Goal: Task Accomplishment & Management: Manage account settings

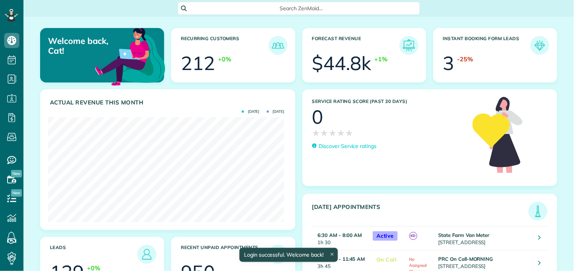
scroll to position [105, 236]
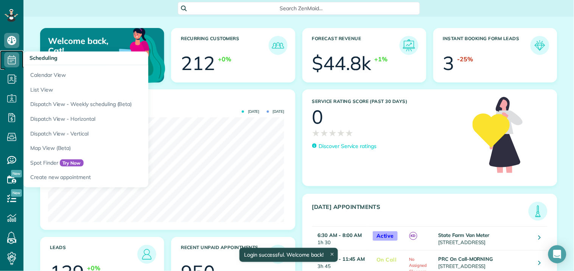
click at [12, 57] on icon at bounding box center [11, 59] width 15 height 15
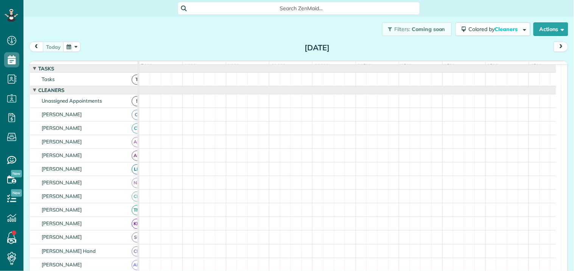
scroll to position [3, 3]
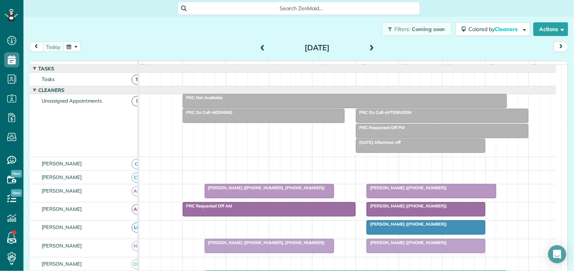
click at [368, 45] on span at bounding box center [372, 48] width 8 height 7
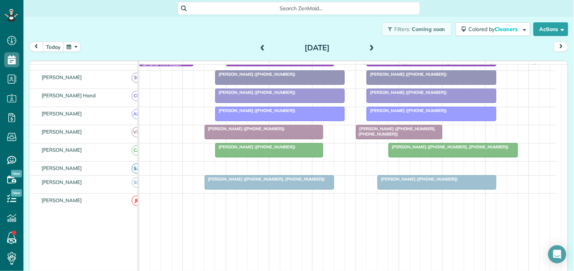
scroll to position [252, 0]
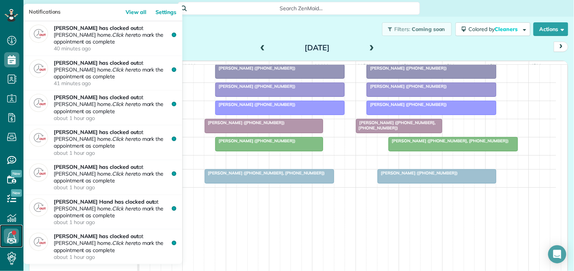
click at [13, 235] on link at bounding box center [11, 236] width 23 height 23
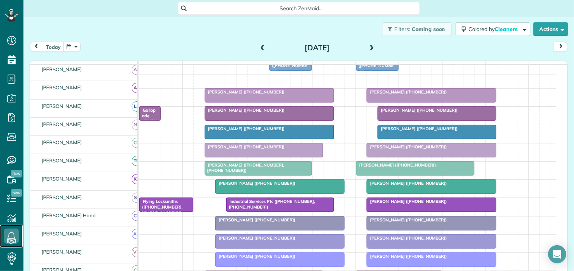
scroll to position [0, 0]
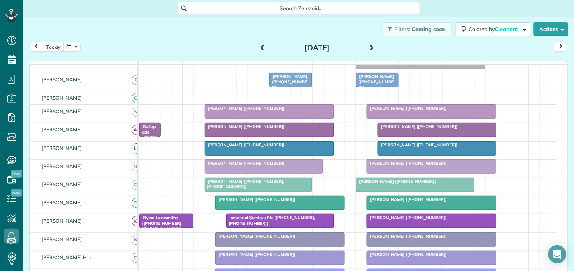
click at [200, 46] on div "today Wednesday Sep 24, 2025" at bounding box center [298, 49] width 539 height 14
click at [369, 46] on span at bounding box center [372, 48] width 8 height 7
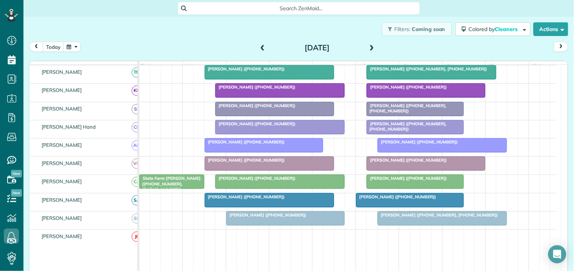
click at [223, 36] on div "Filters: Coming soon Colored by Cleaners Color by Cleaner Color by Team Color b…" at bounding box center [298, 29] width 550 height 25
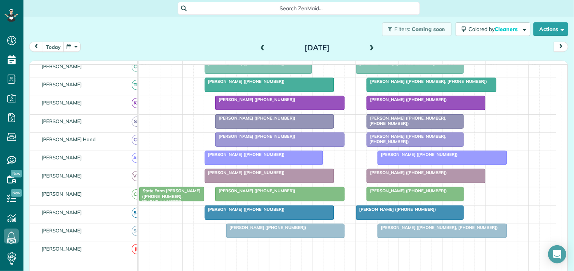
scroll to position [225, 0]
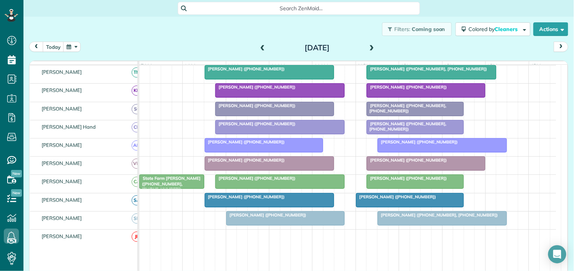
click at [175, 44] on div "today Thursday Sep 25, 2025" at bounding box center [298, 49] width 539 height 14
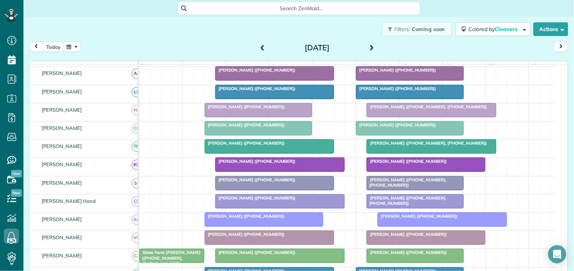
scroll to position [141, 0]
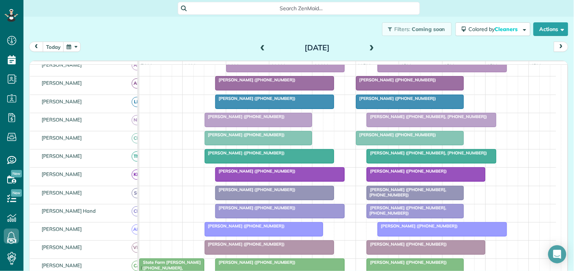
click at [210, 31] on div "Filters: Coming soon Colored by Cleaners Color by Cleaner Color by Team Color b…" at bounding box center [298, 29] width 550 height 25
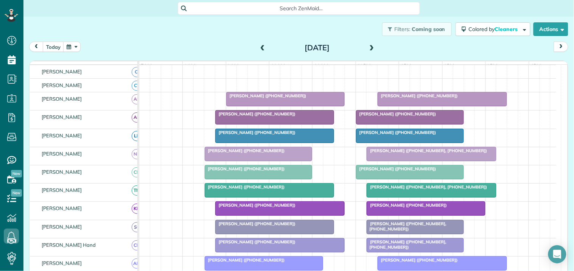
scroll to position [99, 0]
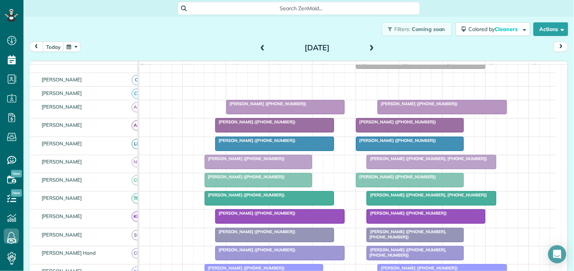
click at [197, 27] on div "Filters: Coming soon Colored by Cleaners Color by Cleaner Color by Team Color b…" at bounding box center [298, 29] width 550 height 25
click at [368, 46] on span at bounding box center [372, 48] width 8 height 7
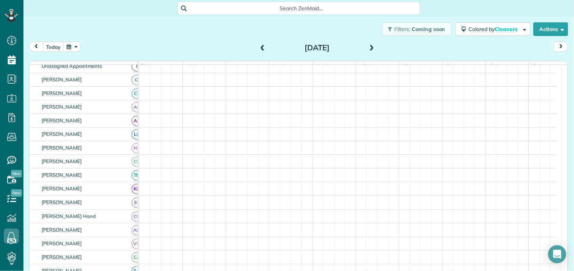
scroll to position [69, 0]
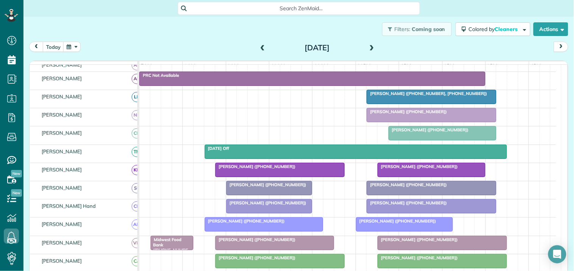
click at [368, 47] on span at bounding box center [372, 48] width 8 height 7
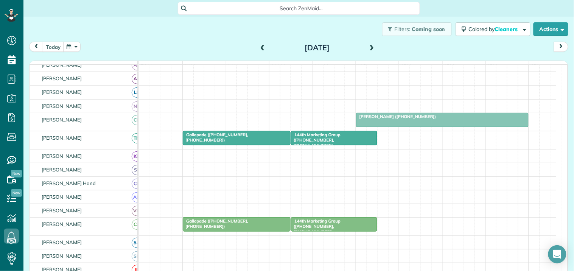
click at [203, 33] on div "Filters: Coming soon Colored by Cleaners Color by Cleaner Color by Team Color b…" at bounding box center [298, 29] width 550 height 25
click at [188, 22] on div "Filters: Coming soon Colored by Cleaners Color by Cleaner Color by Team Color b…" at bounding box center [298, 29] width 550 height 25
click at [261, 47] on span at bounding box center [262, 48] width 8 height 7
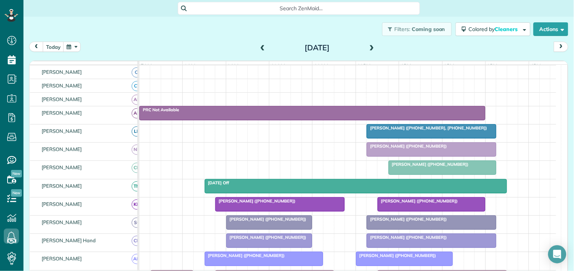
scroll to position [111, 0]
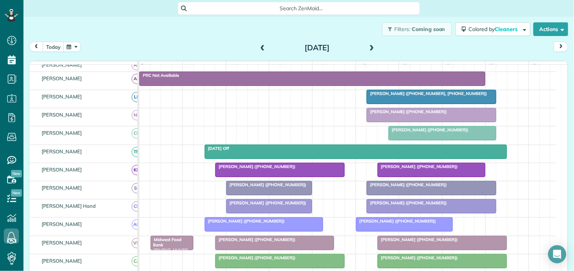
click at [261, 47] on span at bounding box center [262, 48] width 8 height 7
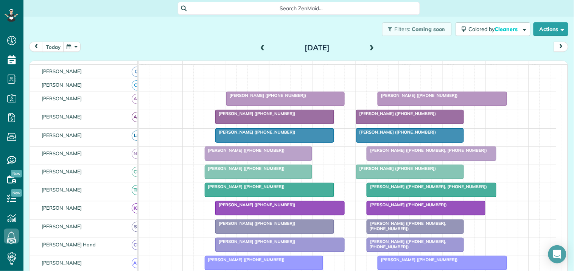
scroll to position [95, 0]
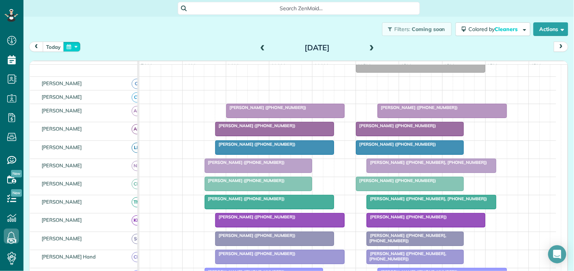
click at [73, 47] on button "button" at bounding box center [71, 47] width 17 height 10
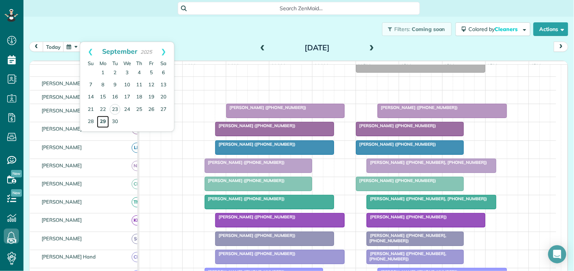
click at [104, 120] on link "29" at bounding box center [103, 122] width 12 height 12
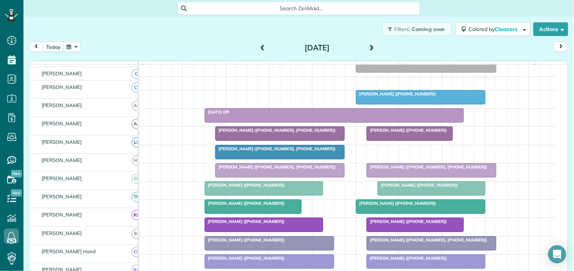
scroll to position [80, 0]
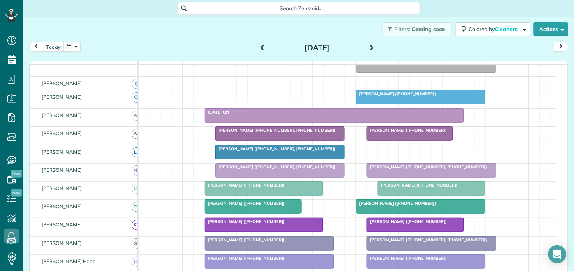
click at [72, 43] on button "button" at bounding box center [71, 47] width 17 height 10
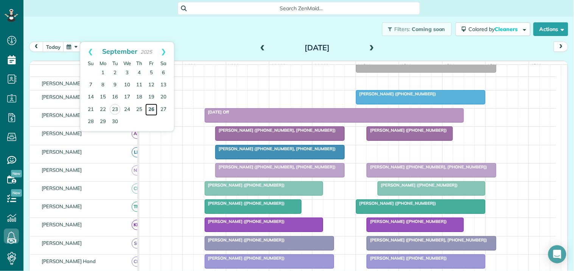
click at [152, 108] on link "26" at bounding box center [151, 110] width 12 height 12
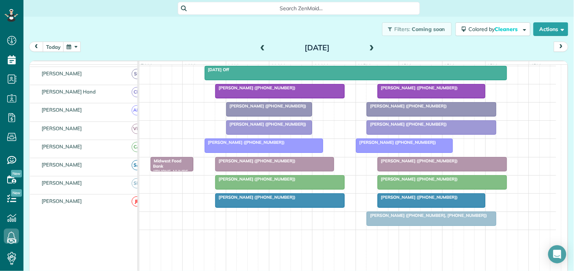
scroll to position [190, 0]
click at [76, 44] on button "button" at bounding box center [71, 47] width 17 height 10
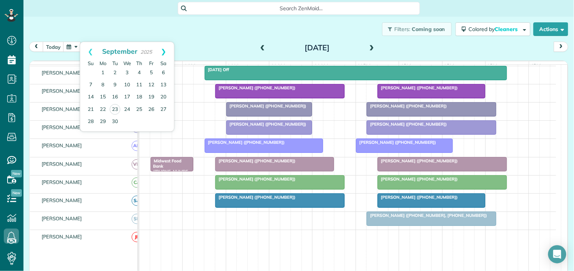
click at [163, 50] on link "Next" at bounding box center [163, 51] width 21 height 19
click at [151, 70] on link "3" at bounding box center [151, 73] width 12 height 12
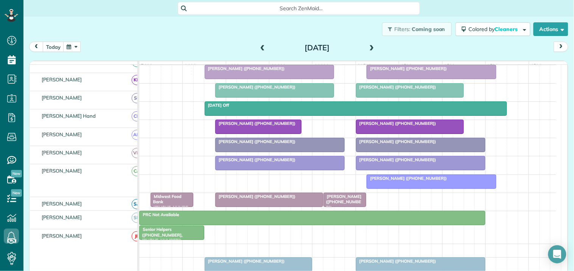
scroll to position [169, 0]
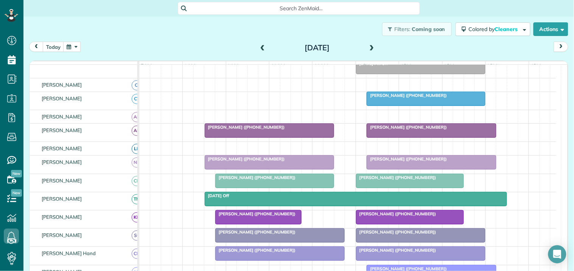
click at [67, 44] on button "button" at bounding box center [71, 47] width 17 height 10
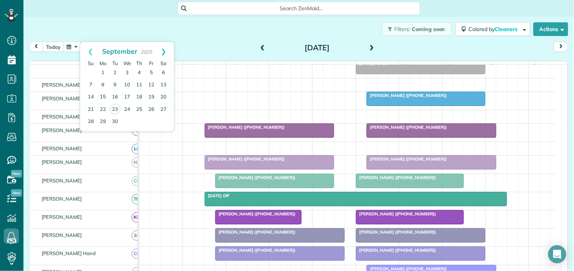
click at [163, 50] on link "Next" at bounding box center [163, 51] width 21 height 19
click at [163, 48] on link "Next" at bounding box center [163, 51] width 21 height 19
click at [103, 82] on link "3" at bounding box center [103, 85] width 12 height 12
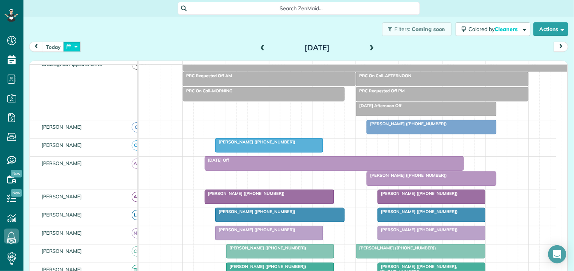
click at [73, 43] on button "button" at bounding box center [71, 47] width 17 height 10
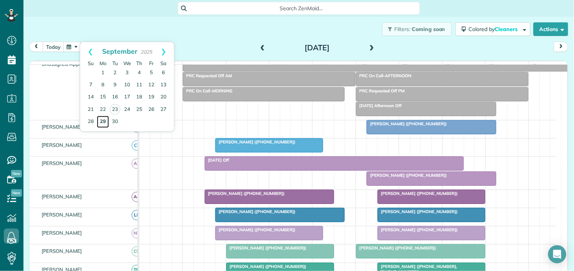
click at [103, 120] on link "29" at bounding box center [103, 122] width 12 height 12
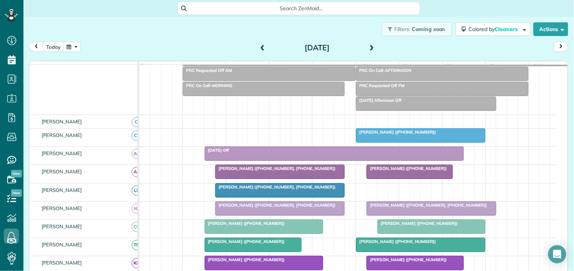
click at [368, 47] on span at bounding box center [372, 48] width 8 height 7
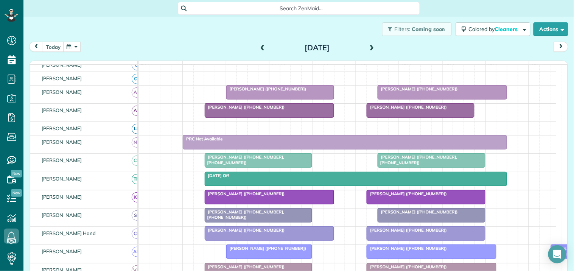
click at [369, 45] on span at bounding box center [372, 48] width 8 height 7
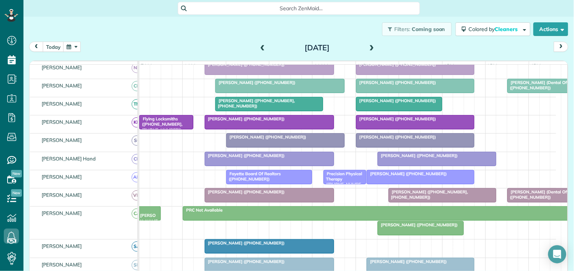
click at [369, 47] on span at bounding box center [372, 48] width 8 height 7
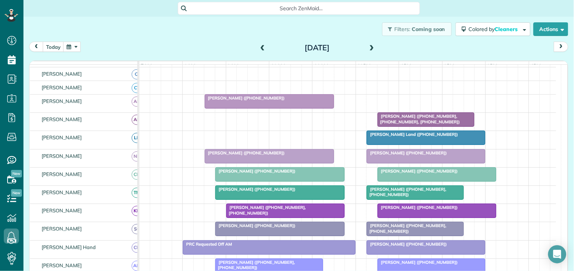
click at [260, 44] on span at bounding box center [262, 47] width 8 height 11
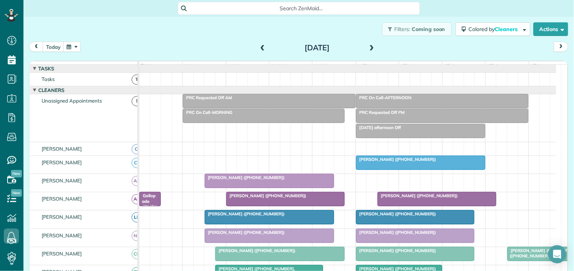
click at [368, 47] on span at bounding box center [372, 48] width 8 height 7
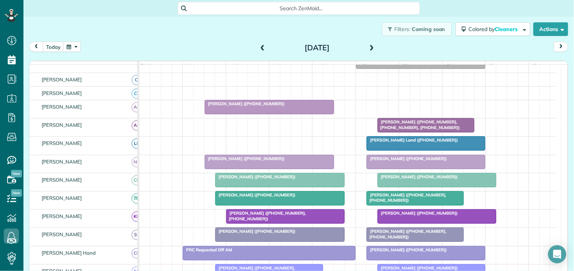
click at [209, 127] on div "Margaret Hopke (+14703890725, +15046107604, +17703022232)" at bounding box center [347, 127] width 417 height 18
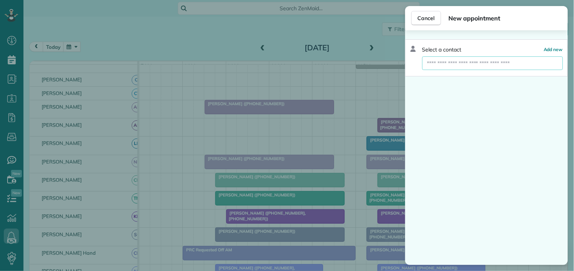
click at [457, 64] on input "text" at bounding box center [492, 63] width 141 height 14
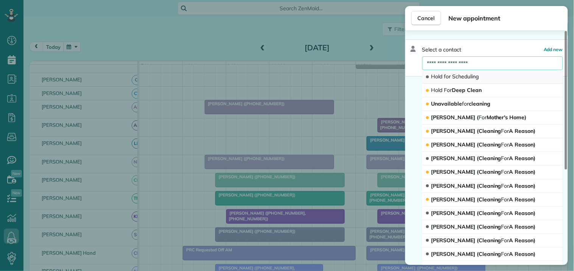
type input "**********"
click at [463, 74] on span "Scheduling" at bounding box center [465, 76] width 26 height 7
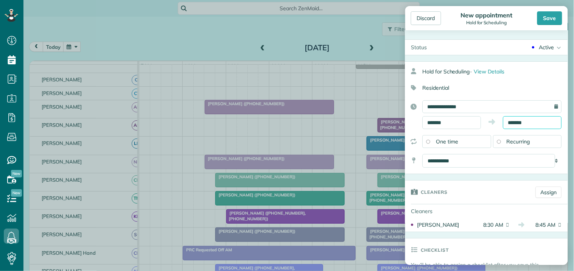
click at [532, 120] on input "*******" at bounding box center [532, 122] width 59 height 13
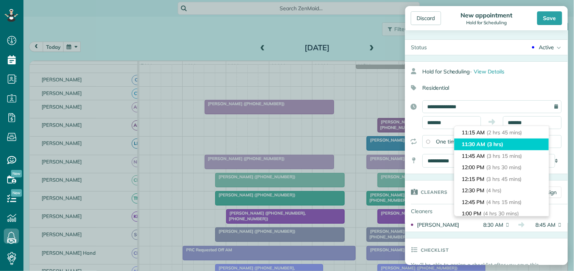
type input "********"
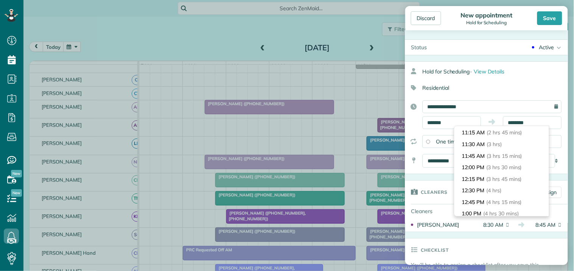
click at [487, 140] on li "11:30 AM (3 hrs)" at bounding box center [501, 144] width 95 height 12
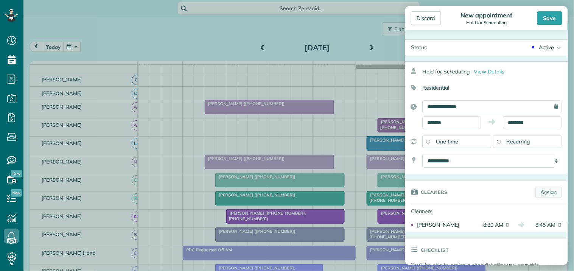
click at [542, 191] on link "Assign" at bounding box center [549, 191] width 26 height 11
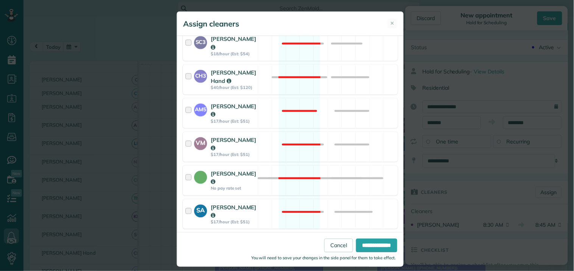
click at [296, 233] on div "SM3 Shae Morris $19/hour (Est: $57) Not available" at bounding box center [290, 248] width 215 height 30
click at [372, 247] on input "**********" at bounding box center [376, 246] width 41 height 14
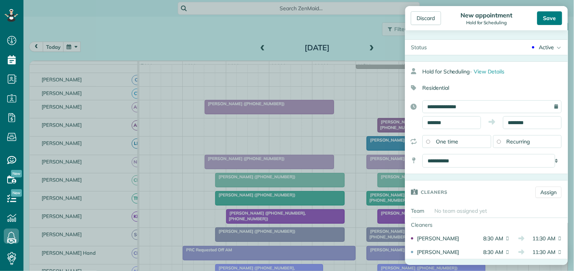
click at [552, 19] on div "Save" at bounding box center [549, 18] width 25 height 14
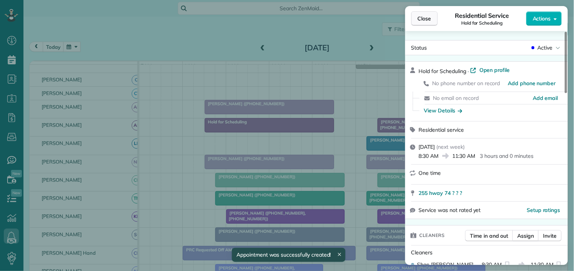
click at [429, 17] on span "Close" at bounding box center [425, 19] width 14 height 8
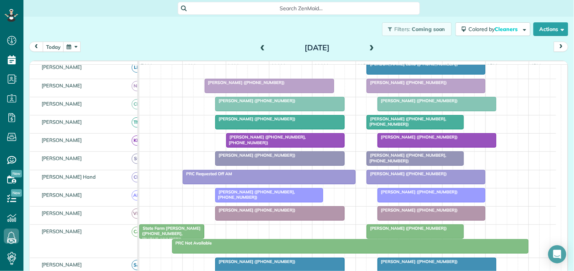
scroll to position [210, 0]
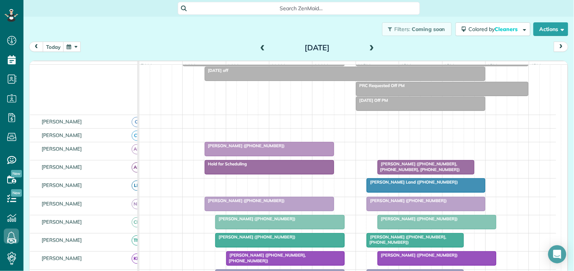
click at [368, 45] on span at bounding box center [372, 48] width 8 height 7
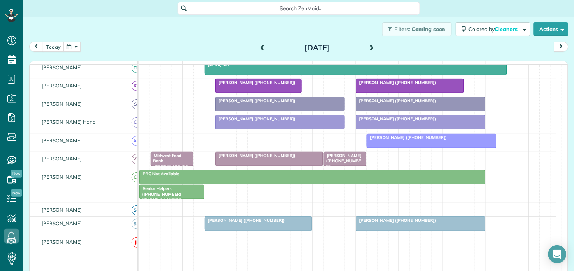
click at [76, 47] on button "button" at bounding box center [71, 47] width 17 height 10
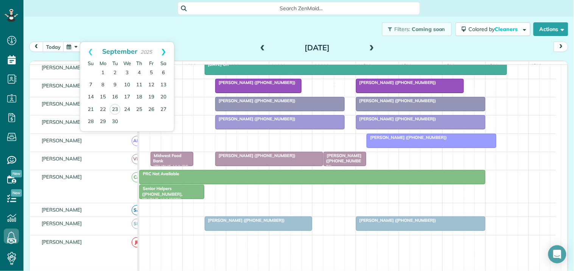
click at [164, 48] on link "Next" at bounding box center [163, 51] width 21 height 19
click at [149, 120] on link "31" at bounding box center [151, 121] width 12 height 12
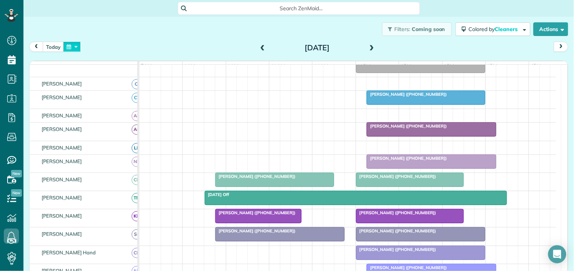
click at [72, 45] on button "button" at bounding box center [71, 47] width 17 height 10
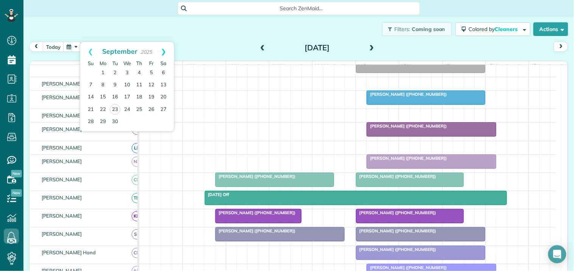
click at [163, 50] on link "Next" at bounding box center [163, 51] width 21 height 19
click at [150, 73] on link "3" at bounding box center [151, 73] width 12 height 12
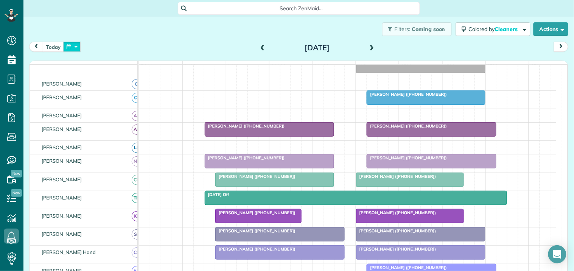
click at [76, 43] on button "button" at bounding box center [71, 47] width 17 height 10
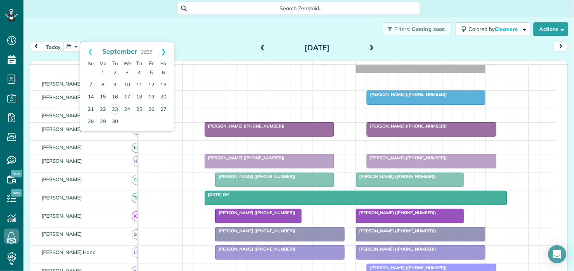
click at [164, 52] on link "Next" at bounding box center [163, 51] width 21 height 19
click at [101, 82] on link "6" at bounding box center [103, 85] width 12 height 12
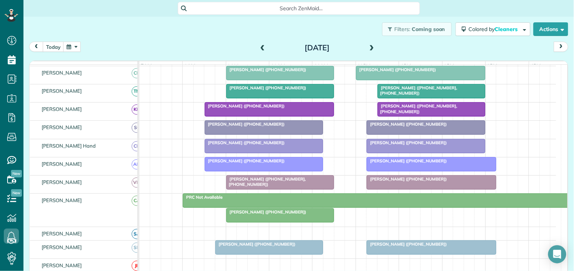
click at [370, 46] on span at bounding box center [372, 48] width 8 height 7
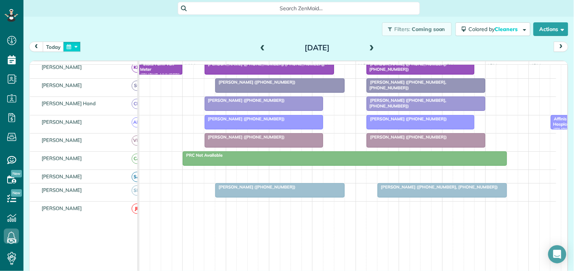
click at [76, 45] on button "button" at bounding box center [71, 47] width 17 height 10
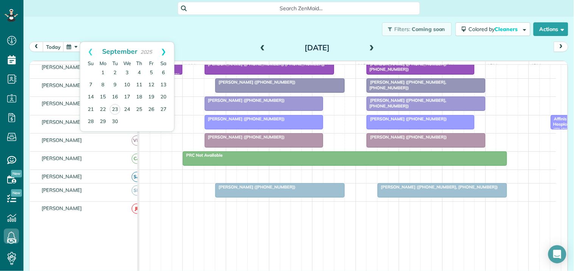
click at [165, 49] on link "Next" at bounding box center [163, 51] width 21 height 19
click at [150, 97] on link "17" at bounding box center [151, 97] width 12 height 12
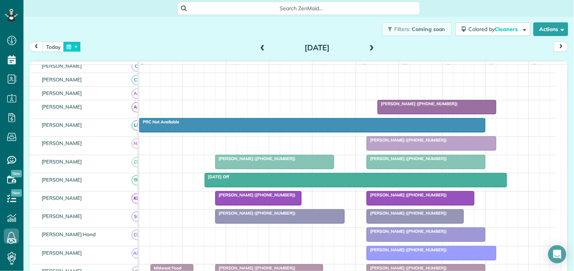
click at [68, 47] on button "button" at bounding box center [71, 47] width 17 height 10
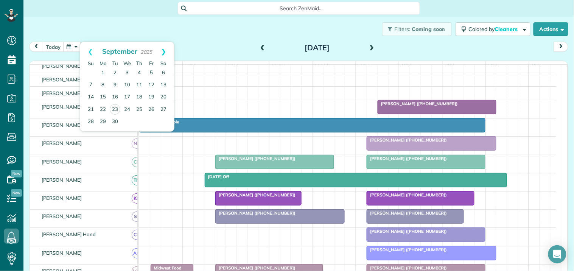
click at [165, 51] on link "Next" at bounding box center [163, 51] width 21 height 19
click at [152, 71] on link "3" at bounding box center [151, 73] width 12 height 12
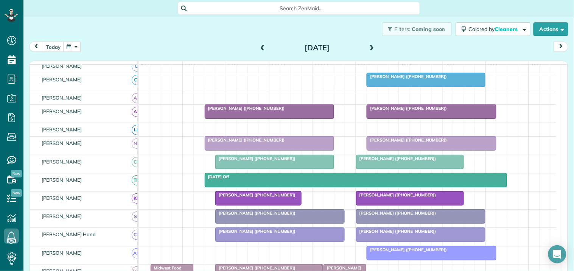
click at [70, 47] on button "button" at bounding box center [71, 47] width 17 height 10
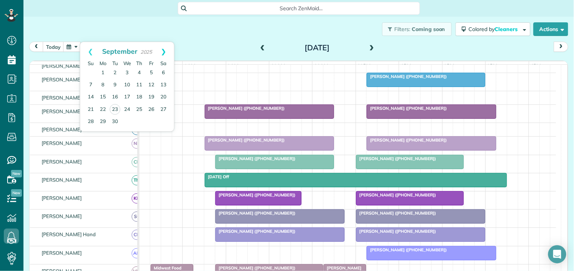
click at [165, 50] on link "Next" at bounding box center [163, 51] width 21 height 19
click at [114, 82] on link "7" at bounding box center [115, 85] width 12 height 12
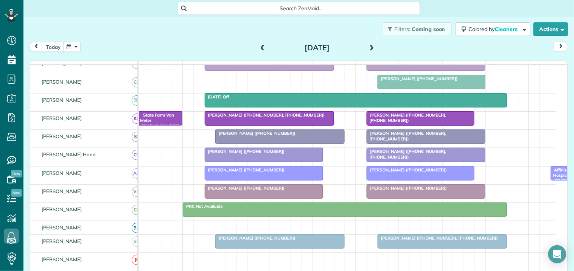
scroll to position [125, 0]
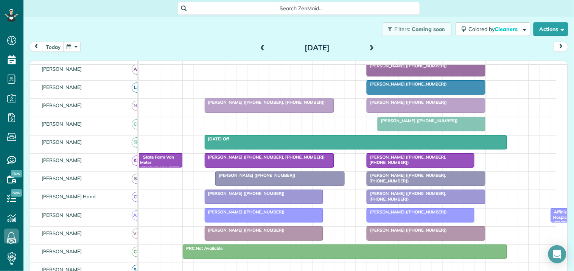
click at [430, 123] on span "Ginnie Crawford (+14046449724)" at bounding box center [417, 120] width 81 height 5
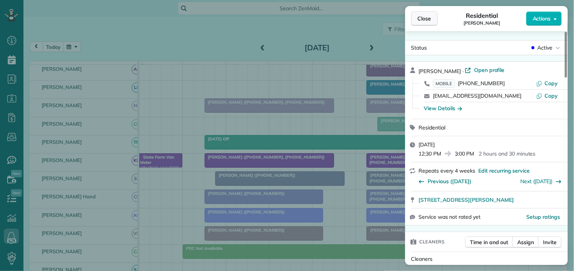
click at [421, 17] on span "Close" at bounding box center [425, 19] width 14 height 8
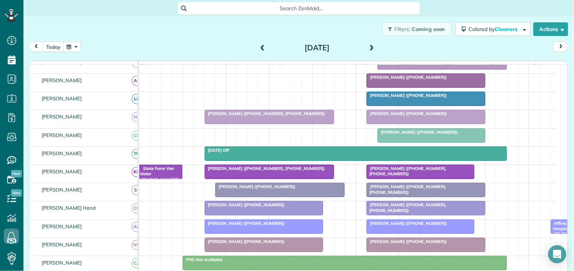
scroll to position [209, 0]
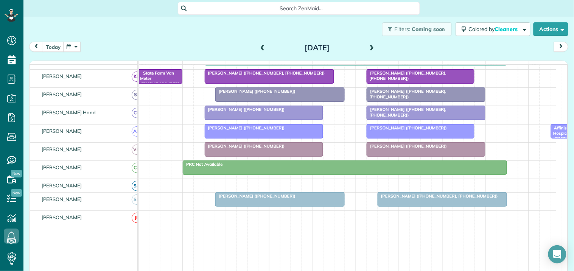
click at [368, 45] on span at bounding box center [372, 48] width 8 height 7
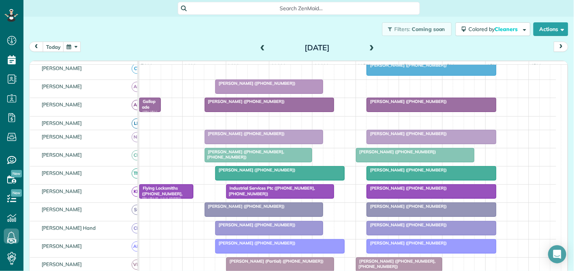
scroll to position [59, 0]
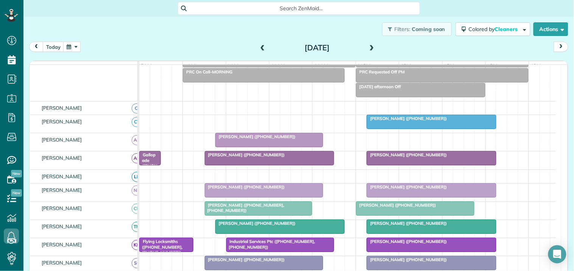
click at [370, 46] on span at bounding box center [372, 48] width 8 height 7
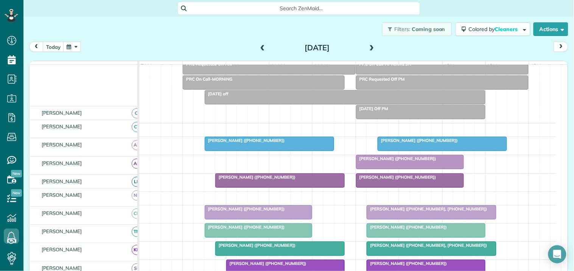
scroll to position [48, 0]
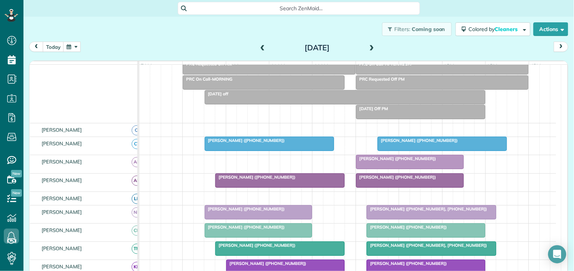
click at [258, 46] on span at bounding box center [262, 48] width 8 height 7
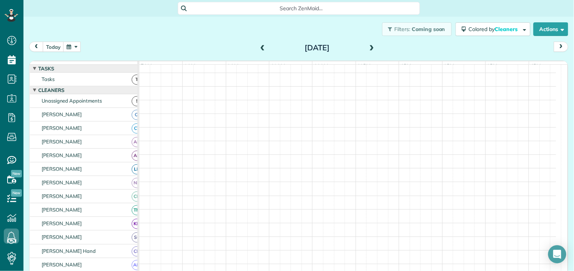
scroll to position [0, 0]
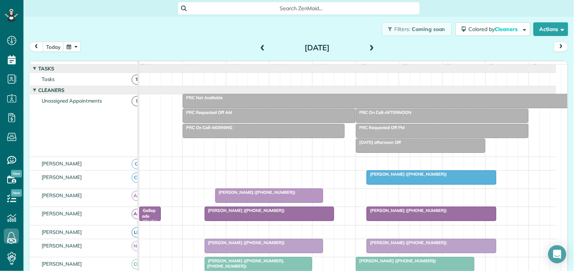
click at [368, 46] on span at bounding box center [372, 48] width 8 height 7
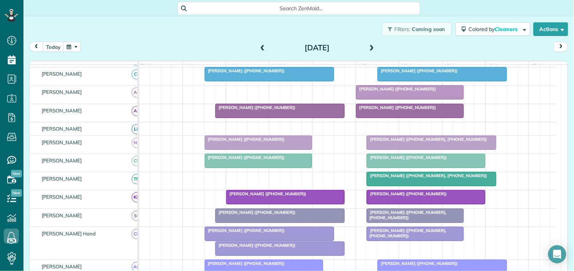
scroll to position [126, 0]
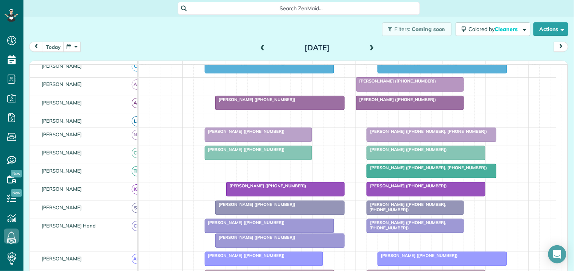
click at [259, 46] on span at bounding box center [262, 48] width 8 height 7
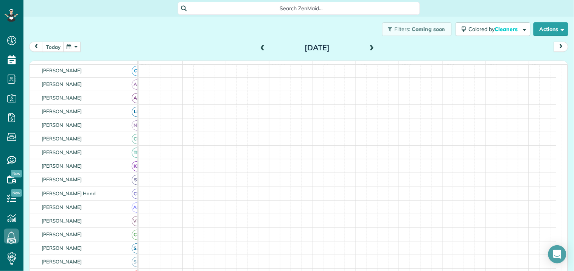
scroll to position [111, 0]
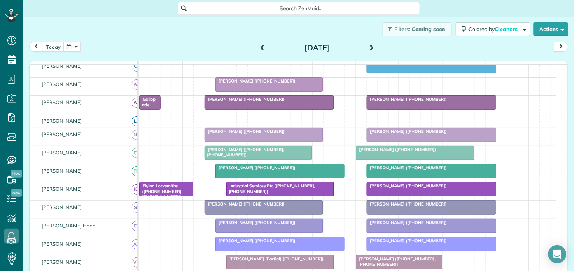
click at [368, 47] on span at bounding box center [372, 48] width 8 height 7
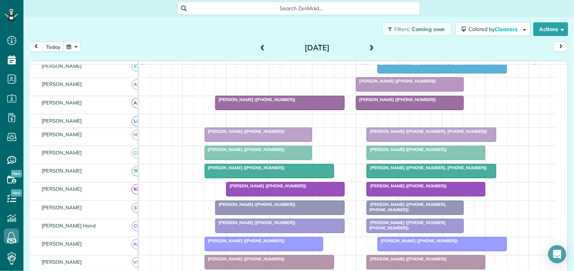
scroll to position [253, 0]
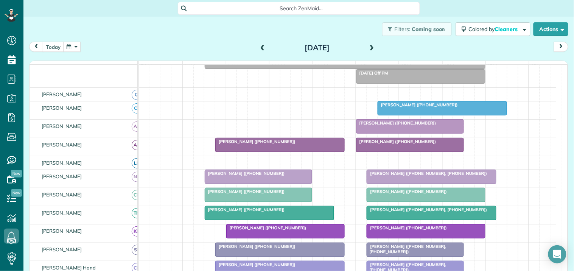
click at [418, 107] on span "[PERSON_NAME] ([PHONE_NUMBER])" at bounding box center [417, 104] width 81 height 5
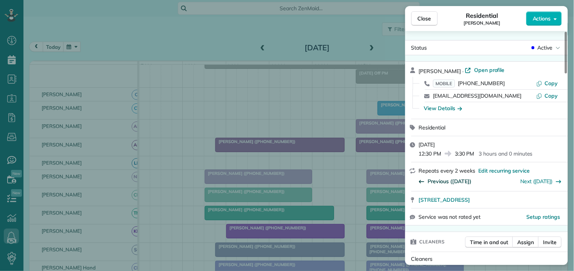
click at [446, 180] on span "Previous (Sep 25)" at bounding box center [450, 181] width 44 height 8
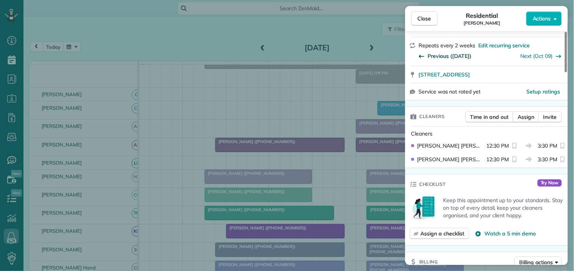
click at [446, 55] on span "Previous (Sep 11)" at bounding box center [450, 56] width 44 height 8
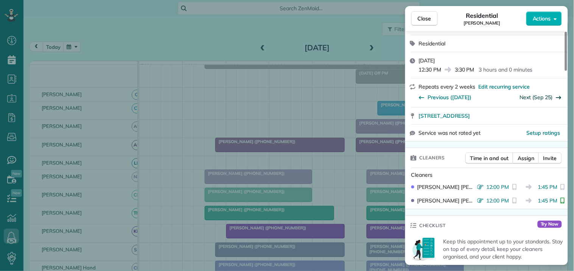
click at [530, 98] on link "Next (Sep 25)" at bounding box center [536, 97] width 33 height 7
click at [426, 18] on span "Close" at bounding box center [425, 19] width 14 height 8
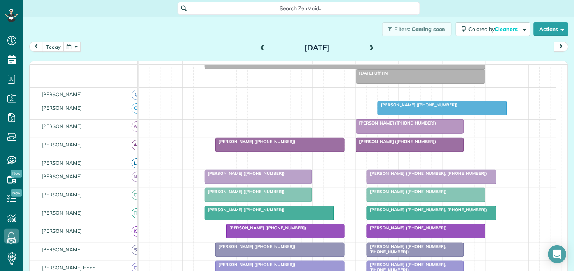
click at [74, 47] on button "button" at bounding box center [71, 47] width 17 height 10
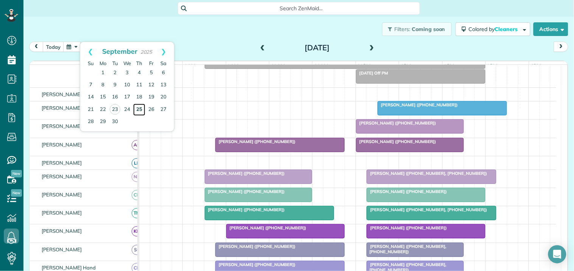
click at [138, 106] on link "25" at bounding box center [139, 110] width 12 height 12
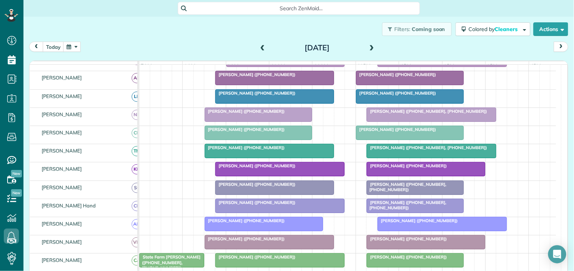
click at [413, 223] on span "[PERSON_NAME] ([PHONE_NUMBER])" at bounding box center [417, 220] width 81 height 5
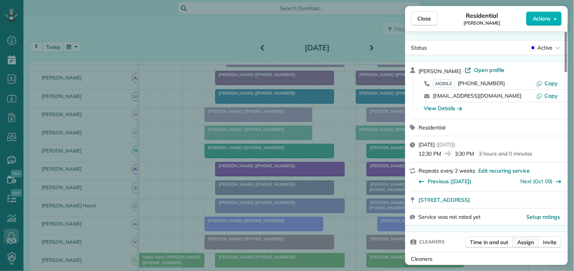
click at [528, 242] on span "Assign" at bounding box center [525, 242] width 17 height 8
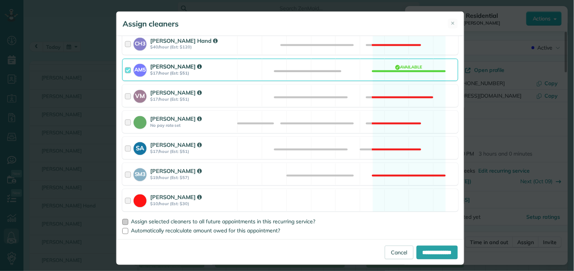
click at [122, 224] on div at bounding box center [125, 222] width 6 height 6
click at [429, 250] on input "**********" at bounding box center [436, 252] width 41 height 14
type input "**********"
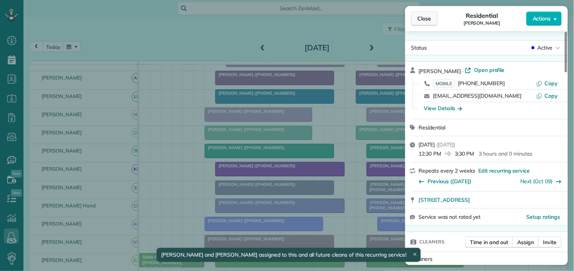
click at [414, 20] on button "Close" at bounding box center [424, 18] width 26 height 14
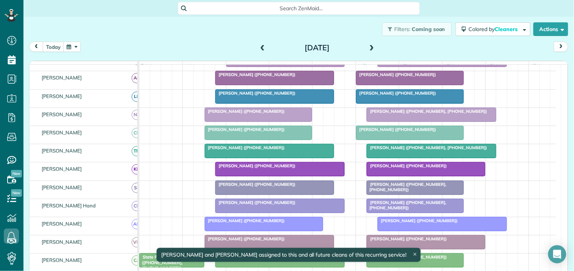
click at [390, 77] on span "[PERSON_NAME] ([PHONE_NUMBER])" at bounding box center [396, 74] width 81 height 5
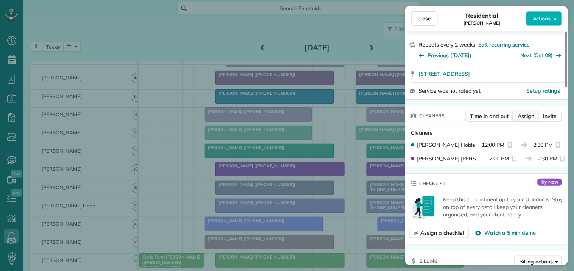
click at [527, 114] on span "Assign" at bounding box center [525, 116] width 17 height 8
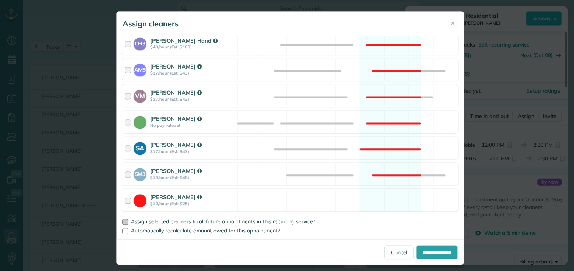
click at [122, 220] on div at bounding box center [125, 222] width 6 height 6
click at [422, 248] on input "**********" at bounding box center [436, 252] width 41 height 14
type input "**********"
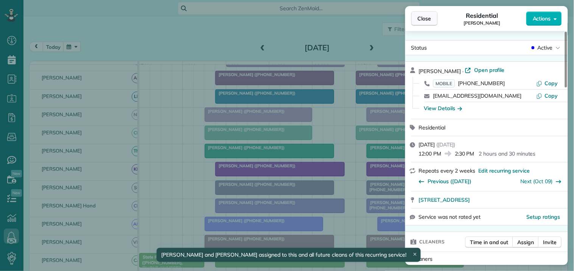
click at [429, 16] on span "Close" at bounding box center [425, 19] width 14 height 8
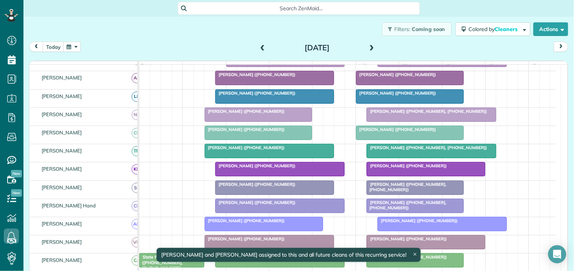
click at [71, 47] on button "button" at bounding box center [71, 47] width 17 height 10
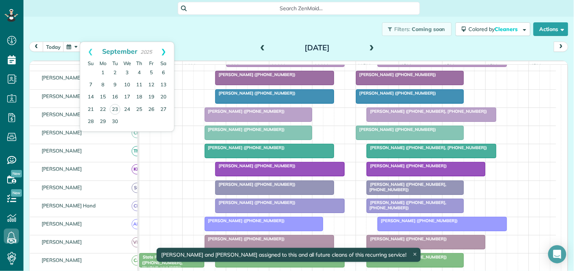
click at [167, 48] on link "Next" at bounding box center [163, 51] width 21 height 19
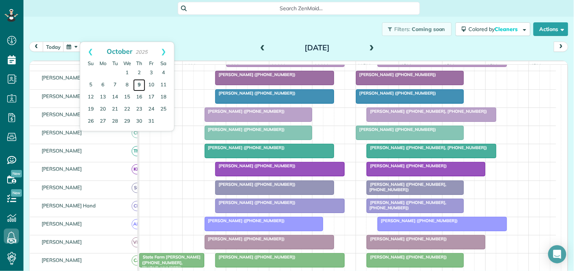
click at [139, 81] on link "9" at bounding box center [139, 85] width 12 height 12
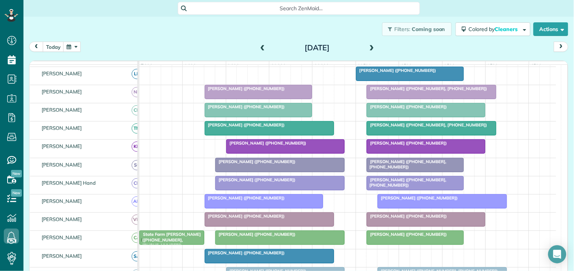
scroll to position [230, 0]
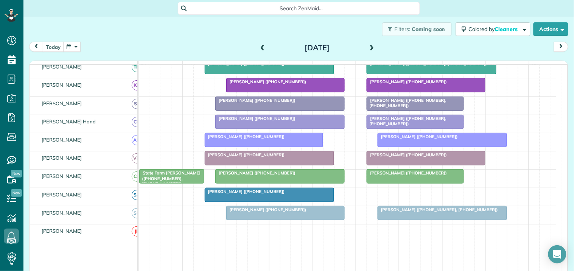
click at [370, 45] on span at bounding box center [372, 48] width 8 height 7
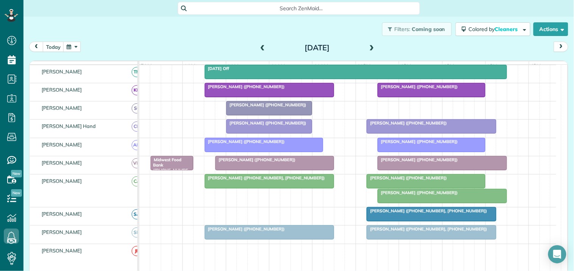
scroll to position [114, 0]
click at [426, 195] on span "[PERSON_NAME] ([PHONE_NUMBER])" at bounding box center [417, 192] width 81 height 5
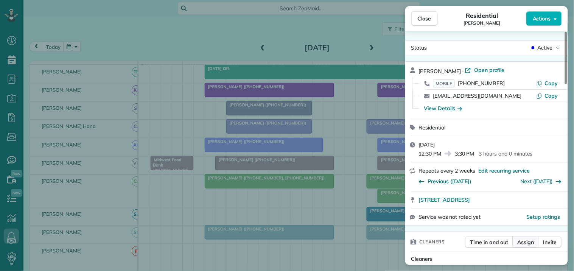
click at [527, 240] on span "Assign" at bounding box center [525, 242] width 17 height 8
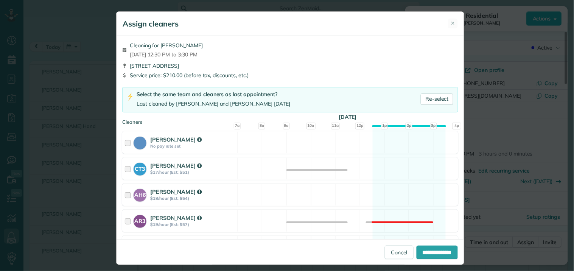
click at [403, 196] on div "AH6 Ashley Hudson $18/hour (Est: $54) Available" at bounding box center [290, 194] width 336 height 22
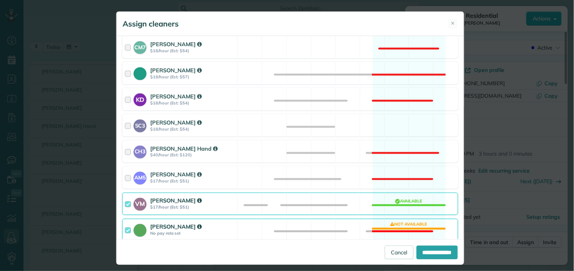
click at [398, 224] on div "Catherine Altman No pay rate set Not available" at bounding box center [290, 230] width 336 height 22
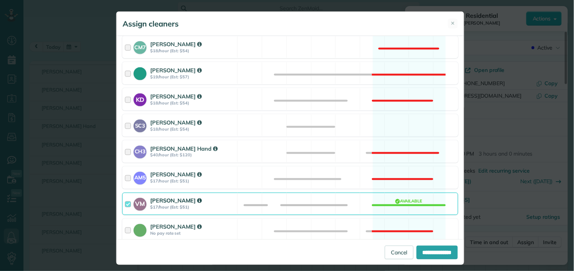
click at [441, 245] on div "**********" at bounding box center [289, 251] width 347 height 25
click at [437, 251] on input "**********" at bounding box center [436, 252] width 41 height 14
type input "**********"
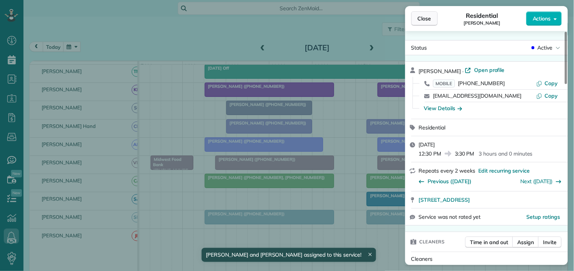
click at [427, 19] on span "Close" at bounding box center [425, 19] width 14 height 8
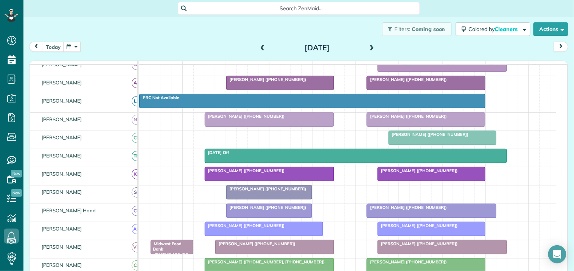
click at [73, 46] on button "button" at bounding box center [71, 47] width 17 height 10
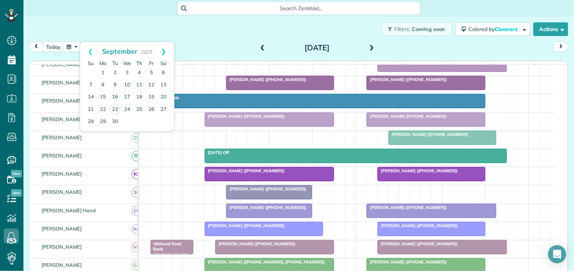
click at [165, 49] on link "Next" at bounding box center [163, 51] width 21 height 19
click at [103, 96] on link "13" at bounding box center [103, 97] width 12 height 12
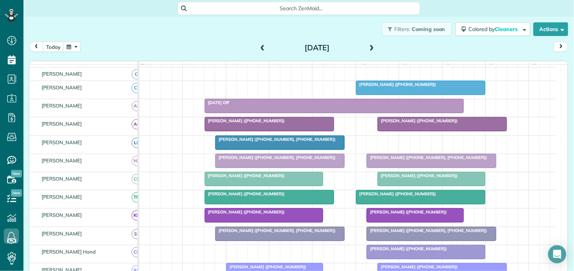
scroll to position [89, 0]
click at [370, 46] on span at bounding box center [372, 48] width 8 height 7
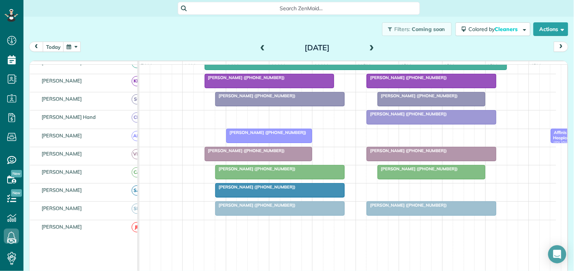
scroll to position [258, 0]
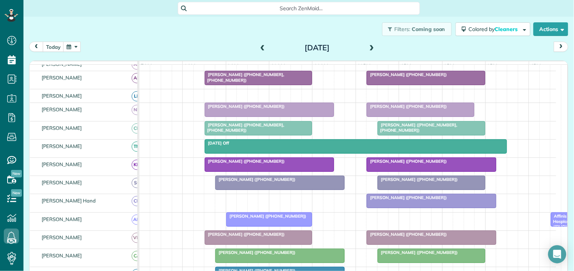
click at [371, 43] on span at bounding box center [372, 47] width 8 height 11
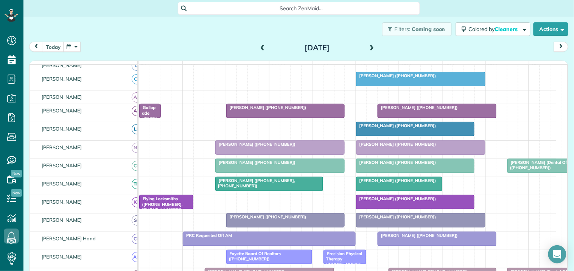
scroll to position [49, 0]
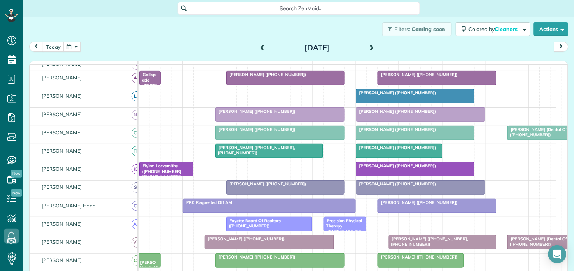
click at [369, 45] on span at bounding box center [372, 48] width 8 height 7
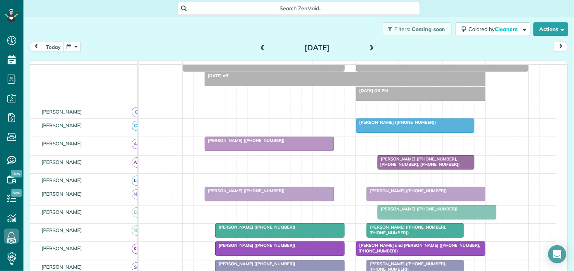
click at [370, 45] on span at bounding box center [372, 48] width 8 height 7
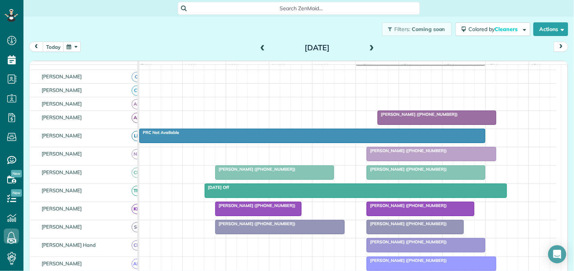
click at [74, 46] on button "button" at bounding box center [71, 47] width 17 height 10
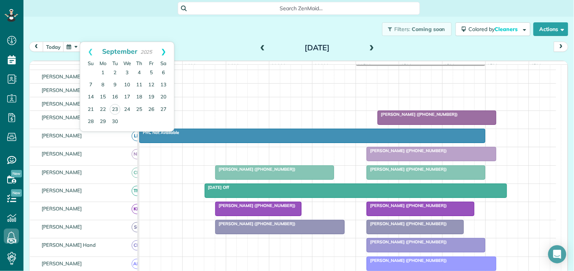
click at [164, 50] on link "Next" at bounding box center [163, 51] width 21 height 19
click at [103, 106] on link "20" at bounding box center [103, 109] width 12 height 12
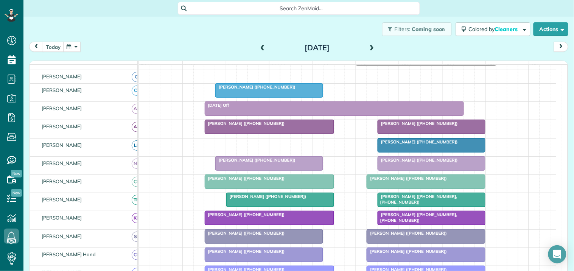
scroll to position [173, 0]
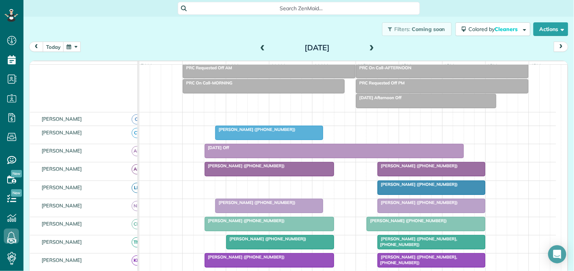
click at [368, 45] on span at bounding box center [372, 48] width 8 height 7
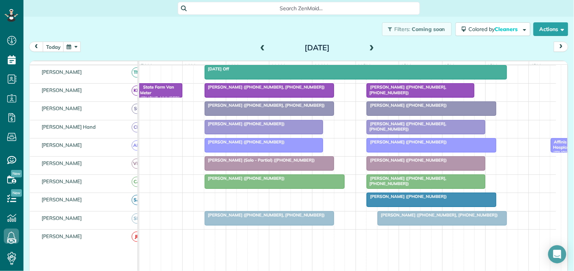
click at [369, 45] on span at bounding box center [372, 48] width 8 height 7
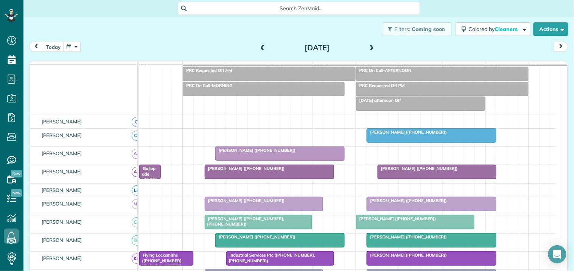
click at [448, 135] on div "[PERSON_NAME] ([PHONE_NUMBER])" at bounding box center [431, 131] width 125 height 5
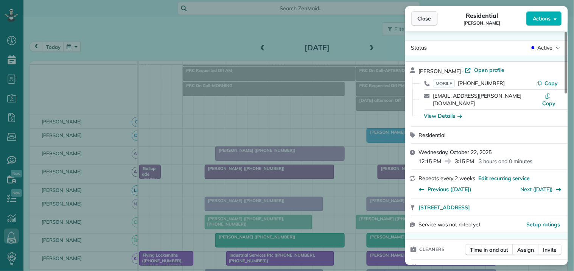
click at [427, 16] on span "Close" at bounding box center [425, 19] width 14 height 8
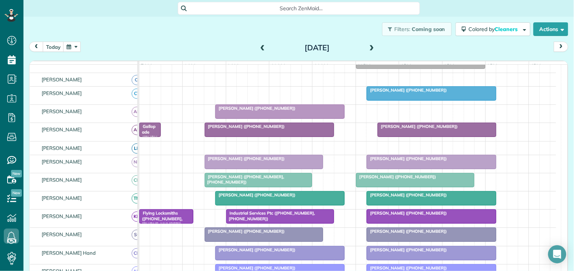
click at [418, 93] on div "[PERSON_NAME] ([PHONE_NUMBER])" at bounding box center [431, 89] width 125 height 5
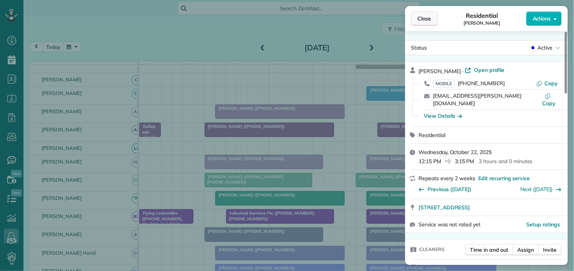
click at [430, 17] on span "Close" at bounding box center [425, 19] width 14 height 8
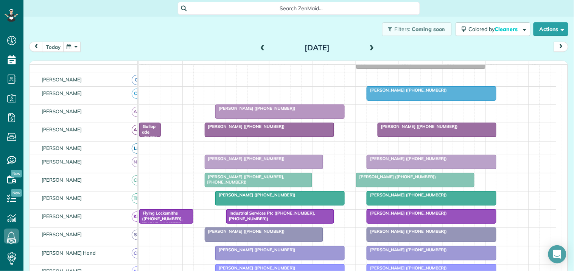
click at [368, 46] on span at bounding box center [372, 48] width 8 height 7
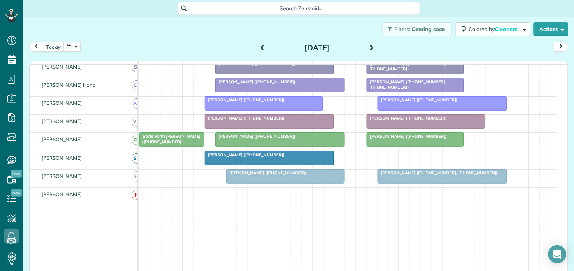
scroll to position [240, 0]
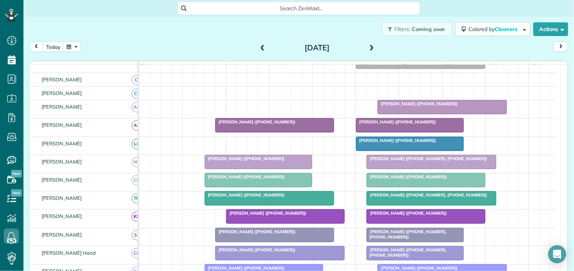
click at [75, 44] on button "button" at bounding box center [71, 47] width 17 height 10
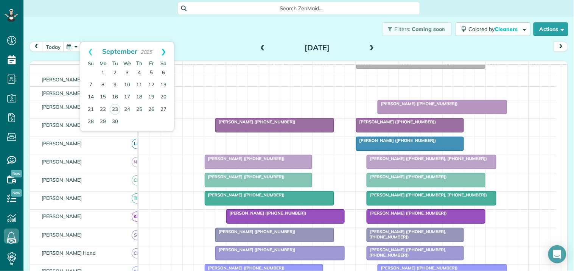
click at [164, 51] on link "Next" at bounding box center [163, 51] width 21 height 19
click at [139, 82] on link "9" at bounding box center [139, 85] width 12 height 12
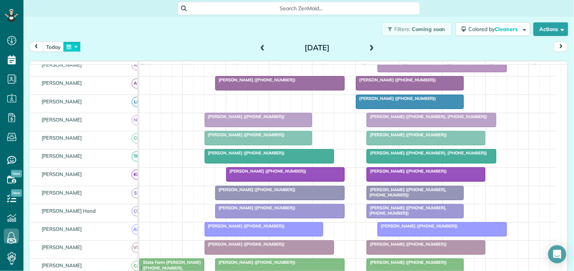
click at [73, 44] on button "button" at bounding box center [71, 47] width 17 height 10
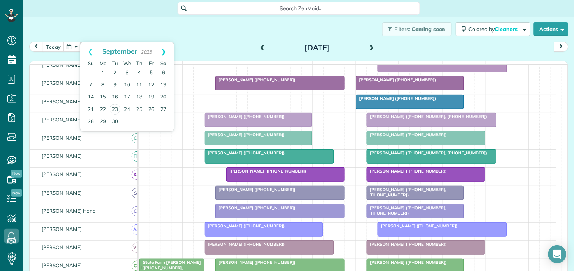
click at [165, 49] on link "Next" at bounding box center [163, 51] width 21 height 19
click at [86, 51] on link "Prev" at bounding box center [90, 51] width 21 height 19
click at [165, 48] on link "Next" at bounding box center [163, 51] width 21 height 19
click at [139, 70] on link "2" at bounding box center [139, 73] width 12 height 12
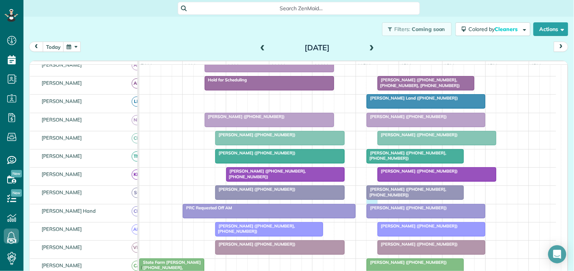
click at [369, 203] on div "Melissa Orme (+14043920319, +16788769253) Tara O'Donnell (+14045978464)" at bounding box center [347, 195] width 417 height 18
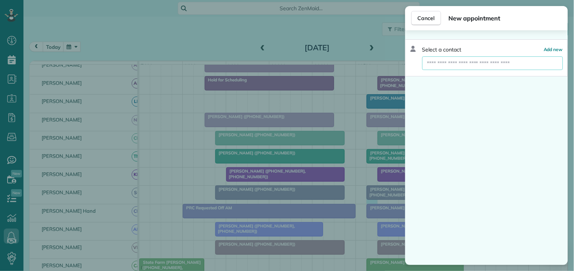
click at [442, 63] on input "text" at bounding box center [492, 63] width 141 height 14
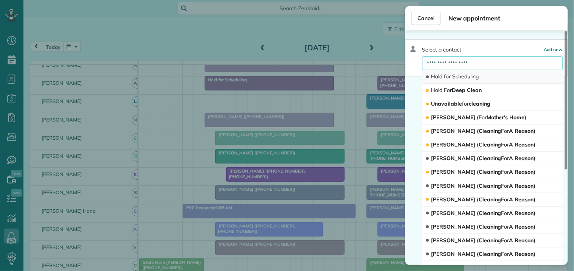
type input "**********"
click at [452, 76] on span "Hold for Scheduling" at bounding box center [454, 76] width 47 height 7
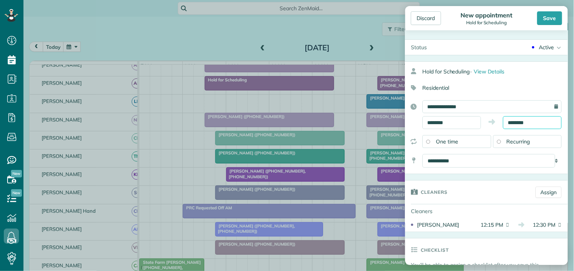
click at [522, 121] on input "********" at bounding box center [532, 122] width 59 height 13
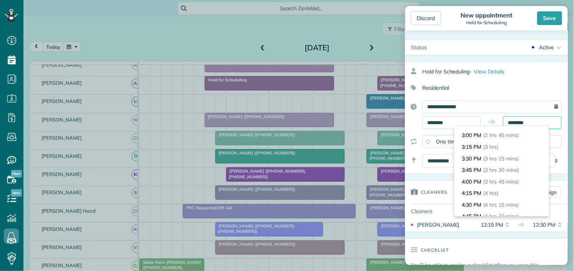
scroll to position [126, 0]
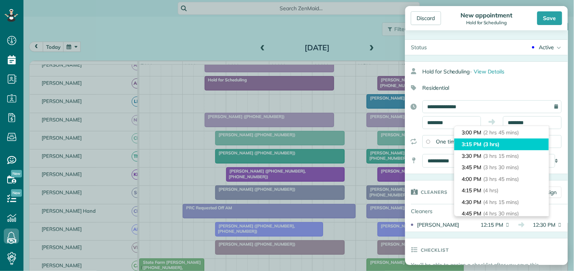
type input "*******"
click at [494, 144] on span "(3 hrs)" at bounding box center [491, 144] width 16 height 7
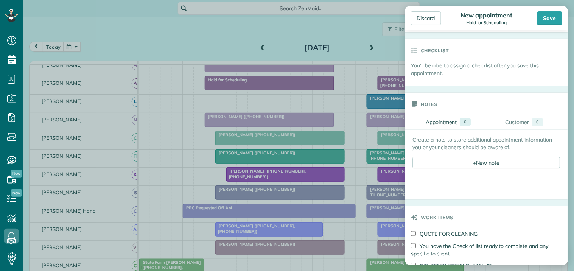
scroll to position [210, 0]
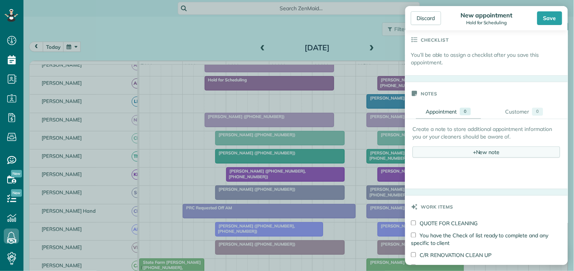
click at [489, 154] on div "+ New note" at bounding box center [487, 151] width 148 height 11
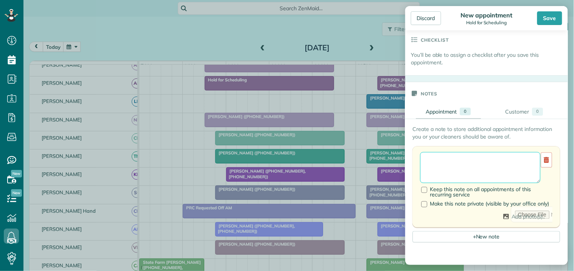
click at [467, 161] on textarea at bounding box center [480, 167] width 120 height 31
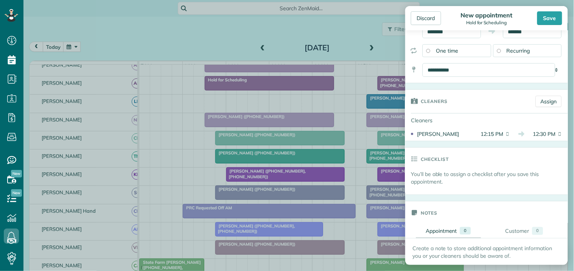
scroll to position [84, 0]
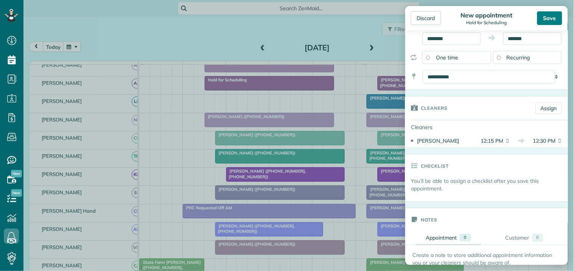
type textarea "**********"
click at [550, 17] on div "Save" at bounding box center [549, 18] width 25 height 14
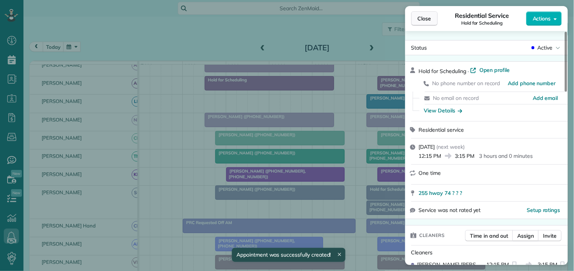
click at [427, 18] on span "Close" at bounding box center [425, 19] width 14 height 8
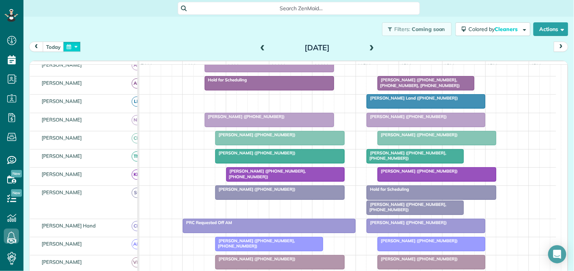
click at [74, 45] on button "button" at bounding box center [71, 47] width 17 height 10
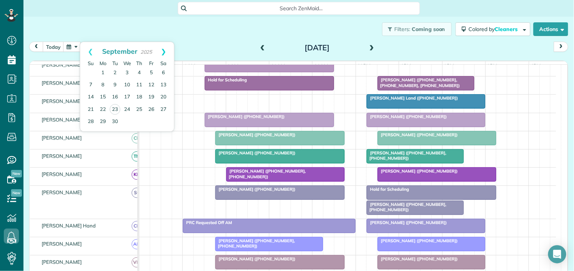
click at [168, 50] on link "Next" at bounding box center [163, 51] width 21 height 19
click at [138, 107] on link "23" at bounding box center [139, 109] width 12 height 12
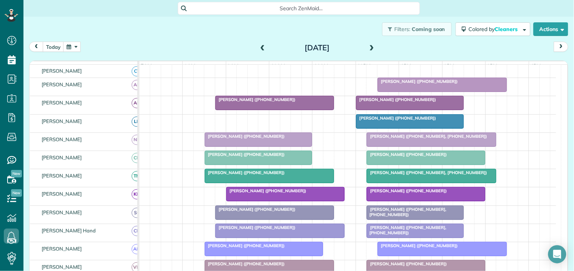
scroll to position [99, 0]
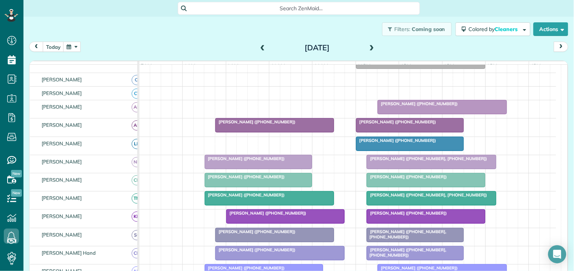
click at [370, 43] on span at bounding box center [372, 47] width 8 height 11
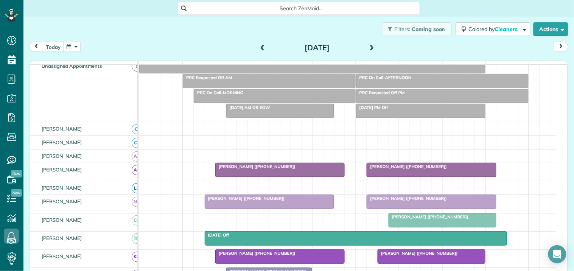
scroll to position [84, 0]
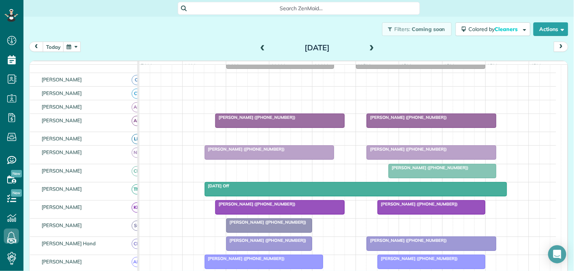
click at [75, 47] on button "button" at bounding box center [71, 47] width 17 height 10
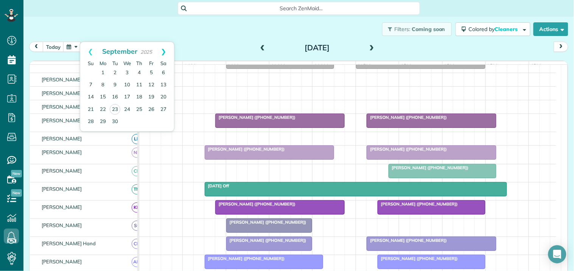
click at [165, 48] on link "Next" at bounding box center [163, 51] width 21 height 19
click at [151, 84] on link "10" at bounding box center [151, 85] width 12 height 12
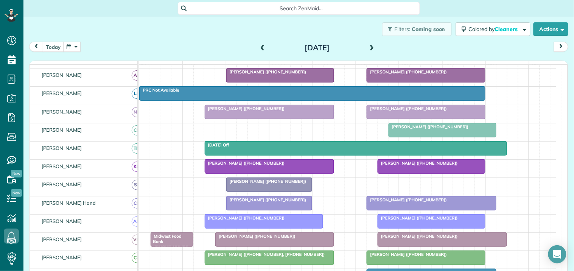
scroll to position [111, 0]
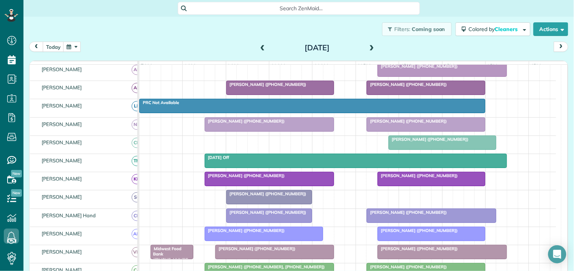
click at [268, 87] on span "Madeline Giles (+14049878183)" at bounding box center [266, 84] width 81 height 5
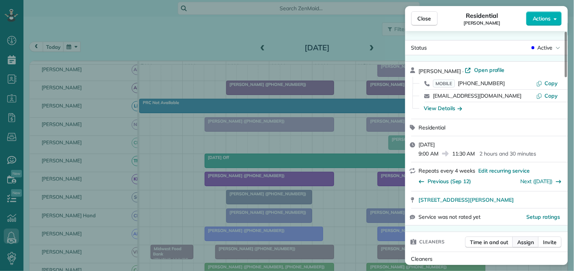
click at [527, 244] on span "Assign" at bounding box center [525, 242] width 17 height 8
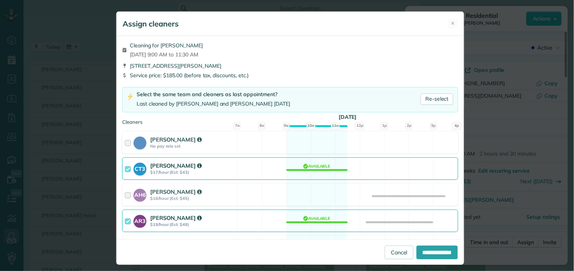
click at [300, 169] on div "CT3 Crystal Todd $17/hour (Est: $43) Available" at bounding box center [290, 168] width 336 height 22
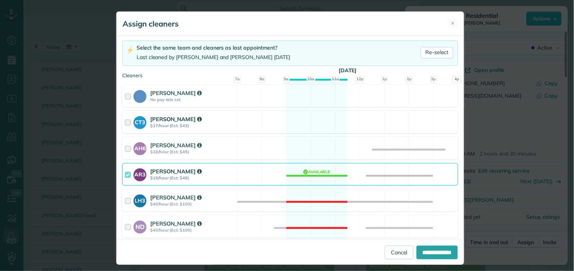
scroll to position [126, 0]
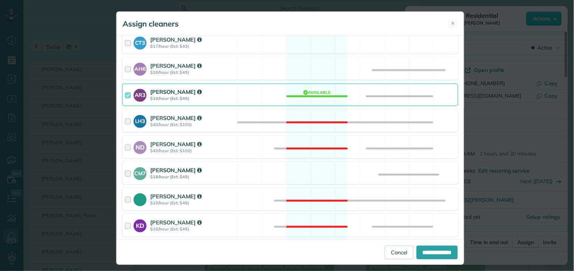
click at [302, 168] on div "CM7 Caitlin Miller $18/hour (Est: $45) Available" at bounding box center [290, 173] width 336 height 22
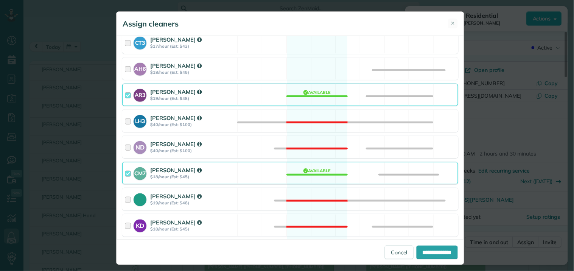
scroll to position [360, 0]
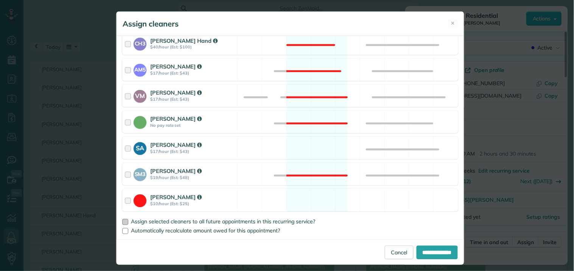
click at [122, 221] on div at bounding box center [125, 222] width 6 height 6
click at [419, 250] on input "**********" at bounding box center [436, 252] width 41 height 14
type input "**********"
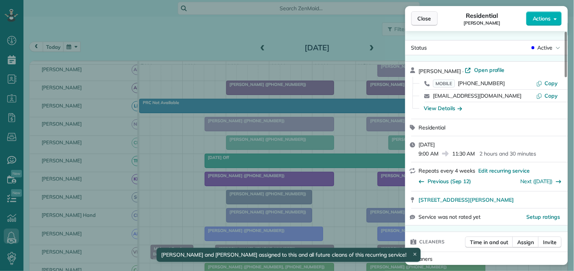
click at [429, 17] on span "Close" at bounding box center [425, 19] width 14 height 8
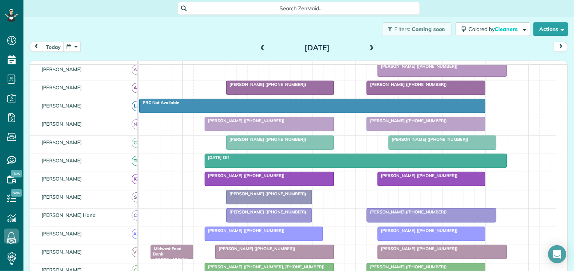
click at [73, 45] on button "button" at bounding box center [71, 47] width 17 height 10
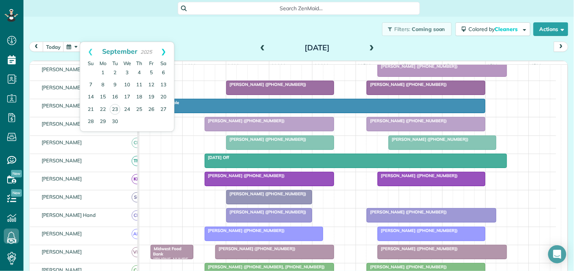
click at [167, 49] on link "Next" at bounding box center [163, 51] width 21 height 19
click at [150, 107] on link "24" at bounding box center [151, 109] width 12 height 12
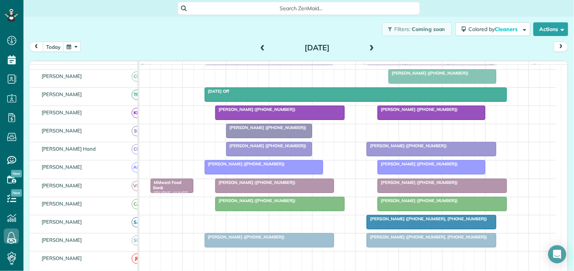
scroll to position [145, 0]
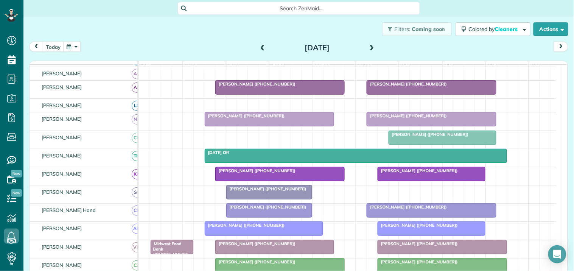
click at [70, 47] on button "button" at bounding box center [71, 47] width 17 height 10
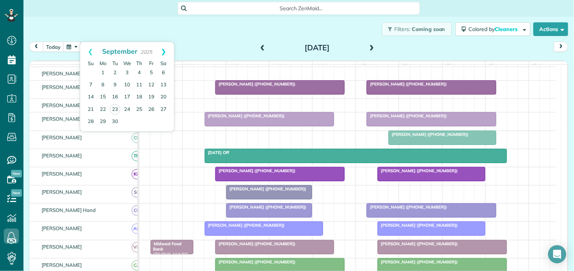
click at [166, 50] on link "Next" at bounding box center [163, 51] width 21 height 19
click at [151, 83] on link "10" at bounding box center [151, 85] width 12 height 12
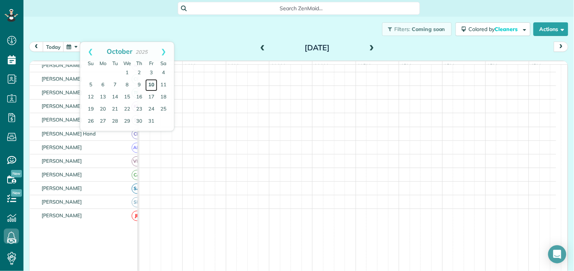
scroll to position [68, 0]
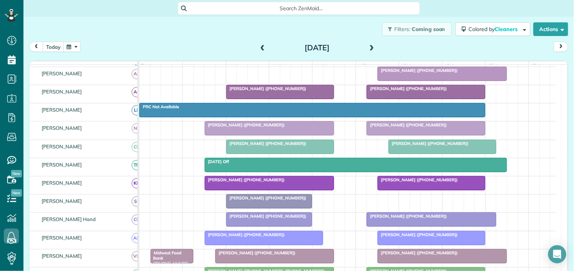
click at [410, 73] on span "[PERSON_NAME] ([PHONE_NUMBER])" at bounding box center [417, 70] width 81 height 5
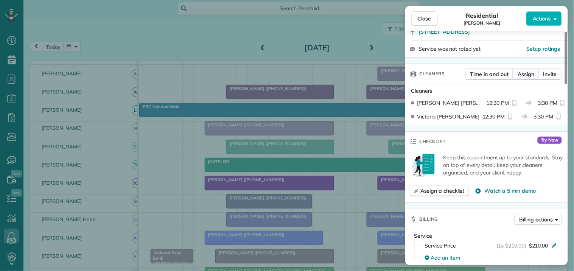
click at [530, 74] on span "Assign" at bounding box center [525, 74] width 17 height 8
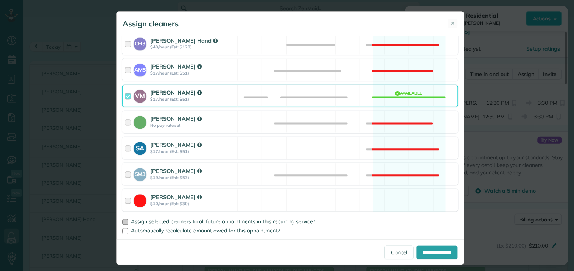
click at [122, 221] on div at bounding box center [125, 222] width 6 height 6
click at [428, 252] on input "**********" at bounding box center [436, 252] width 41 height 14
type input "**********"
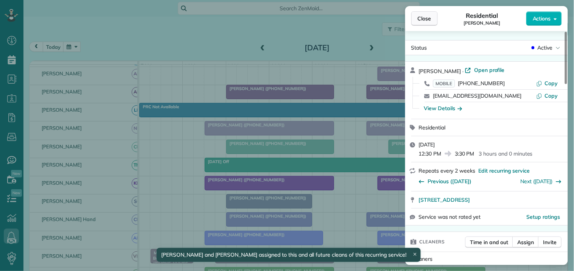
click at [433, 16] on button "Close" at bounding box center [424, 18] width 26 height 14
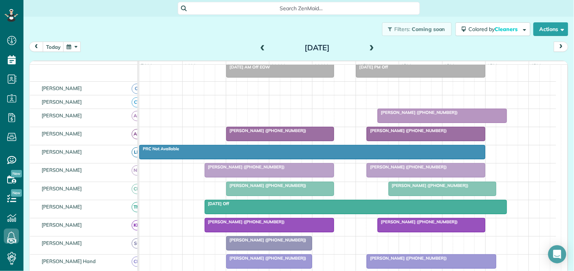
click at [74, 47] on button "button" at bounding box center [71, 47] width 17 height 10
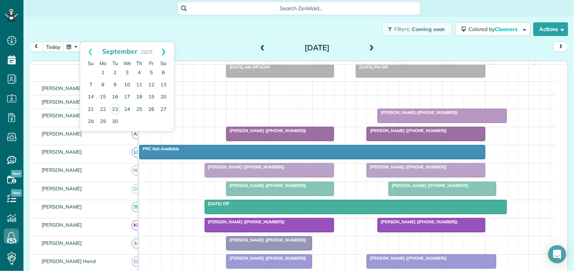
click at [168, 48] on link "Next" at bounding box center [163, 51] width 21 height 19
click at [153, 105] on link "24" at bounding box center [151, 109] width 12 height 12
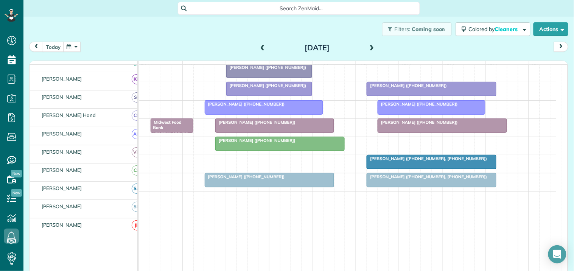
scroll to position [243, 0]
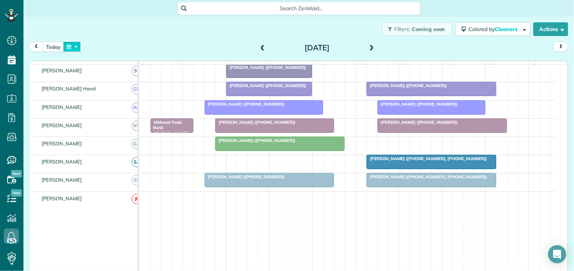
click at [73, 44] on button "button" at bounding box center [71, 47] width 17 height 10
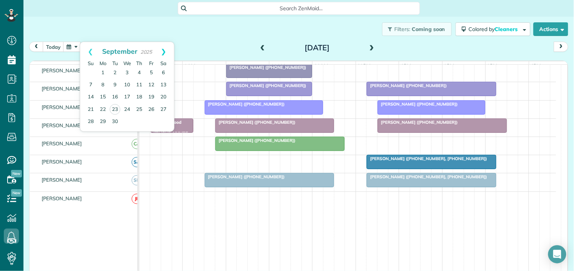
click at [165, 50] on link "Next" at bounding box center [163, 51] width 21 height 19
click at [101, 117] on link "27" at bounding box center [103, 121] width 12 height 12
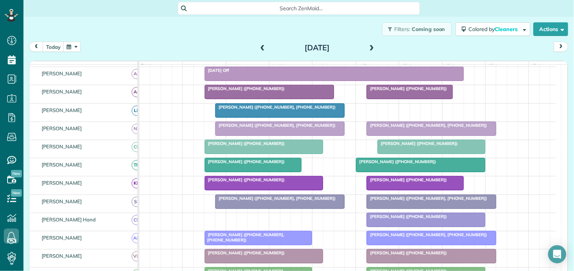
scroll to position [152, 0]
click at [368, 43] on span at bounding box center [372, 47] width 8 height 11
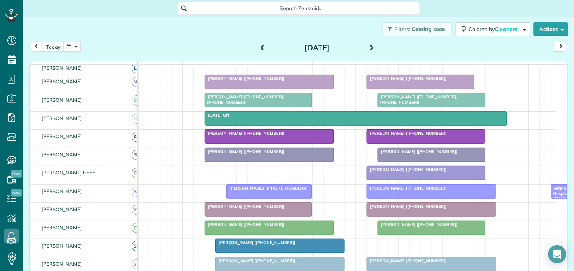
click at [258, 107] on div at bounding box center [258, 100] width 107 height 14
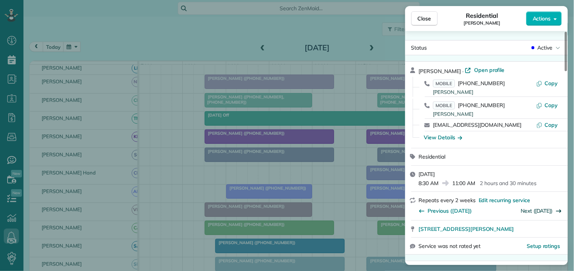
click at [536, 208] on link "Next (Nov 11)" at bounding box center [537, 210] width 32 height 7
click at [424, 17] on span "Close" at bounding box center [425, 19] width 14 height 8
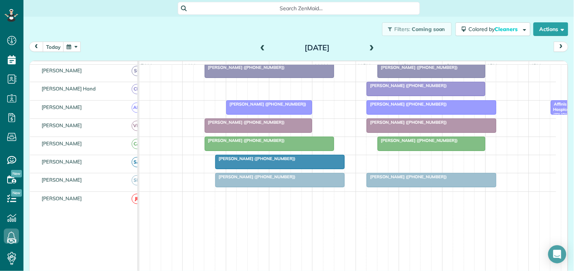
click at [368, 47] on span at bounding box center [372, 48] width 8 height 7
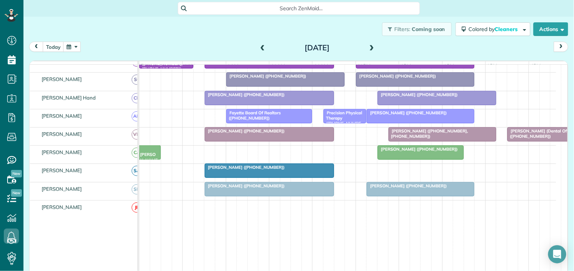
scroll to position [243, 0]
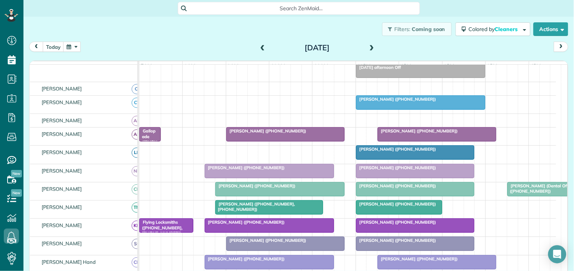
click at [368, 45] on span at bounding box center [372, 48] width 8 height 7
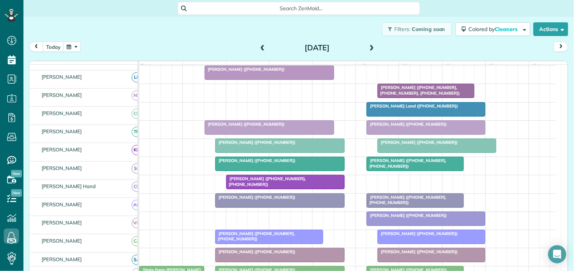
scroll to position [132, 0]
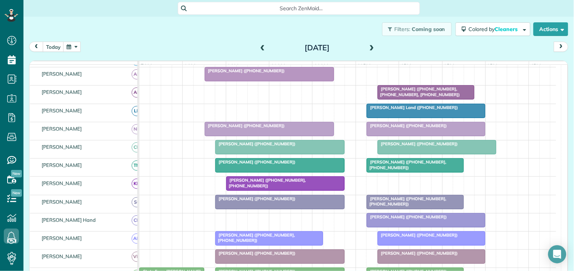
click at [371, 45] on span at bounding box center [372, 48] width 8 height 7
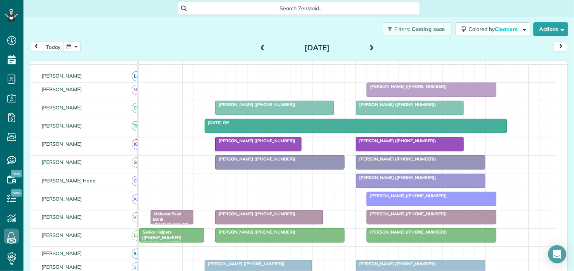
scroll to position [95, 0]
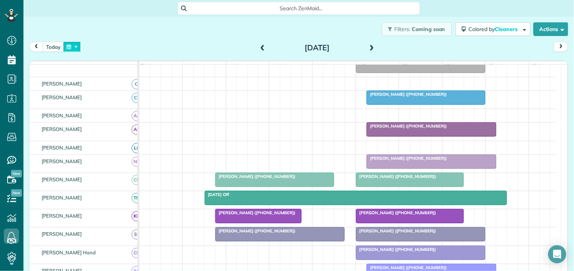
click at [77, 45] on button "button" at bounding box center [71, 47] width 17 height 10
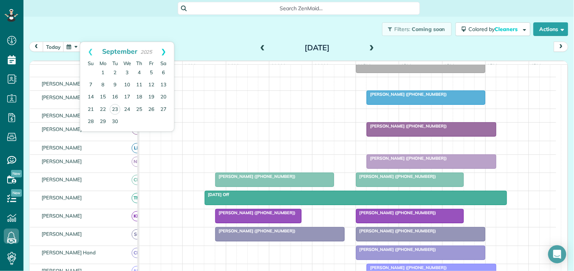
click at [166, 47] on link "Next" at bounding box center [163, 51] width 21 height 19
click at [167, 47] on link "Next" at bounding box center [163, 51] width 21 height 19
click at [103, 82] on link "3" at bounding box center [103, 85] width 12 height 12
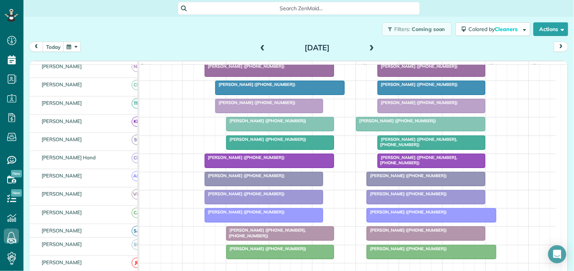
scroll to position [164, 0]
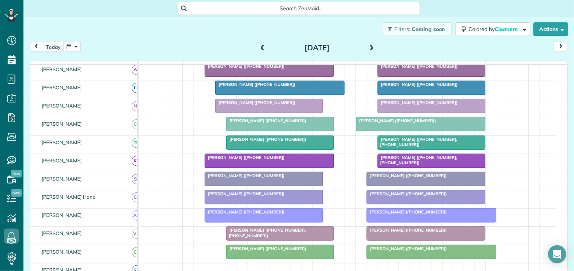
click at [368, 45] on span at bounding box center [372, 48] width 8 height 7
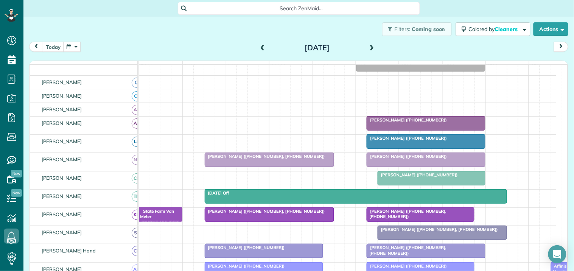
scroll to position [130, 0]
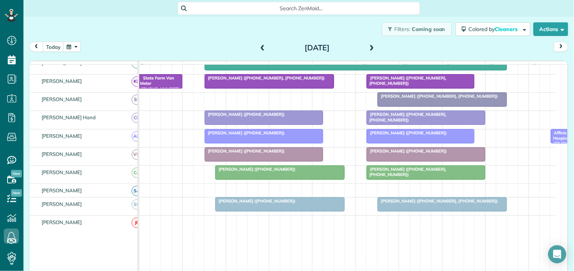
click at [368, 47] on span at bounding box center [372, 48] width 8 height 7
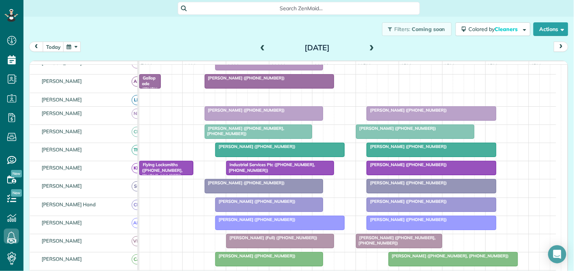
scroll to position [93, 0]
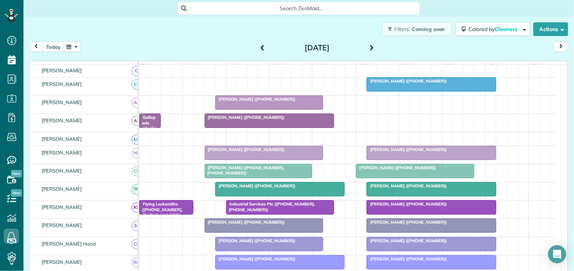
click at [371, 46] on span at bounding box center [372, 48] width 8 height 7
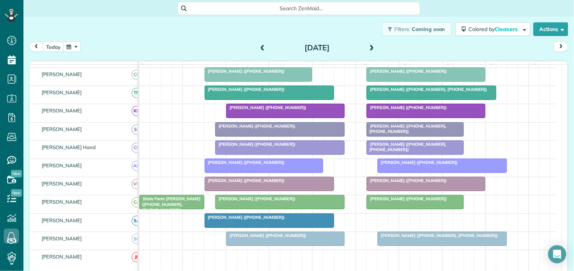
scroll to position [276, 0]
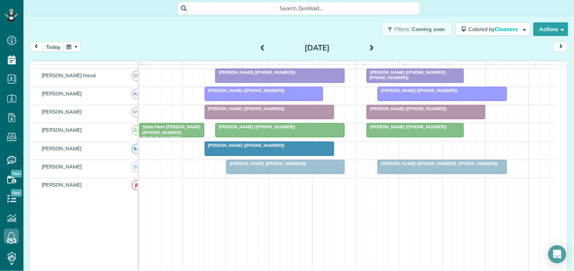
click at [369, 46] on span at bounding box center [372, 48] width 8 height 7
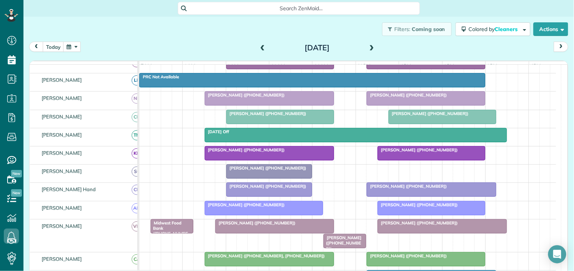
scroll to position [120, 0]
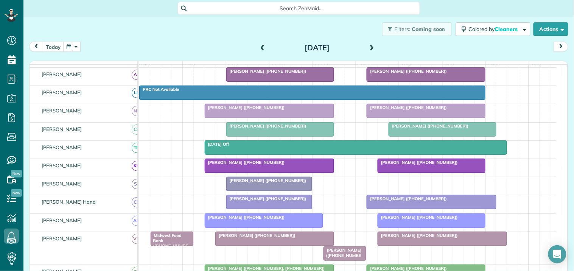
click at [73, 47] on button "button" at bounding box center [71, 47] width 17 height 10
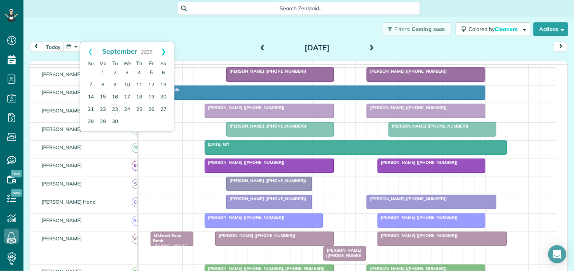
click at [167, 50] on link "Next" at bounding box center [163, 51] width 21 height 19
click at [168, 49] on link "Next" at bounding box center [163, 51] width 21 height 19
click at [104, 96] on link "10" at bounding box center [103, 97] width 12 height 12
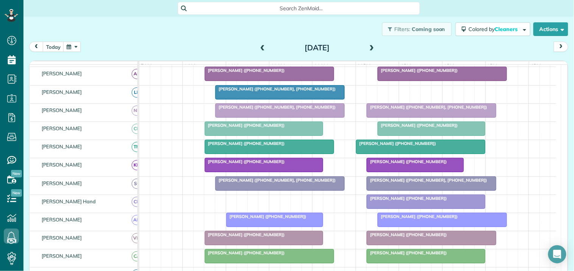
click at [370, 45] on span at bounding box center [372, 48] width 8 height 7
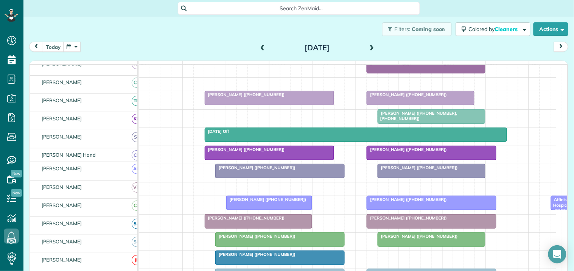
scroll to position [93, 0]
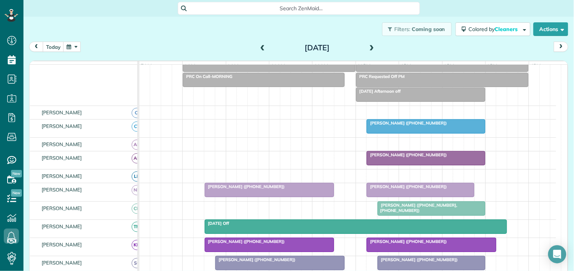
click at [369, 44] on span at bounding box center [372, 47] width 8 height 11
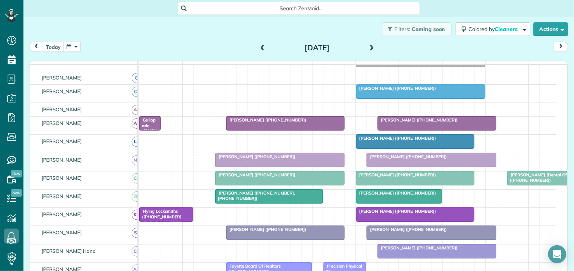
scroll to position [120, 0]
click at [370, 46] on span at bounding box center [372, 48] width 8 height 7
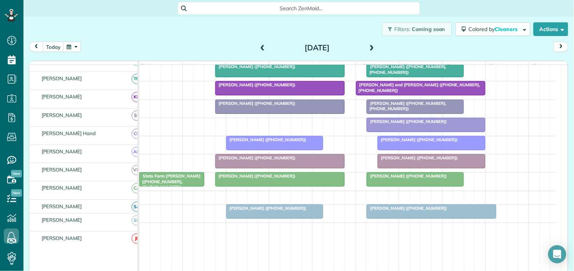
scroll to position [227, 0]
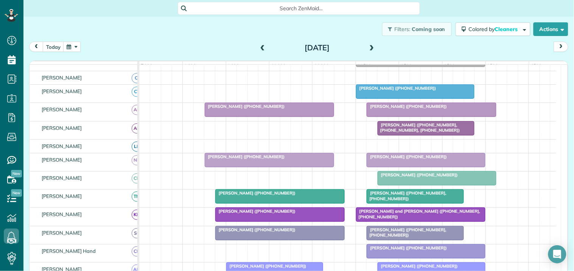
click at [368, 44] on span at bounding box center [372, 47] width 8 height 11
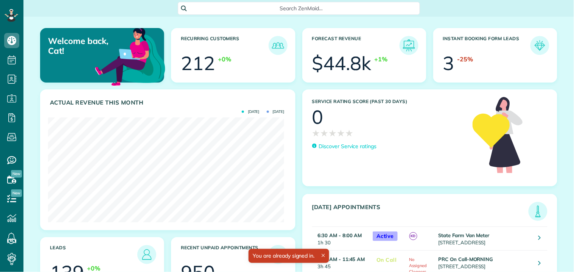
scroll to position [105, 236]
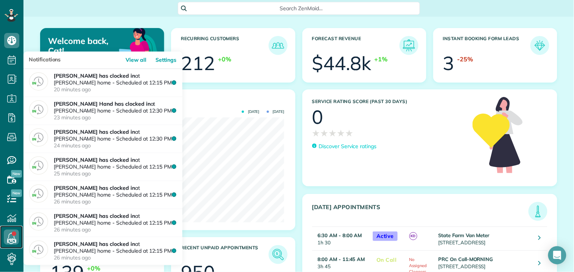
click at [11, 234] on icon at bounding box center [11, 236] width 15 height 15
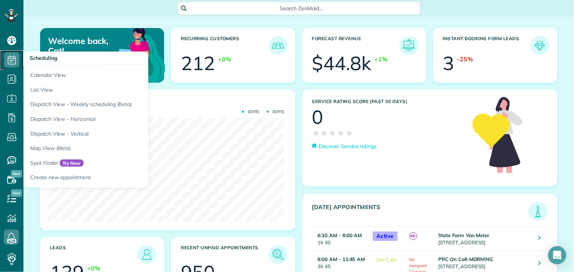
click at [13, 59] on icon at bounding box center [11, 59] width 15 height 15
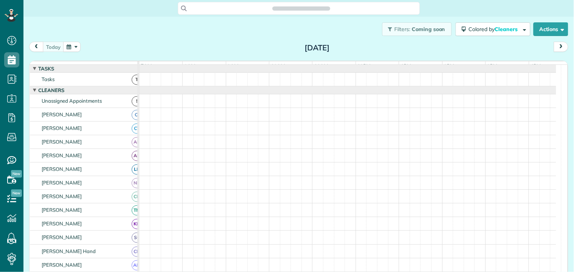
scroll to position [3, 3]
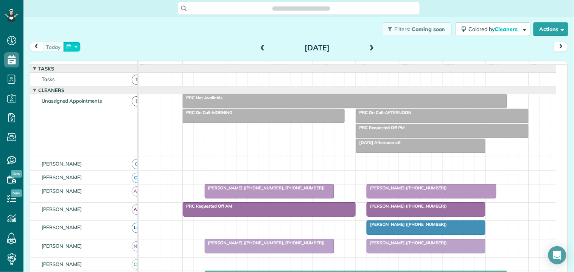
click at [78, 47] on button "button" at bounding box center [71, 47] width 17 height 10
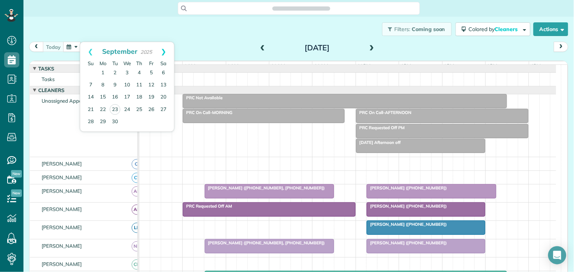
click at [165, 52] on link "Next" at bounding box center [163, 51] width 21 height 19
click at [101, 95] on link "13" at bounding box center [103, 97] width 12 height 12
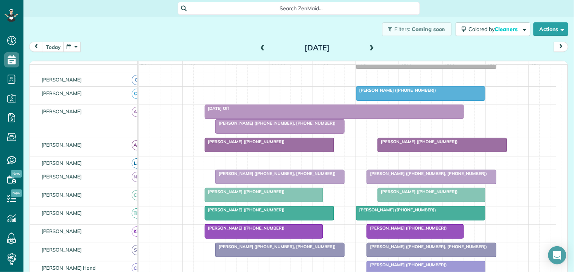
scroll to position [126, 0]
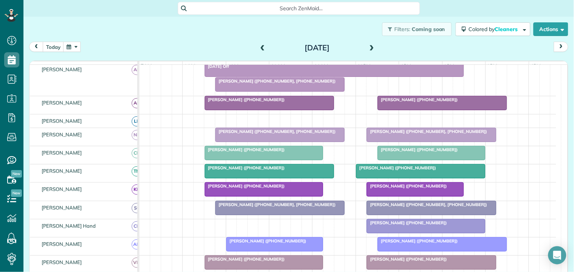
click at [267, 91] on div at bounding box center [280, 85] width 129 height 14
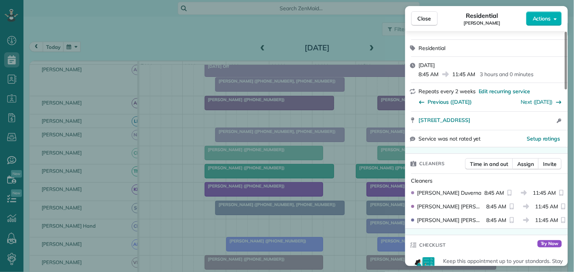
scroll to position [126, 0]
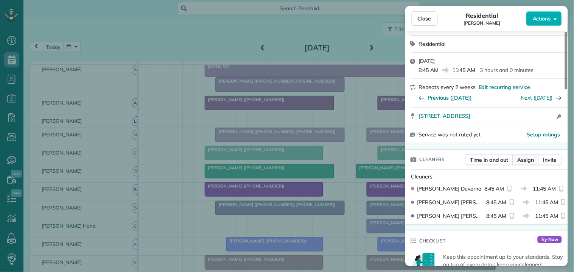
click at [525, 160] on span "Assign" at bounding box center [525, 160] width 17 height 8
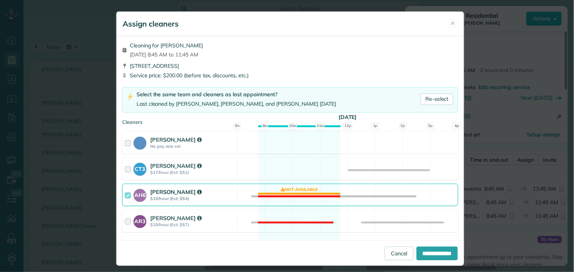
click at [286, 189] on div "AH6 Ashley Hudson $18/hour (Est: $54) Not available" at bounding box center [290, 194] width 336 height 22
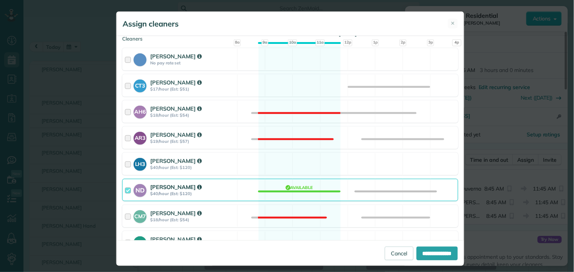
scroll to position [84, 0]
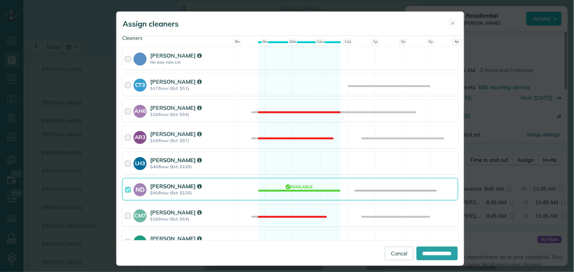
click at [293, 158] on div "LH3 Laurie Hoble $40/hour (Est: $120) Available" at bounding box center [290, 163] width 336 height 22
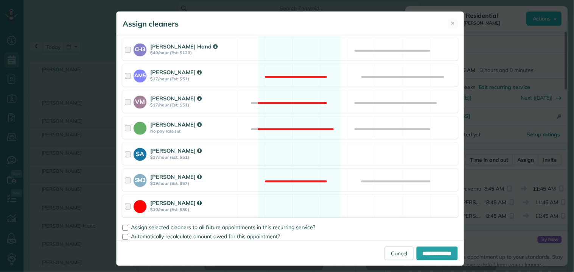
scroll to position [360, 0]
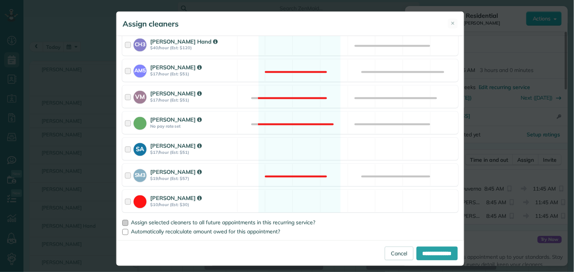
click at [123, 222] on div at bounding box center [125, 223] width 6 height 6
click at [427, 253] on input "**********" at bounding box center [436, 253] width 41 height 14
type input "**********"
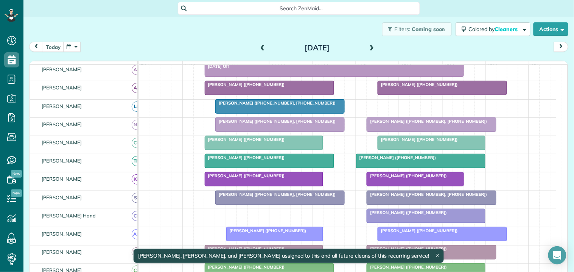
scroll to position [111, 0]
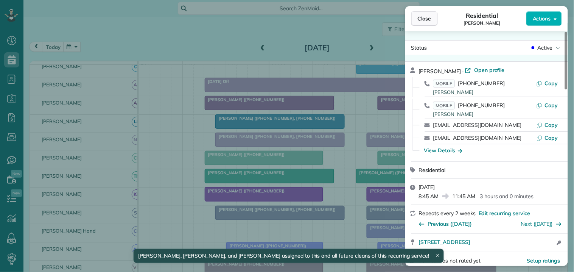
click at [425, 20] on span "Close" at bounding box center [425, 19] width 14 height 8
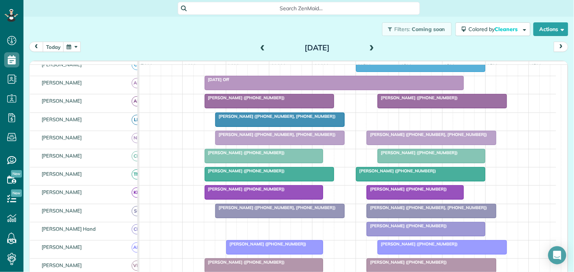
scroll to position [111, 0]
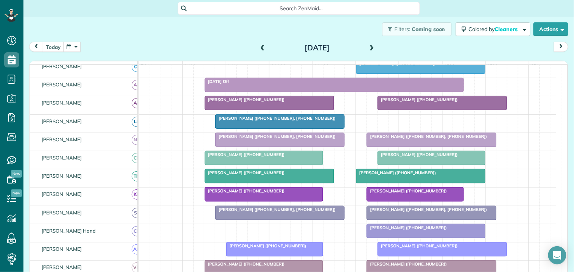
click at [71, 47] on button "button" at bounding box center [71, 47] width 17 height 10
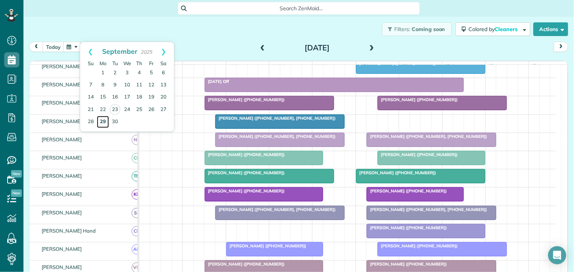
click at [102, 120] on link "29" at bounding box center [103, 122] width 12 height 12
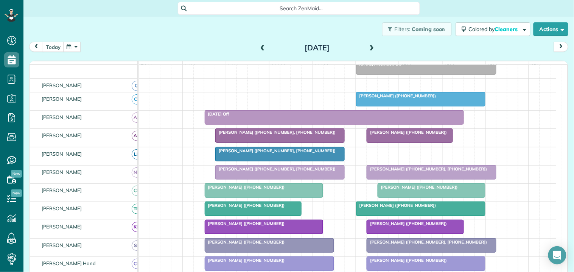
scroll to position [69, 0]
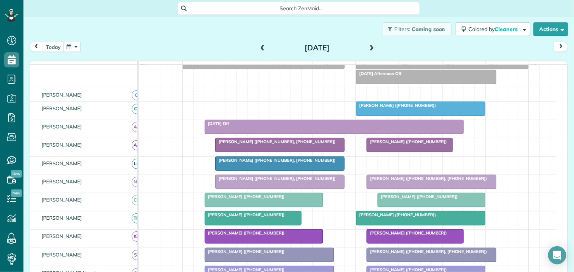
click at [75, 47] on button "button" at bounding box center [71, 47] width 17 height 10
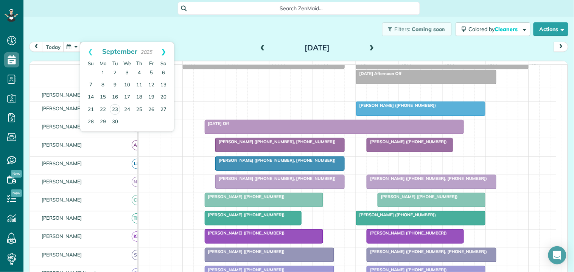
click at [167, 50] on link "Next" at bounding box center [163, 51] width 21 height 19
click at [103, 84] on link "6" at bounding box center [103, 85] width 12 height 12
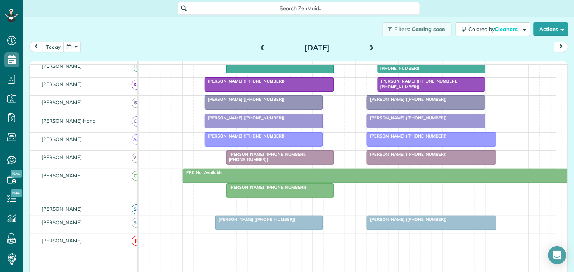
scroll to position [0, 0]
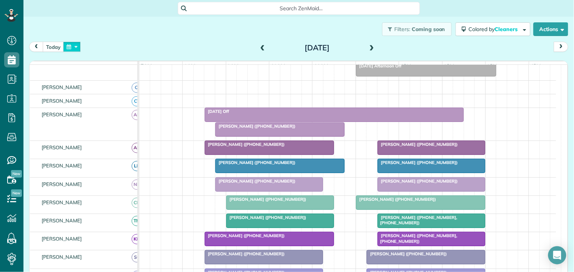
click at [74, 43] on button "button" at bounding box center [71, 47] width 17 height 10
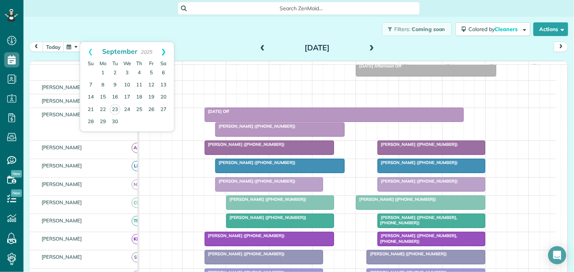
click at [164, 50] on link "Next" at bounding box center [163, 51] width 21 height 19
click at [102, 93] on link "13" at bounding box center [103, 97] width 12 height 12
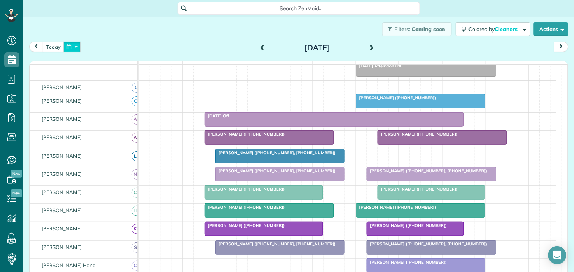
click at [71, 46] on button "button" at bounding box center [71, 47] width 17 height 10
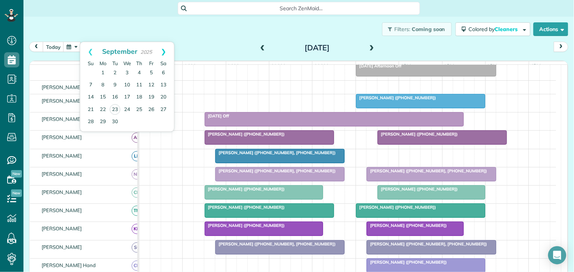
click at [165, 50] on link "Next" at bounding box center [163, 51] width 21 height 19
click at [104, 105] on link "20" at bounding box center [103, 109] width 12 height 12
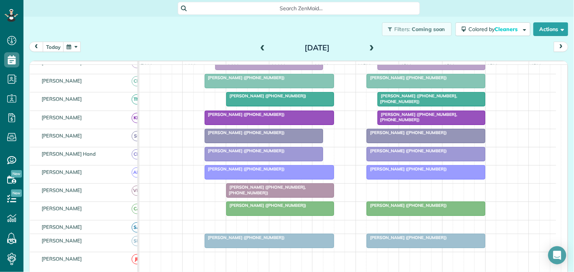
click at [256, 240] on span "Kimberly Abrams (+17703168003)" at bounding box center [244, 236] width 81 height 5
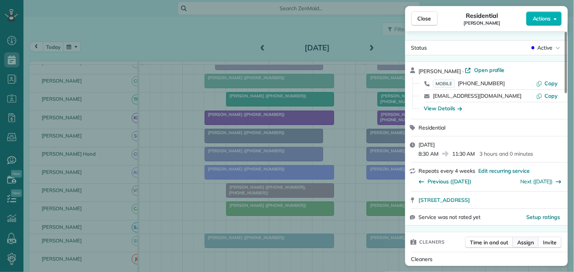
click at [524, 242] on span "Assign" at bounding box center [525, 242] width 17 height 8
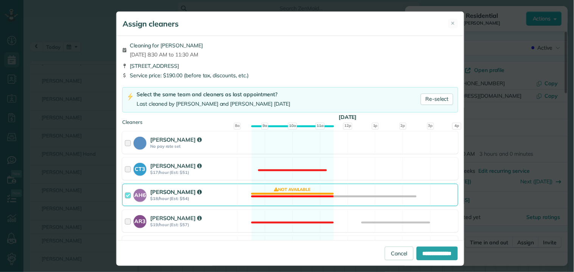
click at [286, 191] on div "AH6 Ashley Hudson $18/hour (Est: $54) Not available" at bounding box center [290, 194] width 336 height 22
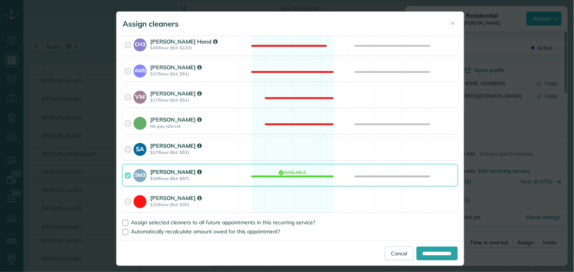
click at [297, 147] on div "SA Stephanie Allen $17/hour (Est: $51) Available" at bounding box center [290, 149] width 336 height 22
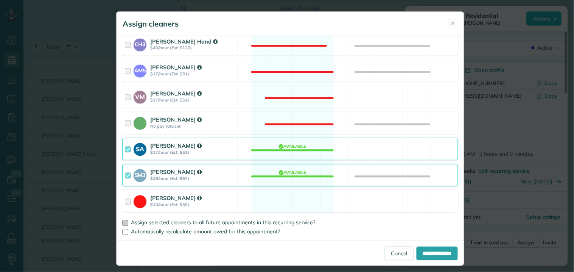
click at [123, 221] on div at bounding box center [125, 223] width 6 height 6
click at [422, 252] on input "**********" at bounding box center [436, 253] width 41 height 14
type input "**********"
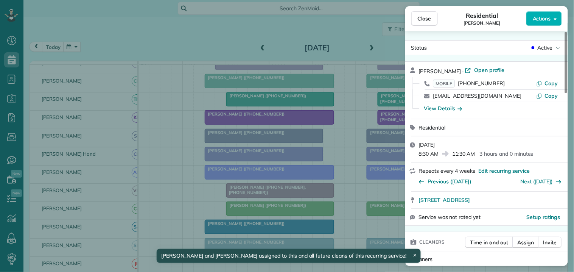
drag, startPoint x: 428, startPoint y: 18, endPoint x: 419, endPoint y: 28, distance: 13.1
click at [427, 18] on span "Close" at bounding box center [425, 19] width 14 height 8
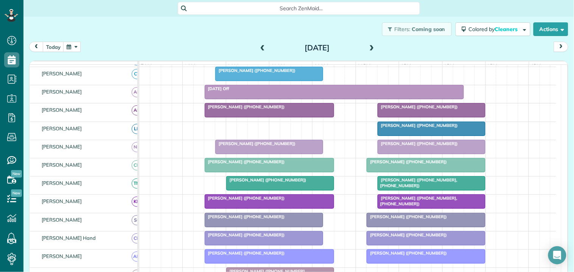
click at [368, 42] on span at bounding box center [372, 47] width 8 height 11
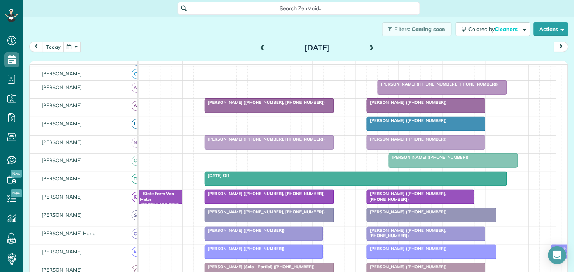
click at [368, 44] on span at bounding box center [372, 47] width 8 height 11
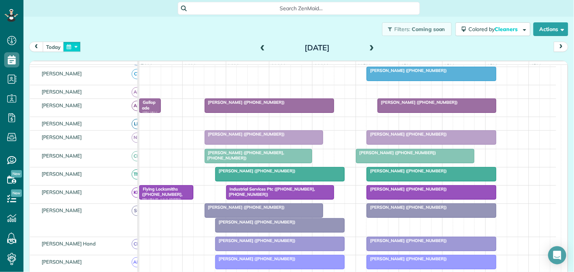
click at [68, 51] on button "button" at bounding box center [71, 47] width 17 height 10
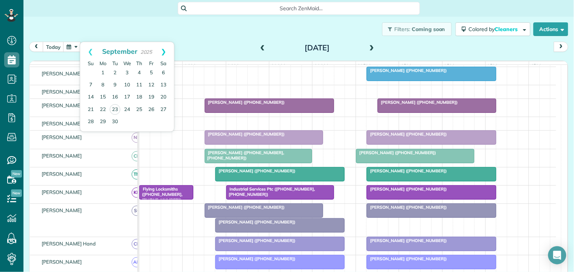
click at [164, 51] on link "Next" at bounding box center [163, 51] width 21 height 19
click at [102, 120] on link "27" at bounding box center [103, 121] width 12 height 12
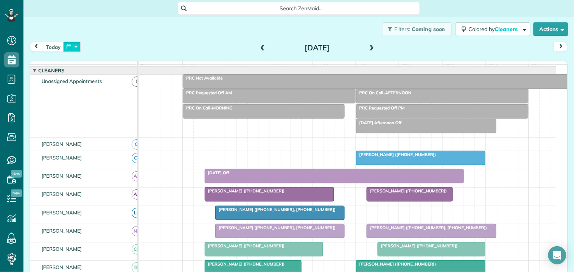
click at [70, 45] on button "button" at bounding box center [71, 47] width 17 height 10
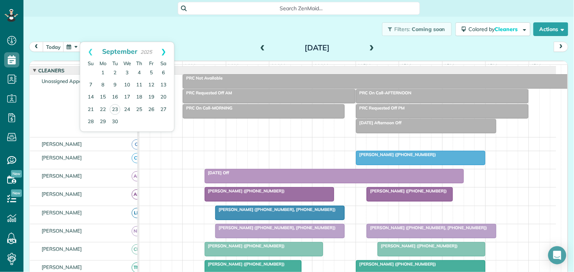
click at [164, 50] on link "Next" at bounding box center [163, 51] width 21 height 19
click at [101, 95] on link "13" at bounding box center [103, 97] width 12 height 12
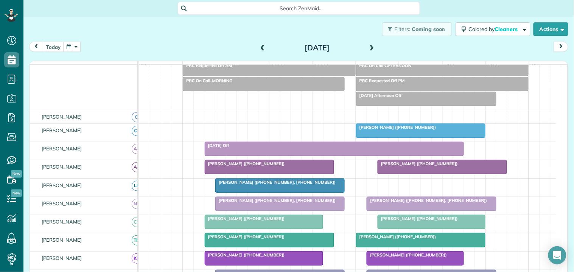
scroll to position [62, 0]
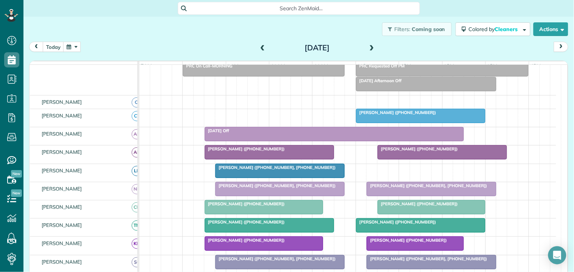
click at [368, 47] on span at bounding box center [372, 48] width 8 height 7
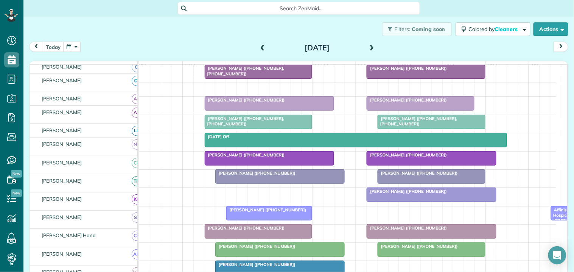
scroll to position [138, 0]
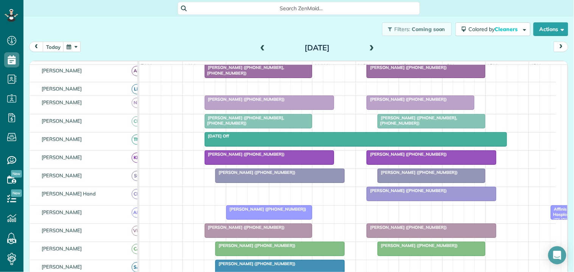
click at [368, 46] on span at bounding box center [372, 48] width 8 height 7
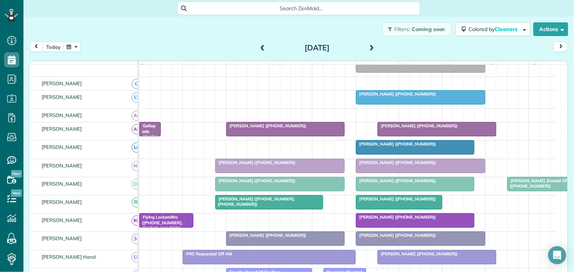
scroll to position [134, 0]
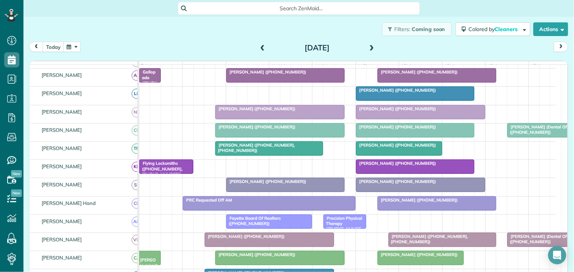
click at [372, 43] on span at bounding box center [372, 47] width 8 height 11
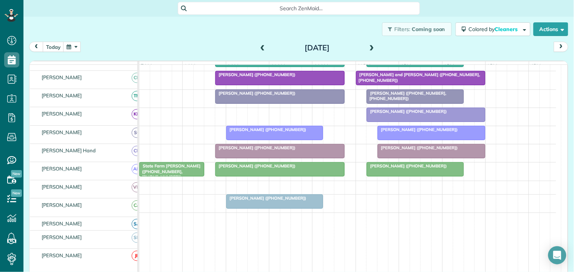
scroll to position [237, 0]
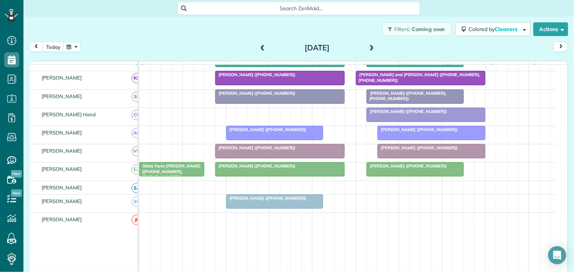
click at [72, 44] on button "button" at bounding box center [71, 47] width 17 height 10
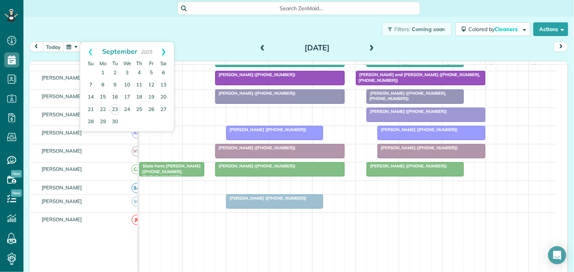
click at [165, 50] on link "Next" at bounding box center [163, 51] width 21 height 19
click at [103, 107] on link "20" at bounding box center [103, 109] width 12 height 12
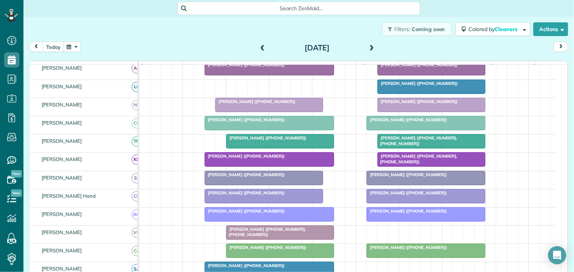
scroll to position [227, 0]
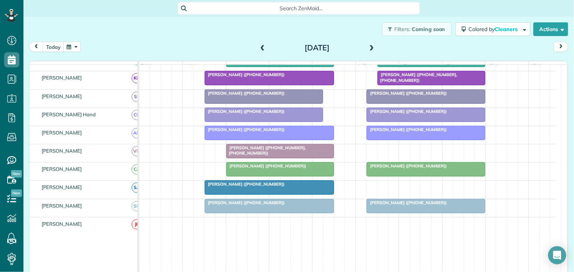
click at [368, 48] on span at bounding box center [372, 48] width 8 height 7
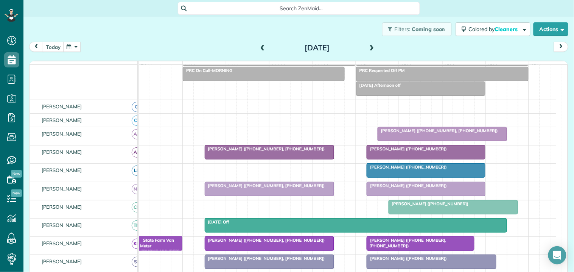
scroll to position [54, 0]
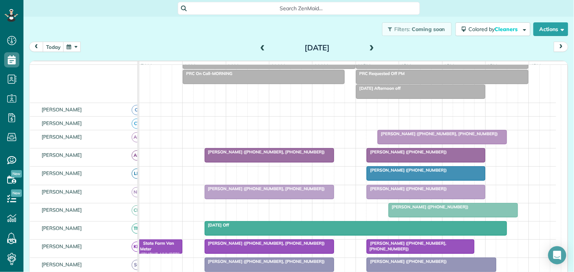
click at [369, 45] on span at bounding box center [372, 48] width 8 height 7
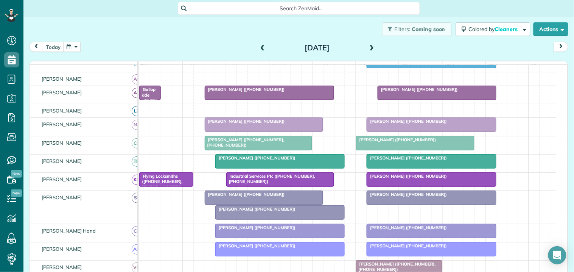
scroll to position [131, 0]
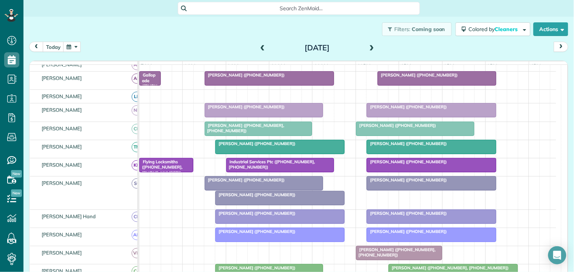
click at [263, 205] on div at bounding box center [280, 198] width 129 height 14
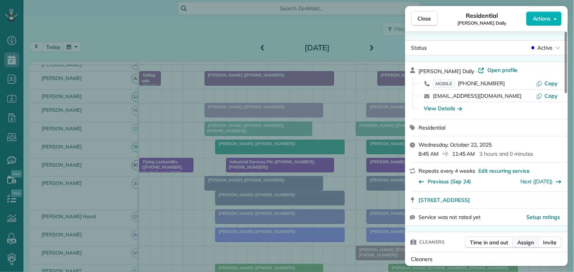
click at [528, 239] on span "Assign" at bounding box center [525, 242] width 17 height 8
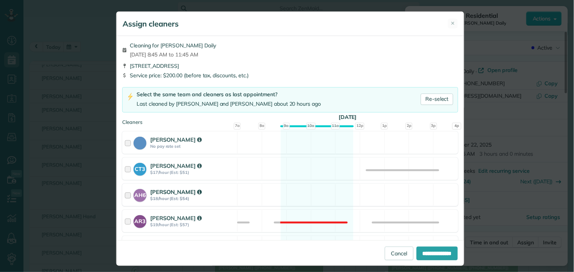
click at [297, 194] on div "AH6 Ashley Hudson $18/hour (Est: $54) Available" at bounding box center [290, 194] width 336 height 22
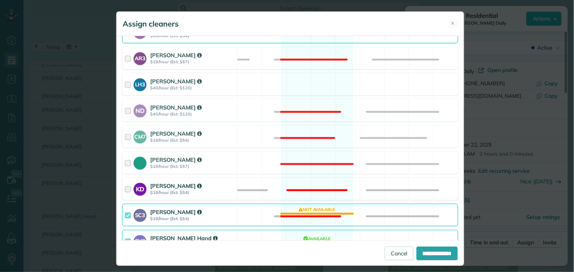
scroll to position [168, 0]
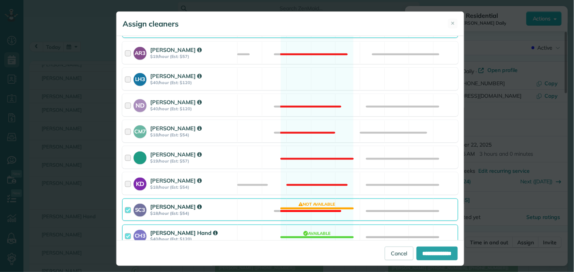
click at [303, 207] on div "SC3 Stephanie Cruz $18/hour (Est: $54) Not available" at bounding box center [290, 209] width 336 height 22
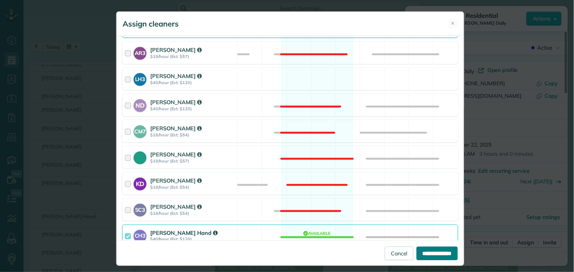
click at [422, 252] on input "**********" at bounding box center [436, 253] width 41 height 14
type input "**********"
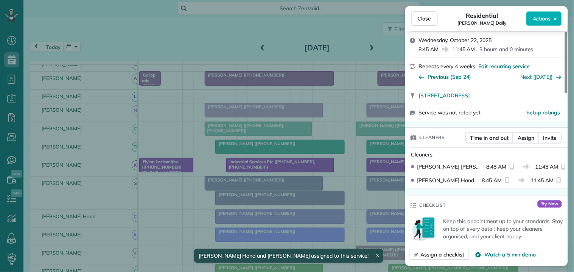
scroll to position [168, 0]
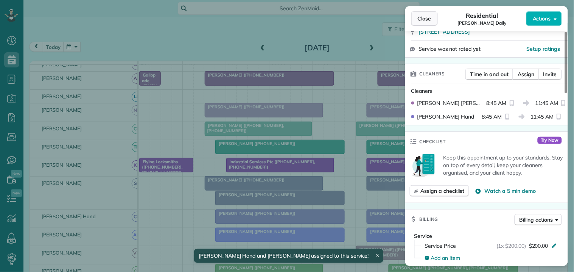
click at [430, 18] on span "Close" at bounding box center [425, 19] width 14 height 8
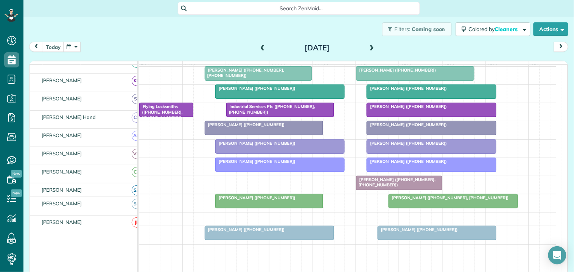
scroll to position [135, 0]
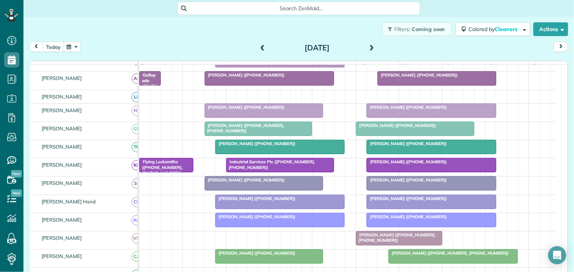
click at [368, 47] on span at bounding box center [372, 48] width 8 height 7
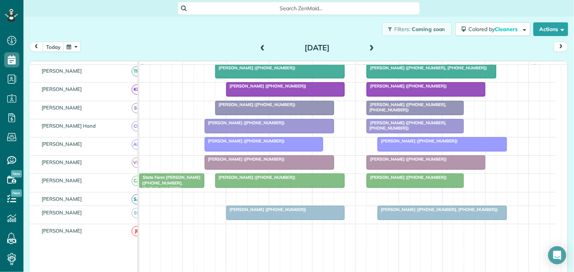
scroll to position [234, 0]
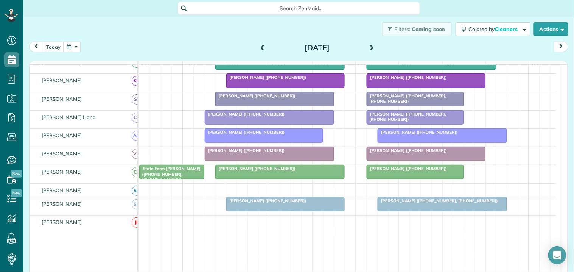
click at [243, 171] on span "[PERSON_NAME] ([PHONE_NUMBER])" at bounding box center [255, 168] width 81 height 5
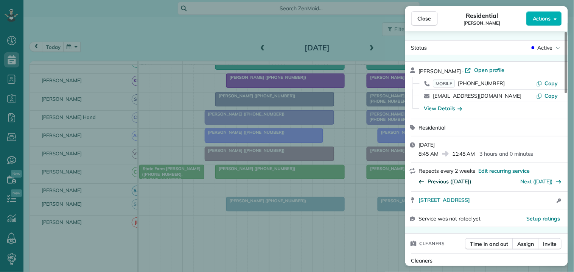
click at [453, 179] on span "Previous (Oct 09)" at bounding box center [450, 181] width 44 height 8
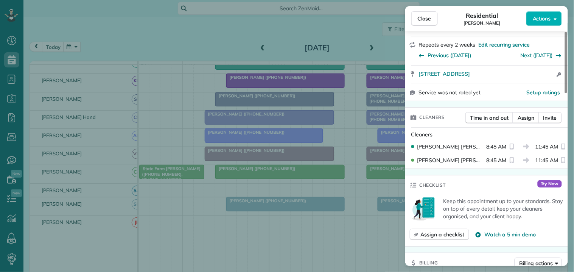
scroll to position [84, 0]
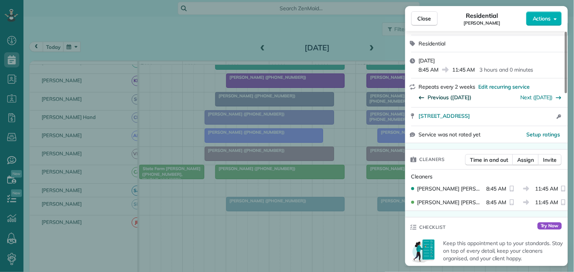
click at [448, 96] on span "Previous (Sep 25)" at bounding box center [450, 97] width 44 height 8
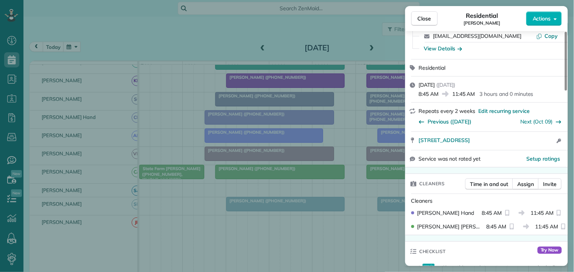
scroll to position [42, 0]
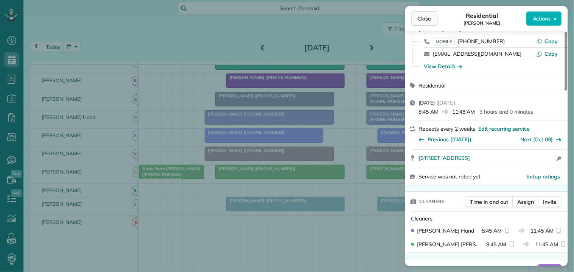
click at [427, 19] on span "Close" at bounding box center [425, 19] width 14 height 8
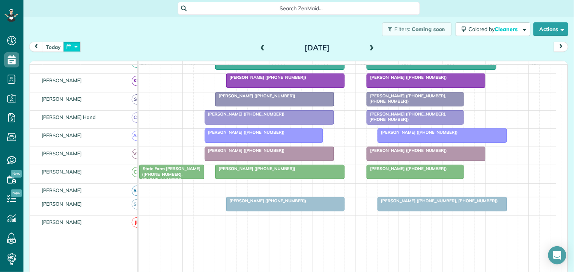
click at [73, 47] on button "button" at bounding box center [71, 47] width 17 height 10
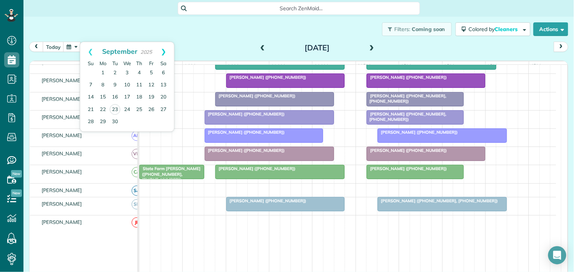
click at [165, 50] on link "Next" at bounding box center [163, 51] width 21 height 19
click at [258, 171] on div "[PERSON_NAME] ([PHONE_NUMBER])" at bounding box center [279, 168] width 125 height 5
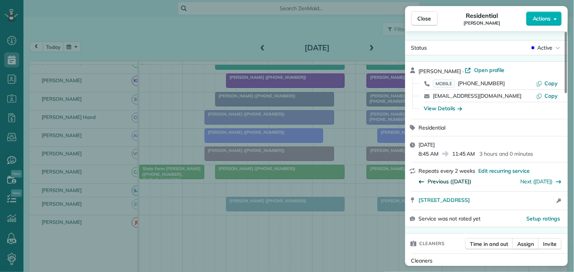
click at [449, 177] on span "Previous (Oct 09)" at bounding box center [450, 181] width 44 height 8
click at [450, 181] on span "Previous (Sep 25)" at bounding box center [450, 181] width 44 height 8
click at [443, 179] on span "Previous (Sep 11)" at bounding box center [450, 181] width 44 height 8
click at [445, 183] on span "Previous (Aug 28)" at bounding box center [450, 181] width 44 height 8
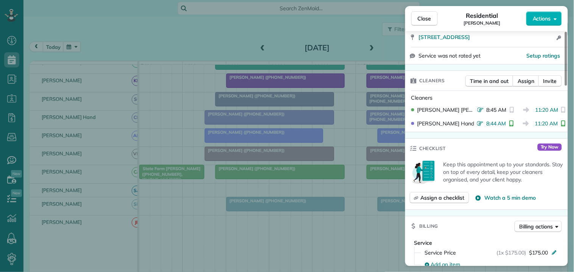
scroll to position [168, 0]
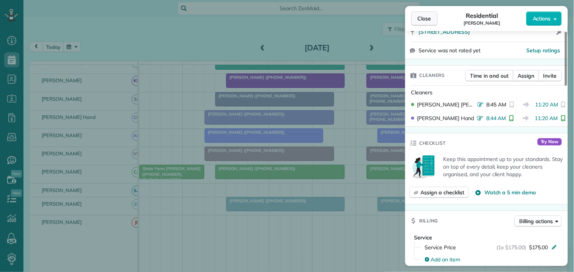
click at [428, 18] on span "Close" at bounding box center [425, 19] width 14 height 8
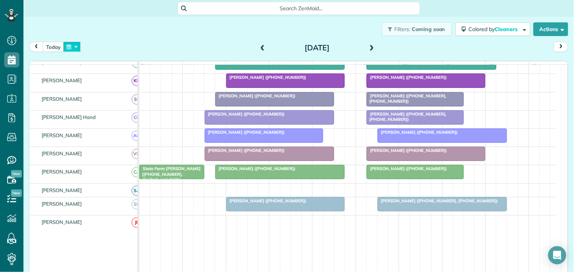
click at [74, 46] on button "button" at bounding box center [71, 47] width 17 height 10
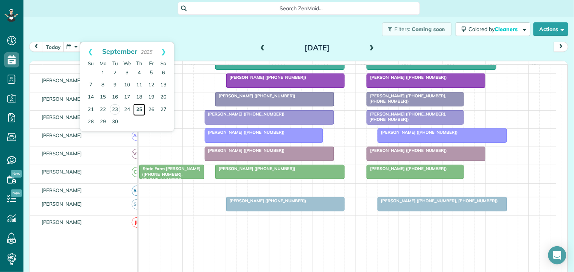
click at [138, 107] on link "25" at bounding box center [139, 110] width 12 height 12
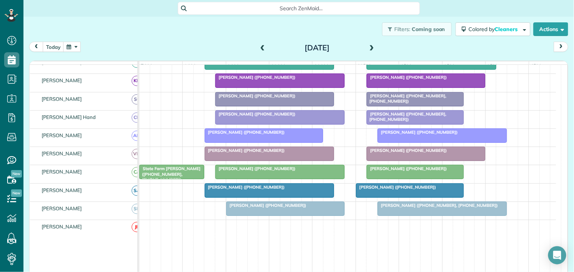
scroll to position [192, 0]
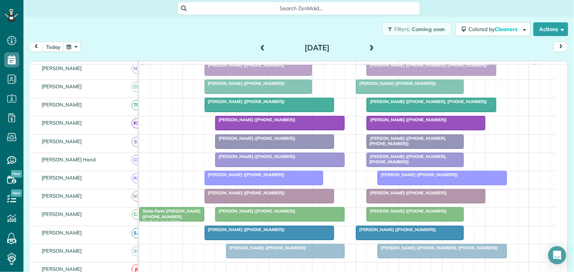
click at [258, 221] on div at bounding box center [280, 214] width 129 height 14
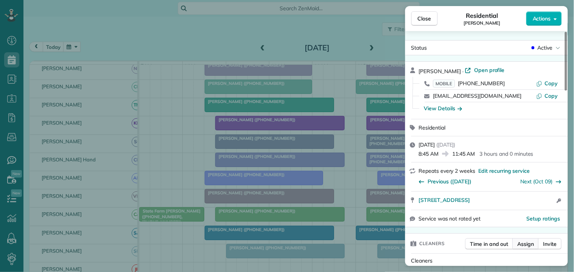
click at [528, 242] on span "Assign" at bounding box center [525, 244] width 17 height 8
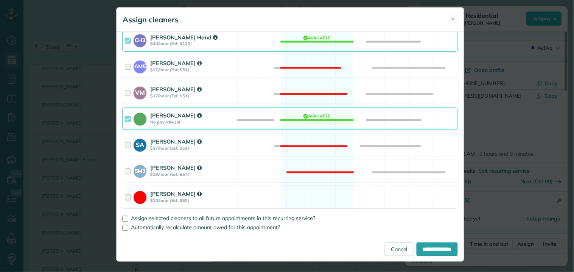
scroll to position [5, 0]
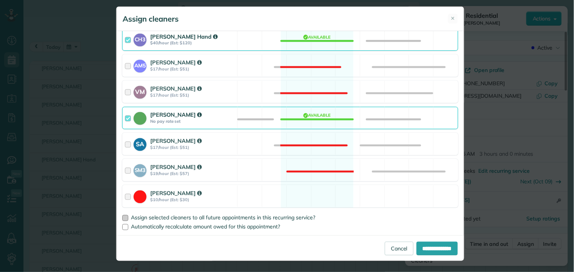
click at [122, 217] on div at bounding box center [125, 218] width 6 height 6
click at [426, 247] on input "**********" at bounding box center [436, 248] width 41 height 14
type input "**********"
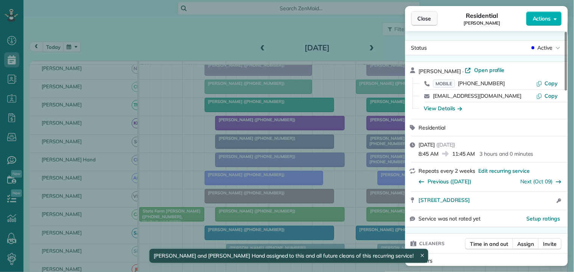
click at [429, 17] on span "Close" at bounding box center [425, 19] width 14 height 8
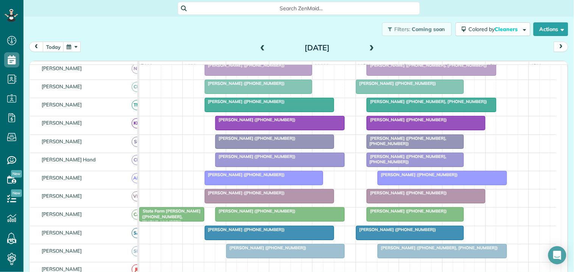
click at [275, 104] on div "[PERSON_NAME] ([PHONE_NUMBER])" at bounding box center [269, 101] width 125 height 5
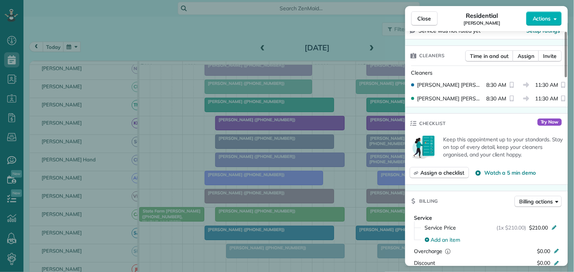
scroll to position [168, 0]
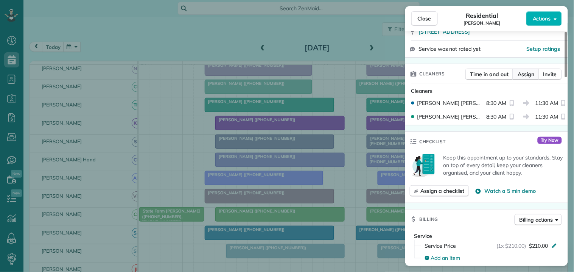
click at [527, 73] on span "Assign" at bounding box center [525, 74] width 17 height 8
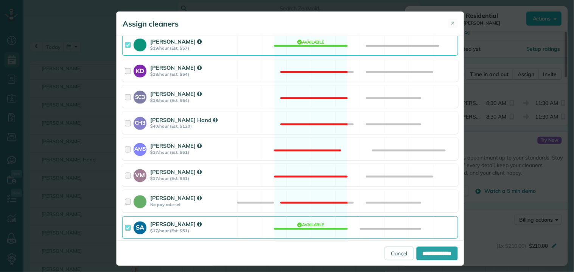
scroll to position [360, 0]
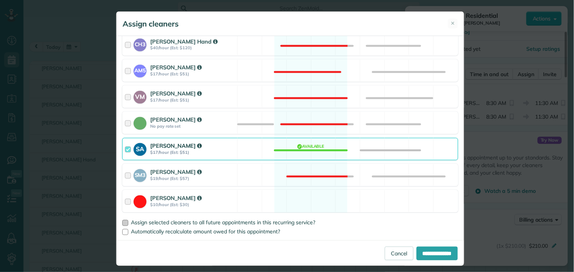
click at [122, 222] on div at bounding box center [125, 223] width 6 height 6
click at [430, 255] on input "**********" at bounding box center [436, 253] width 41 height 14
type input "**********"
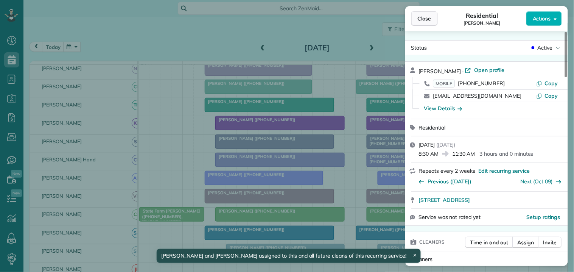
click at [430, 18] on span "Close" at bounding box center [425, 19] width 14 height 8
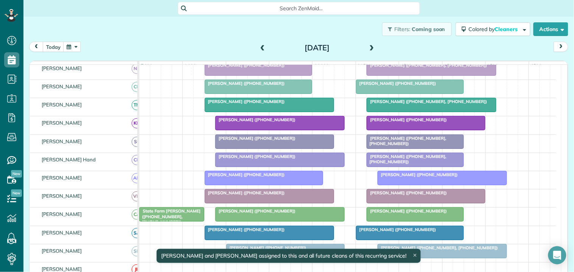
click at [68, 48] on button "button" at bounding box center [71, 47] width 17 height 10
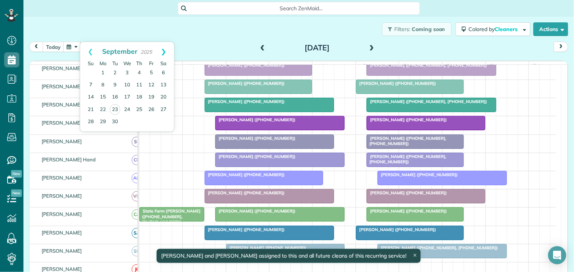
click at [163, 50] on link "Next" at bounding box center [163, 51] width 21 height 19
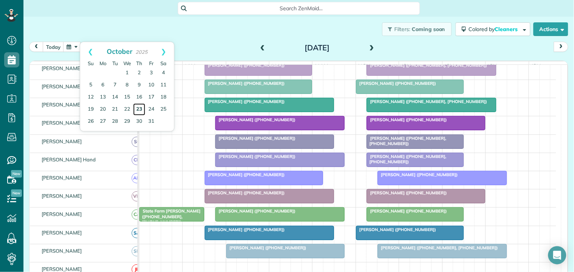
click at [140, 107] on link "23" at bounding box center [139, 109] width 12 height 12
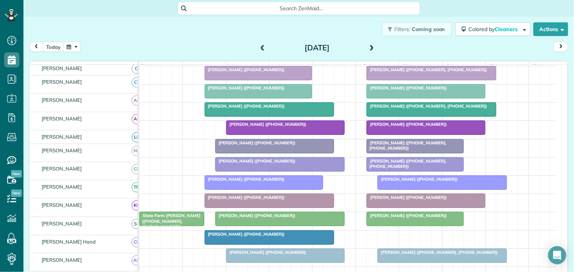
scroll to position [188, 0]
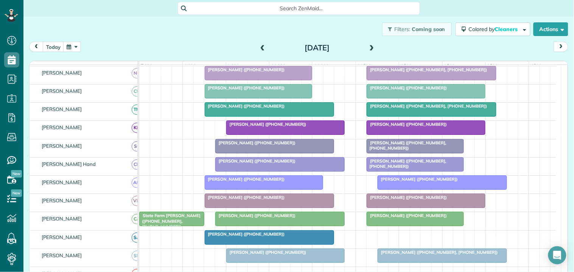
click at [203, 34] on div "Filters: Coming soon Colored by Cleaners Color by Cleaner Color by Team Color b…" at bounding box center [298, 29] width 550 height 25
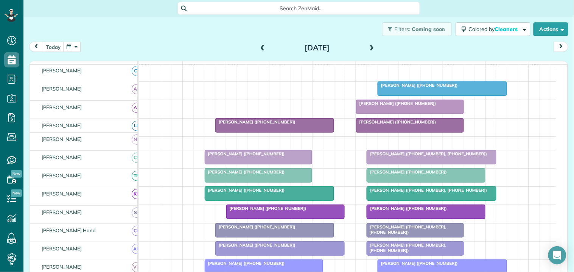
scroll to position [104, 0]
click at [258, 45] on span at bounding box center [262, 48] width 8 height 7
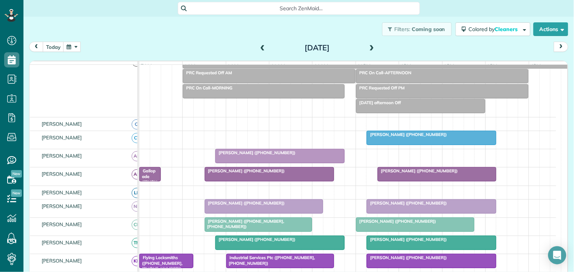
scroll to position [89, 0]
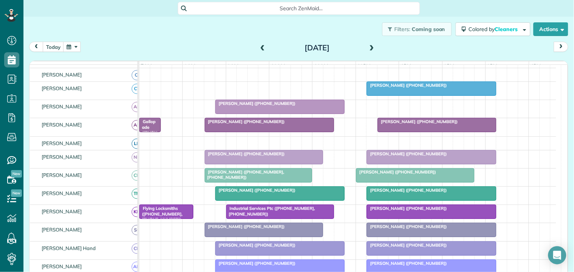
click at [368, 48] on span at bounding box center [372, 48] width 8 height 7
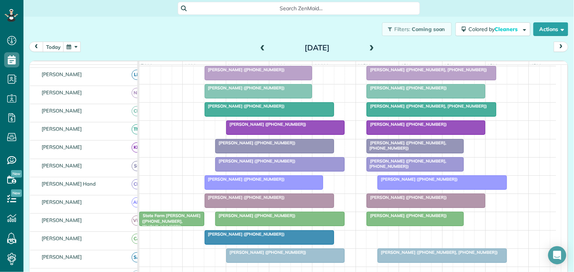
scroll to position [188, 0]
click at [370, 46] on span at bounding box center [372, 48] width 8 height 7
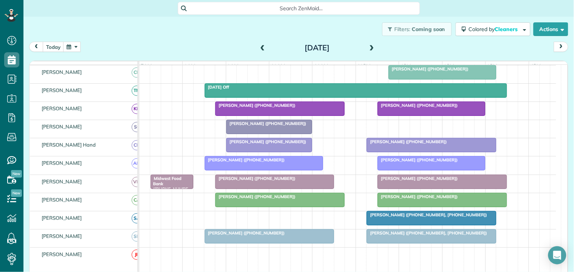
scroll to position [206, 0]
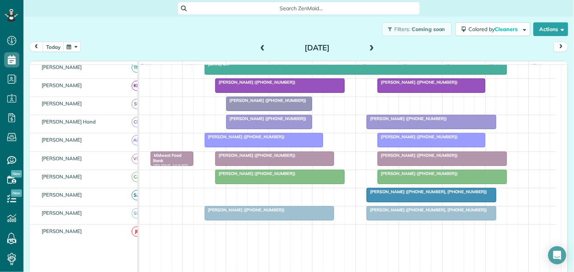
click at [73, 46] on button "button" at bounding box center [71, 47] width 17 height 10
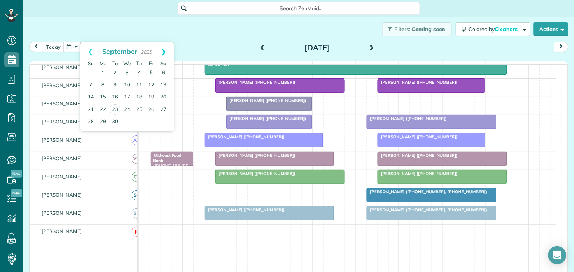
click at [164, 49] on link "Next" at bounding box center [163, 51] width 21 height 19
click at [105, 119] on link "27" at bounding box center [103, 121] width 12 height 12
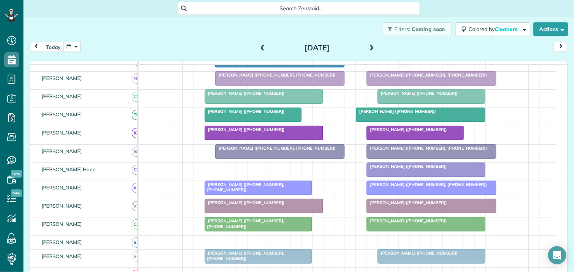
scroll to position [172, 0]
click at [371, 45] on span at bounding box center [372, 48] width 8 height 7
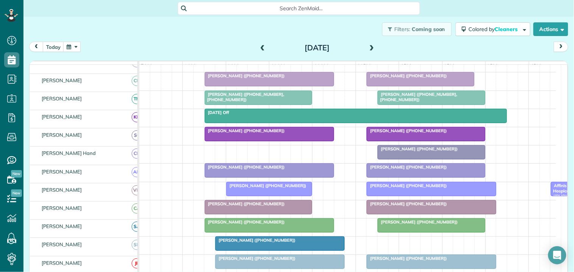
scroll to position [162, 0]
click at [260, 169] on div "Amy Childs (+14158024442)" at bounding box center [269, 166] width 125 height 5
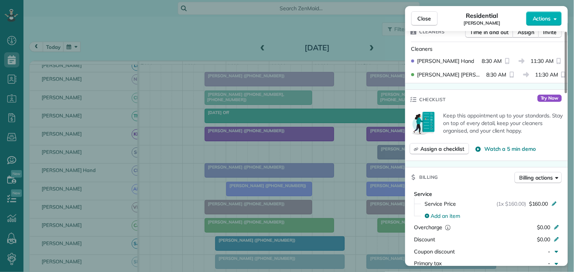
scroll to position [168, 0]
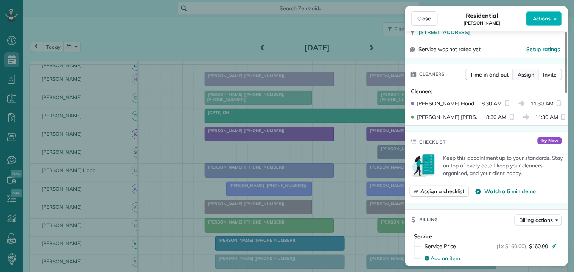
click at [524, 75] on span "Assign" at bounding box center [525, 75] width 17 height 8
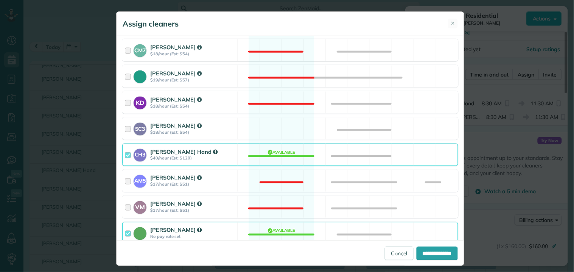
scroll to position [252, 0]
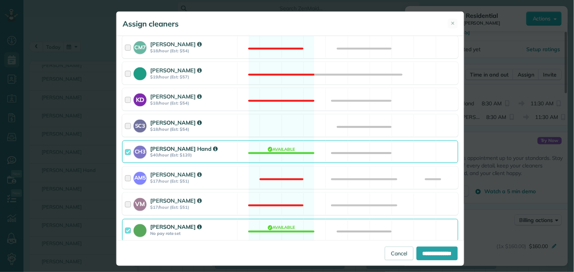
click at [281, 127] on div "SC3 Stephanie Cruz $18/hour (Est: $54) Available" at bounding box center [290, 125] width 336 height 22
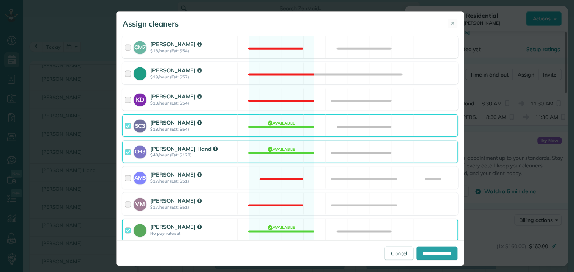
click at [282, 153] on div "CH3 Cortney Hand $40/hour (Est: $120) Available" at bounding box center [290, 151] width 336 height 22
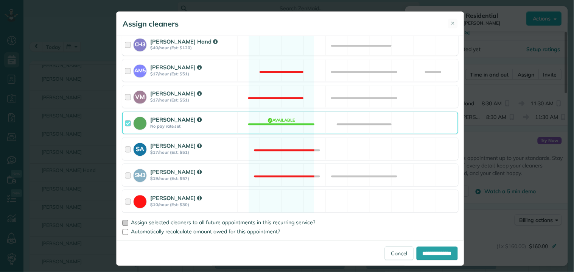
click at [122, 225] on div at bounding box center [125, 223] width 6 height 6
click at [439, 256] on input "**********" at bounding box center [436, 253] width 41 height 14
type input "**********"
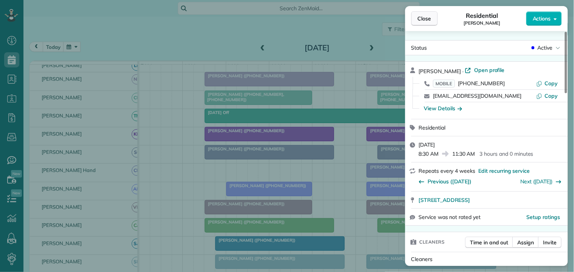
click at [426, 18] on span "Close" at bounding box center [425, 19] width 14 height 8
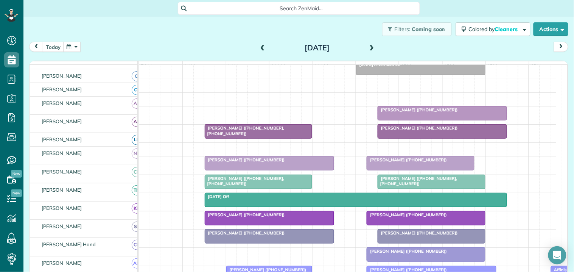
scroll to position [78, 0]
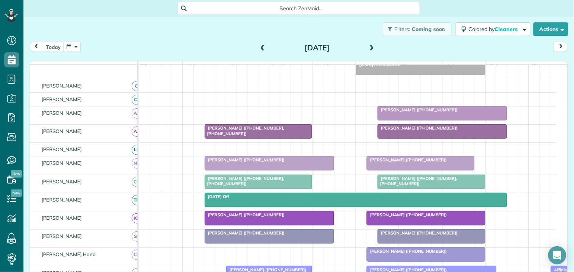
click at [368, 47] on span at bounding box center [372, 48] width 8 height 7
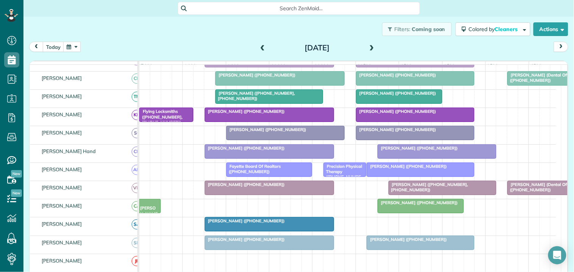
scroll to position [204, 0]
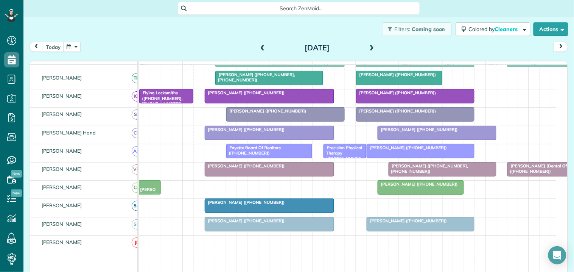
click at [370, 45] on span at bounding box center [372, 48] width 8 height 7
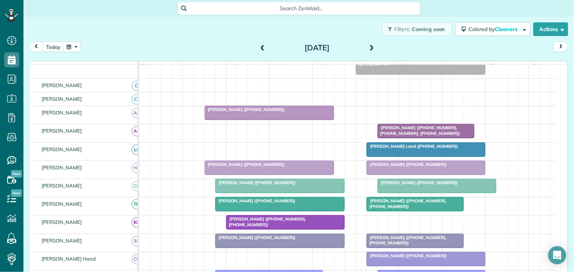
scroll to position [124, 0]
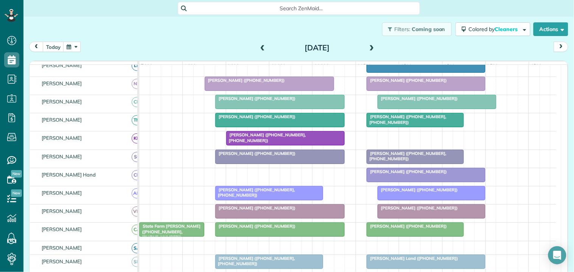
click at [368, 45] on span at bounding box center [372, 48] width 8 height 7
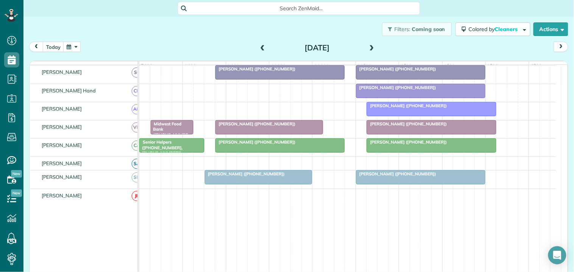
scroll to position [227, 0]
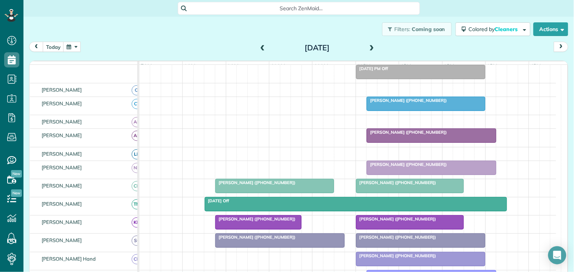
click at [76, 46] on button "button" at bounding box center [71, 47] width 17 height 10
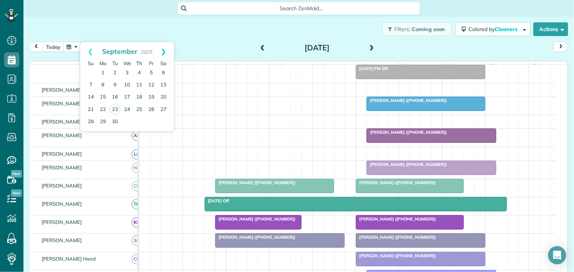
click at [166, 49] on link "Next" at bounding box center [163, 51] width 21 height 19
click at [167, 49] on link "Next" at bounding box center [163, 51] width 21 height 19
click at [102, 84] on link "3" at bounding box center [103, 85] width 12 height 12
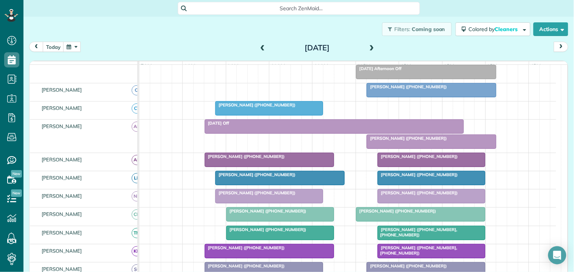
scroll to position [93, 0]
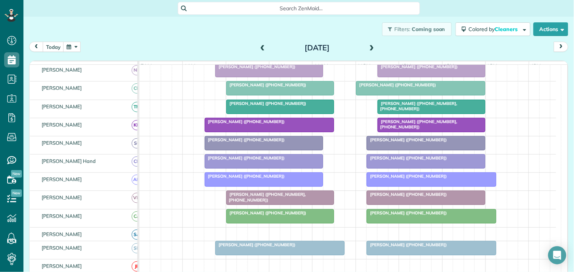
click at [368, 47] on span at bounding box center [372, 48] width 8 height 7
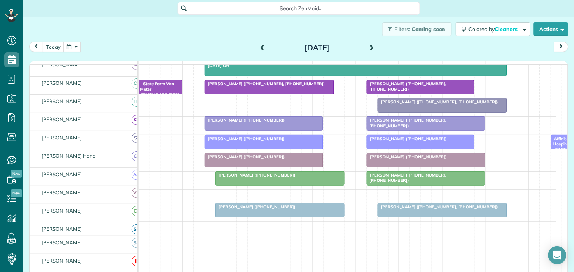
scroll to position [209, 0]
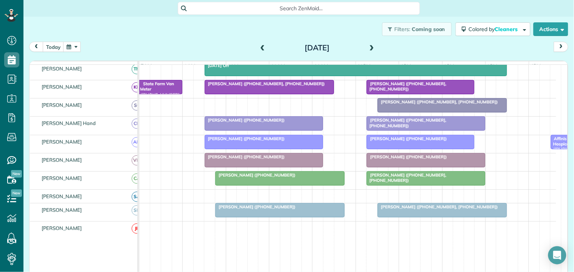
click at [368, 45] on span at bounding box center [372, 48] width 8 height 7
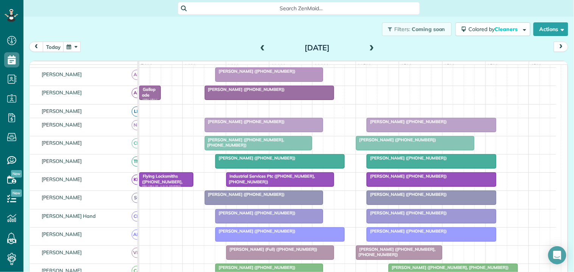
scroll to position [169, 0]
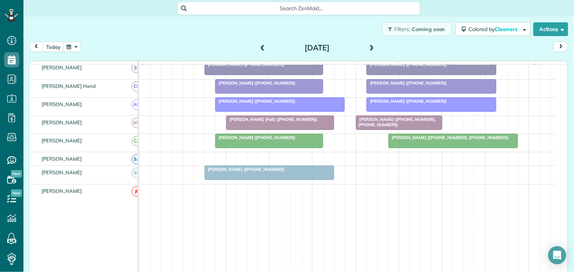
click at [369, 45] on span at bounding box center [372, 48] width 8 height 7
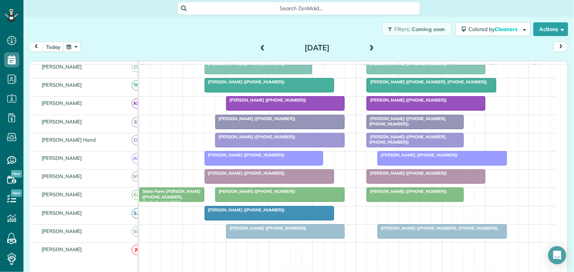
scroll to position [219, 0]
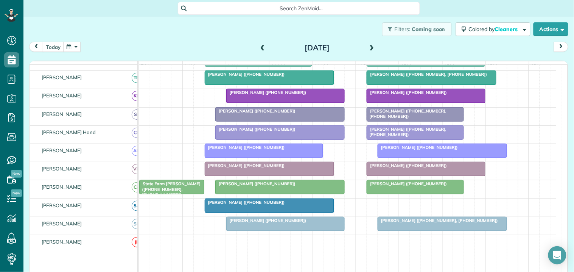
click at [370, 46] on span at bounding box center [372, 48] width 8 height 7
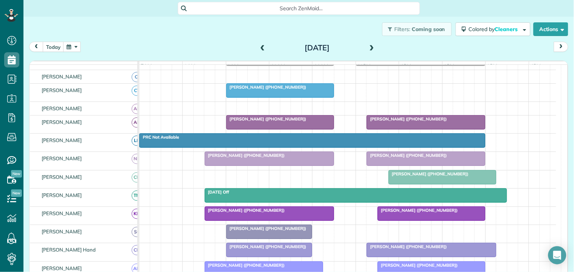
scroll to position [63, 0]
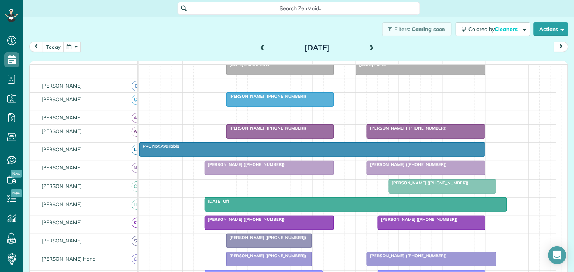
click at [270, 99] on span "Madeline Giles (+14049878183)" at bounding box center [266, 95] width 81 height 5
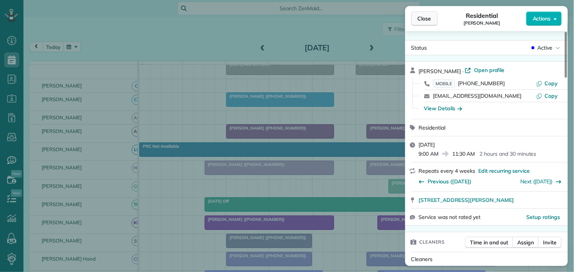
click at [421, 16] on span "Close" at bounding box center [425, 19] width 14 height 8
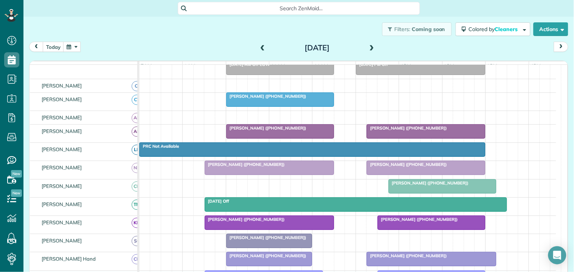
click at [258, 46] on span at bounding box center [262, 48] width 8 height 7
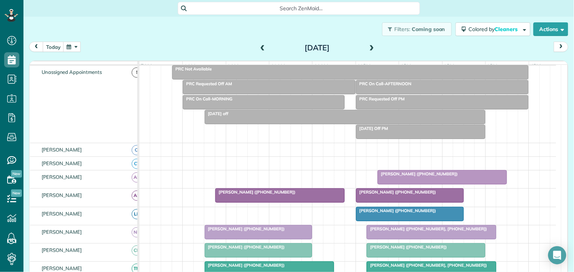
scroll to position [93, 0]
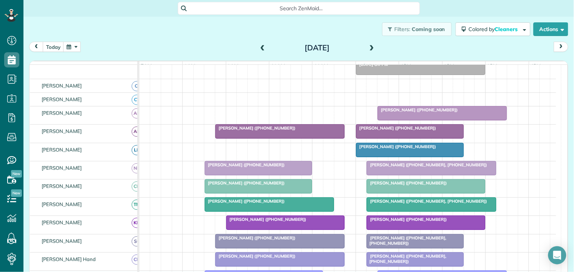
click at [368, 45] on span at bounding box center [372, 48] width 8 height 7
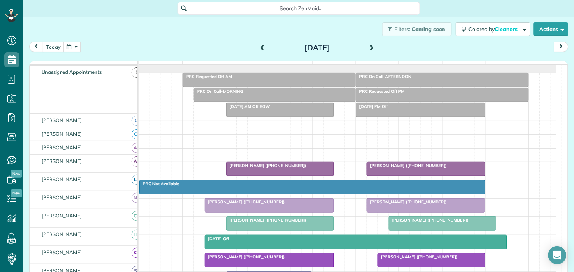
scroll to position [21, 0]
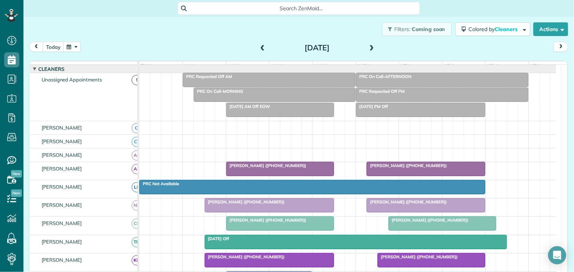
click at [258, 46] on span at bounding box center [262, 48] width 8 height 7
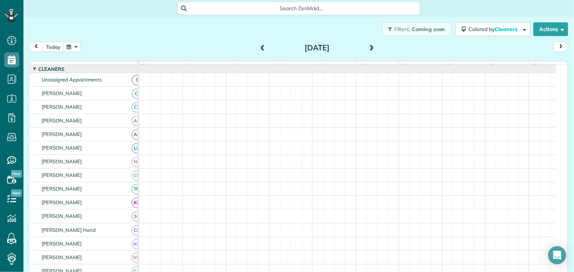
scroll to position [0, 0]
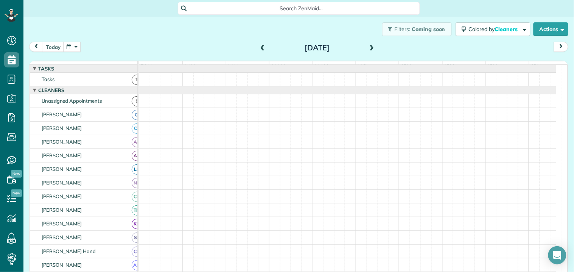
click at [368, 45] on span at bounding box center [372, 48] width 8 height 7
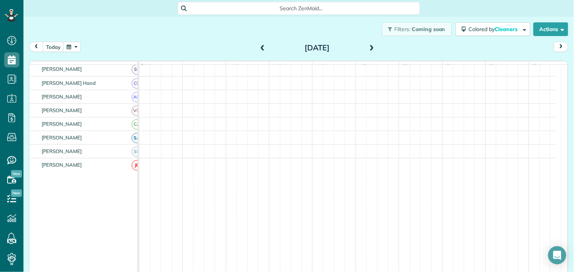
scroll to position [115, 0]
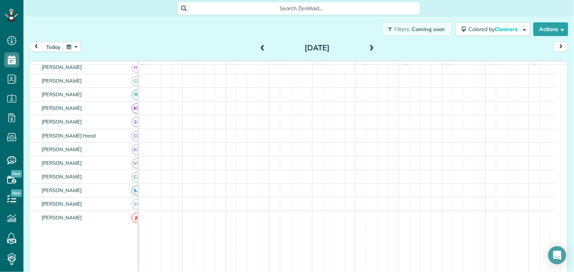
click at [182, 30] on div "Filters: Coming soon Colored by Cleaners Color by Cleaner Color by Team Color b…" at bounding box center [298, 29] width 550 height 25
click at [259, 46] on span at bounding box center [262, 48] width 8 height 7
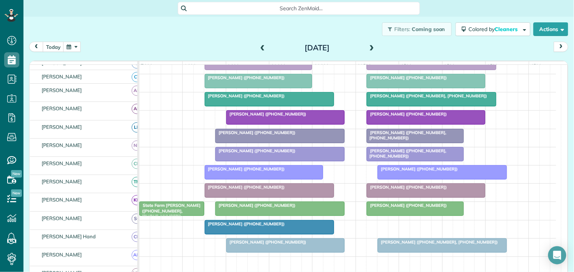
scroll to position [198, 0]
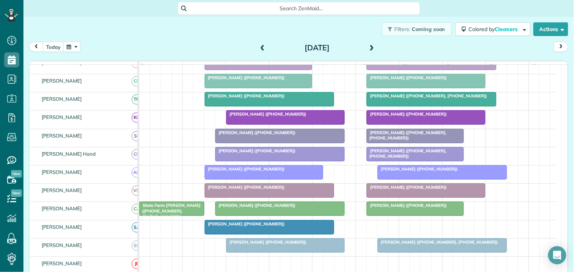
click at [371, 46] on span at bounding box center [372, 48] width 8 height 7
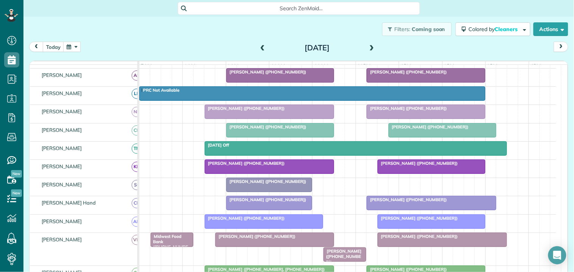
scroll to position [165, 0]
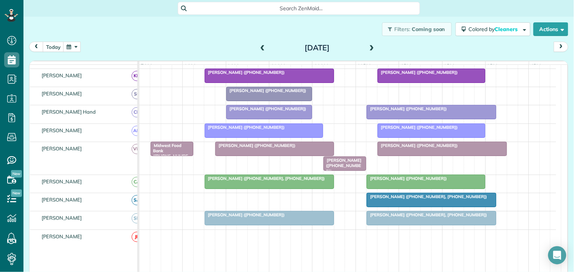
click at [75, 44] on button "button" at bounding box center [71, 47] width 17 height 10
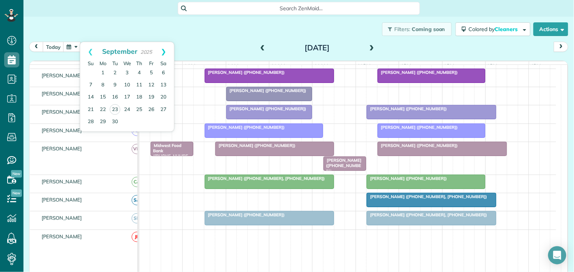
click at [165, 50] on link "Next" at bounding box center [163, 51] width 21 height 19
click at [166, 50] on link "Next" at bounding box center [163, 51] width 21 height 19
click at [103, 95] on link "10" at bounding box center [103, 97] width 12 height 12
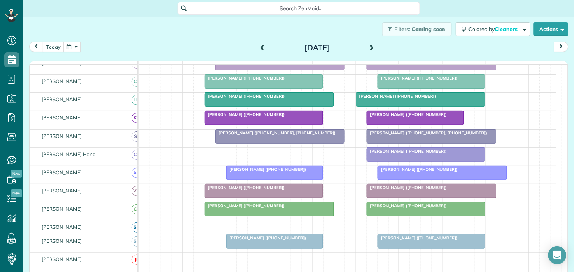
scroll to position [149, 0]
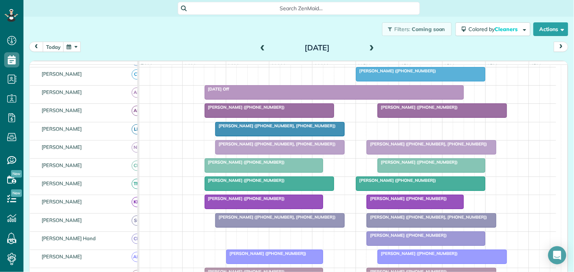
click at [368, 45] on span at bounding box center [372, 48] width 8 height 7
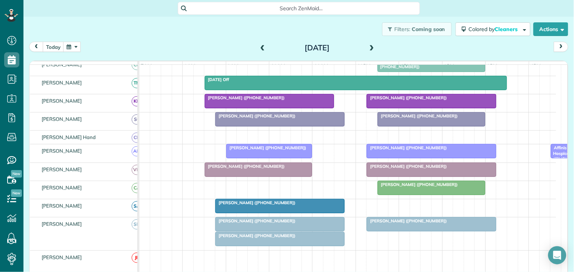
scroll to position [228, 0]
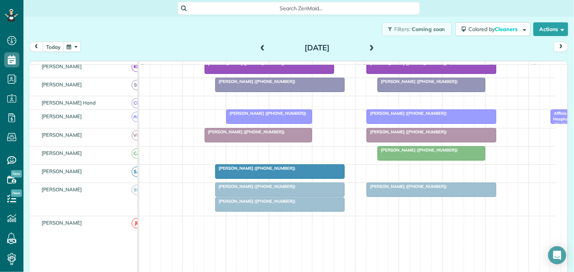
click at [284, 196] on div at bounding box center [280, 190] width 129 height 14
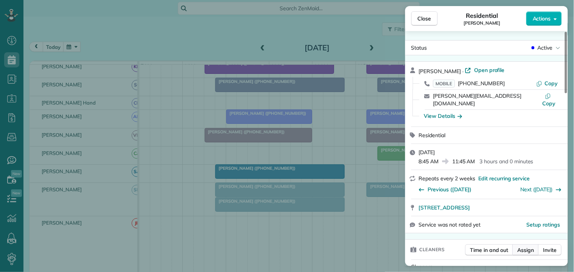
click at [526, 246] on span "Assign" at bounding box center [525, 250] width 17 height 8
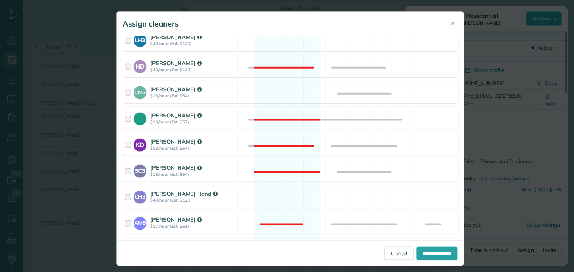
scroll to position [294, 0]
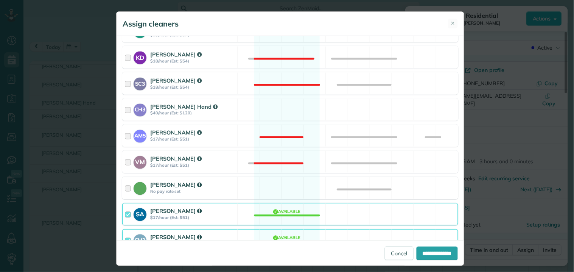
click at [284, 189] on div "Catherine Altman No pay rate set Available" at bounding box center [290, 188] width 336 height 22
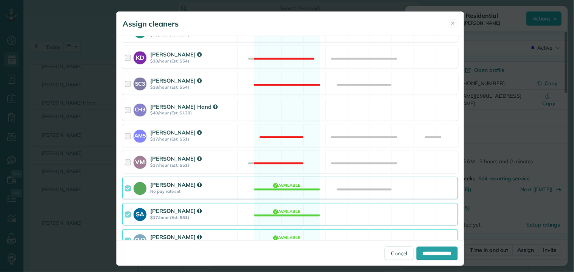
scroll to position [336, 0]
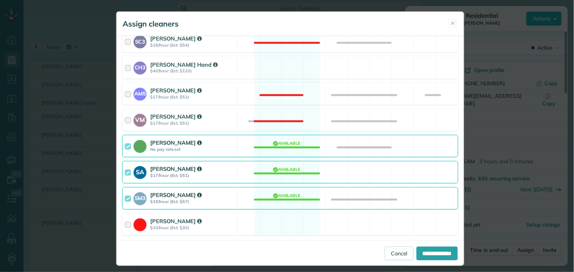
click at [286, 200] on div "SM3 Shae Morris $19/hour (Est: $57) Available" at bounding box center [290, 198] width 336 height 22
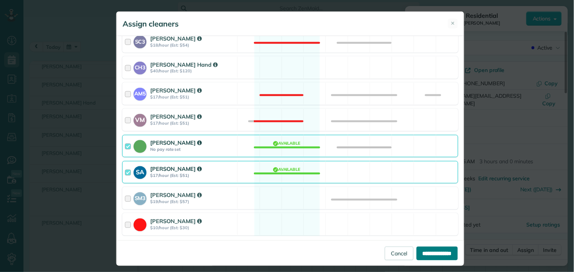
click at [433, 252] on input "**********" at bounding box center [436, 253] width 41 height 14
type input "**********"
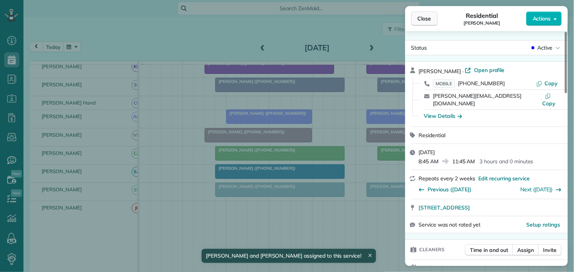
click at [430, 22] on span "Close" at bounding box center [425, 19] width 14 height 8
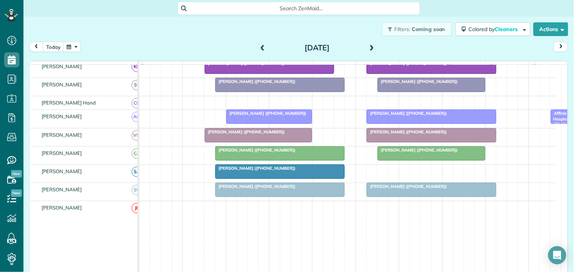
click at [368, 46] on span at bounding box center [372, 48] width 8 height 7
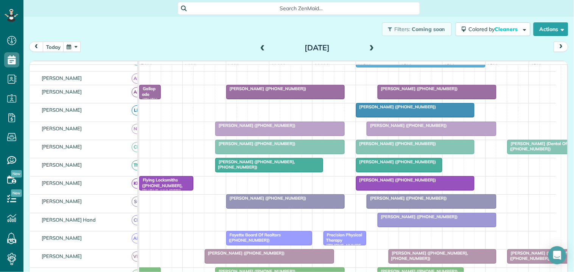
scroll to position [108, 0]
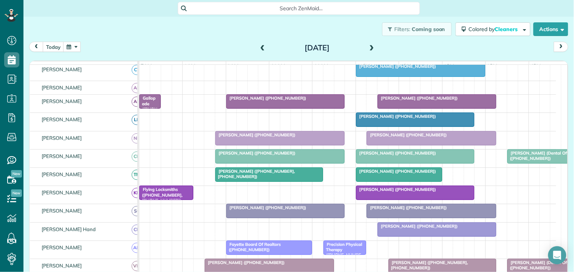
click at [368, 46] on span at bounding box center [372, 48] width 8 height 7
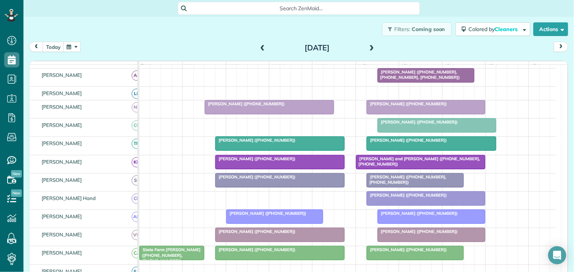
scroll to position [206, 0]
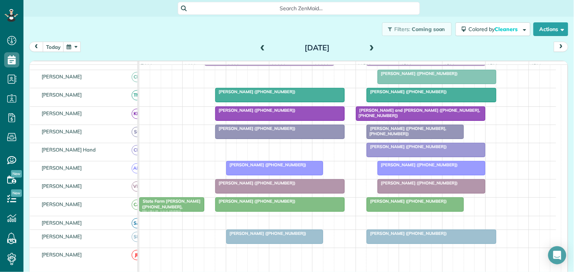
click at [408, 94] on div "Mike Martin (+16789843938)" at bounding box center [431, 91] width 125 height 5
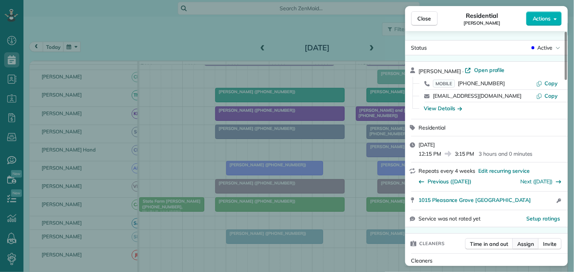
click at [525, 242] on span "Assign" at bounding box center [525, 244] width 17 height 8
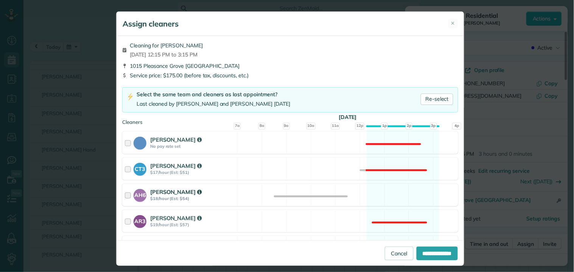
click at [380, 192] on div "AH6 Ashley Hudson $18/hour (Est: $54) Available" at bounding box center [290, 194] width 336 height 22
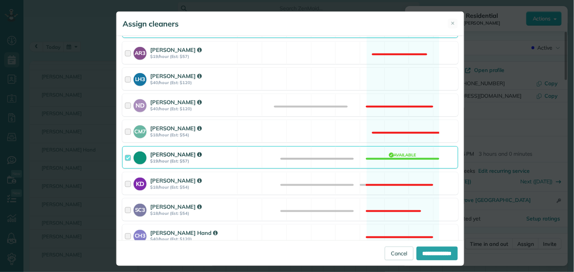
click at [396, 157] on div "Tamara Mitchell $19/hour (Est: $57) Available" at bounding box center [290, 157] width 336 height 22
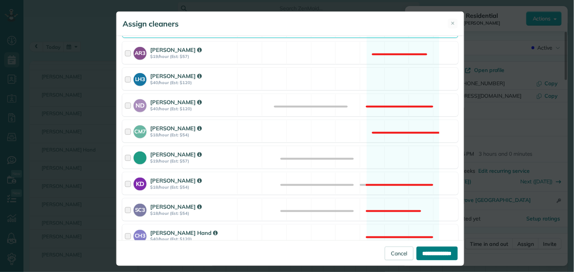
click at [433, 252] on input "**********" at bounding box center [436, 253] width 41 height 14
type input "**********"
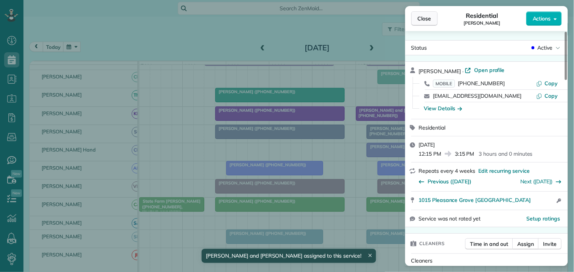
click at [425, 18] on span "Close" at bounding box center [425, 19] width 14 height 8
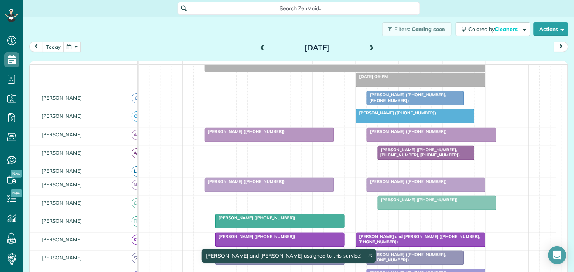
click at [398, 102] on span "[PERSON_NAME] ([PHONE_NUMBER], [PHONE_NUMBER])" at bounding box center [406, 97] width 80 height 11
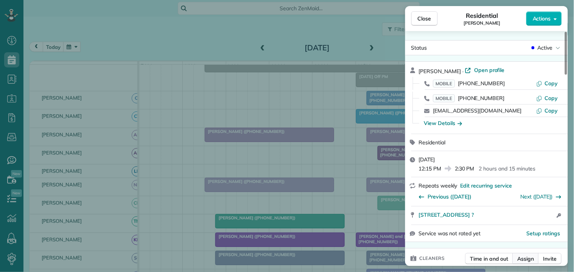
click at [528, 260] on span "Assign" at bounding box center [525, 259] width 17 height 8
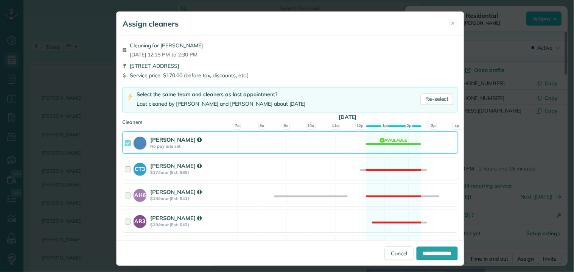
click at [378, 143] on div "Cat Jacobson No pay rate set Available" at bounding box center [290, 142] width 336 height 22
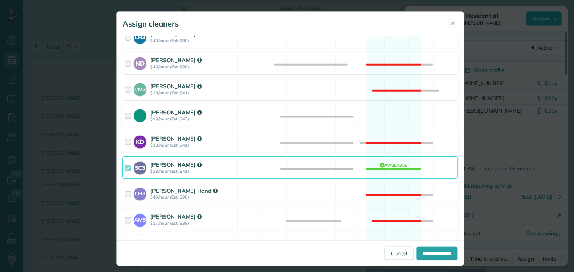
click at [385, 121] on div "Tamara Mitchell $19/hour (Est: $43) Available" at bounding box center [290, 115] width 336 height 22
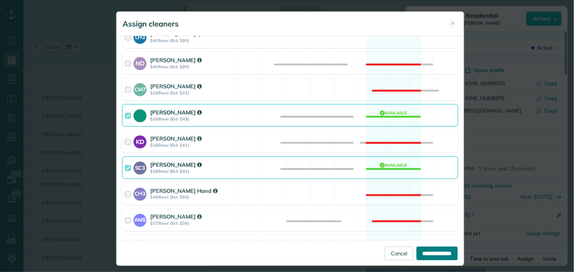
click at [430, 252] on input "**********" at bounding box center [436, 253] width 41 height 14
type input "**********"
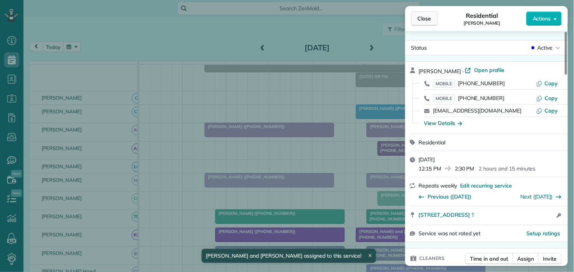
click at [423, 19] on span "Close" at bounding box center [425, 19] width 14 height 8
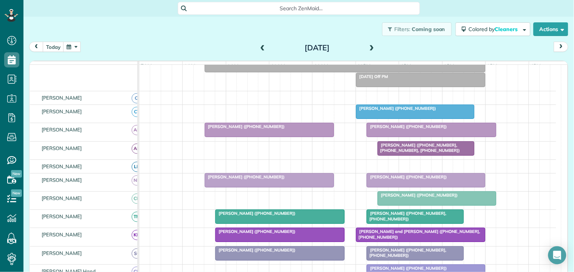
click at [369, 43] on span at bounding box center [372, 47] width 8 height 11
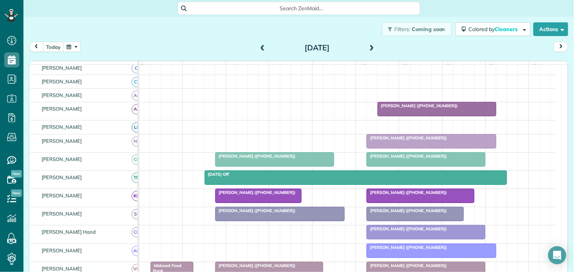
scroll to position [60, 0]
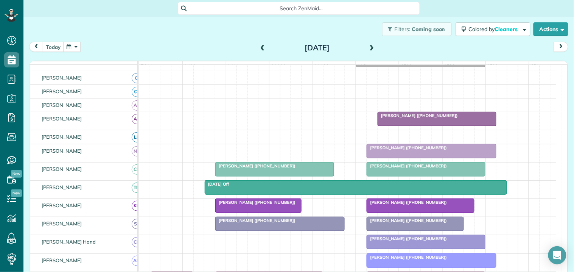
click at [73, 46] on button "button" at bounding box center [71, 47] width 17 height 10
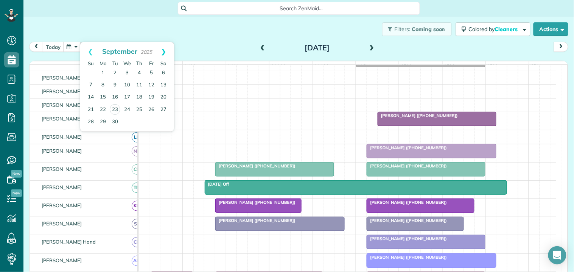
click at [163, 47] on link "Next" at bounding box center [163, 51] width 21 height 19
click at [102, 107] on link "17" at bounding box center [103, 109] width 12 height 12
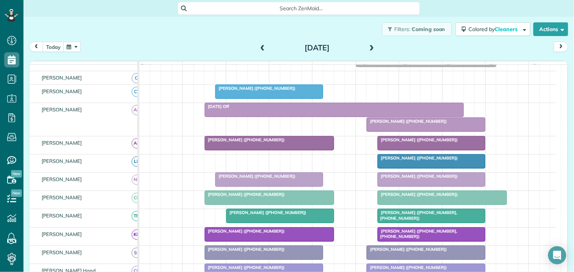
click at [418, 124] on span "Cheryl Wahlin (+16127992120)" at bounding box center [406, 120] width 81 height 5
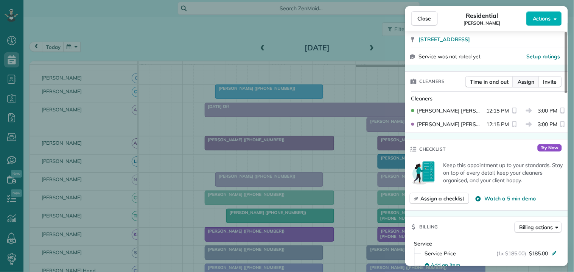
click at [530, 78] on span "Assign" at bounding box center [525, 82] width 17 height 8
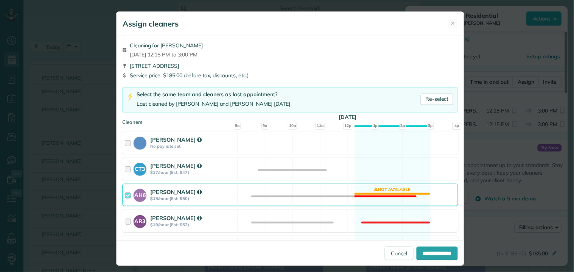
click at [396, 194] on div "AH6 Ashley Hudson $18/hour (Est: $50) Not available" at bounding box center [290, 194] width 336 height 22
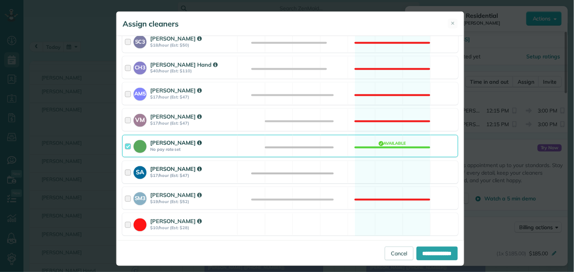
click at [396, 171] on div "SA Stephanie Allen $17/hour (Est: $47) Available" at bounding box center [290, 172] width 336 height 22
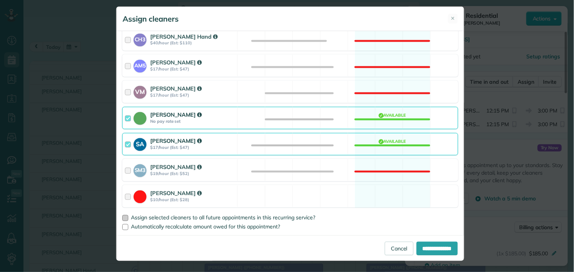
click at [122, 219] on div at bounding box center [125, 218] width 6 height 6
click at [436, 248] on input "**********" at bounding box center [436, 248] width 41 height 14
type input "**********"
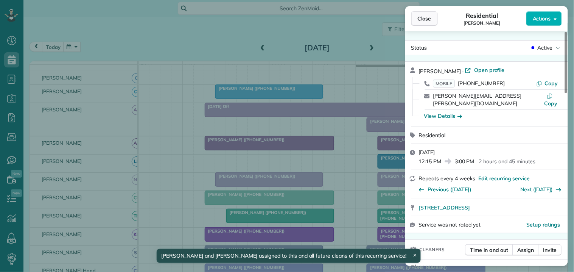
click at [424, 17] on span "Close" at bounding box center [425, 19] width 14 height 8
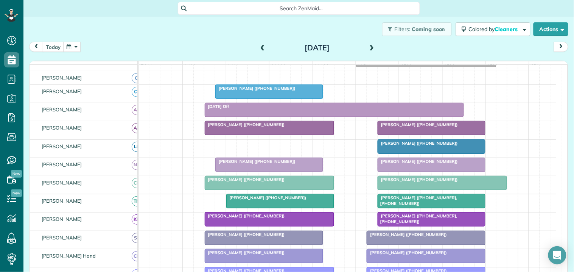
scroll to position [119, 0]
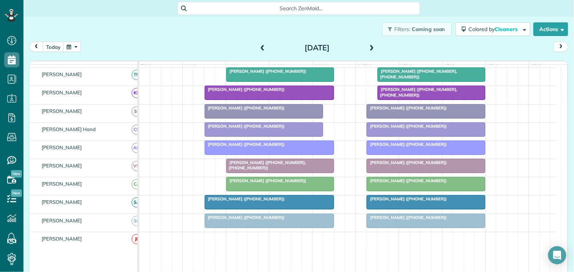
click at [368, 48] on span at bounding box center [372, 48] width 8 height 7
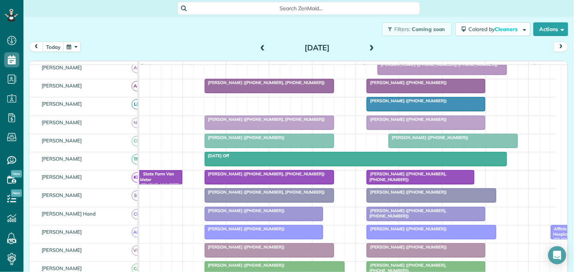
scroll to position [81, 0]
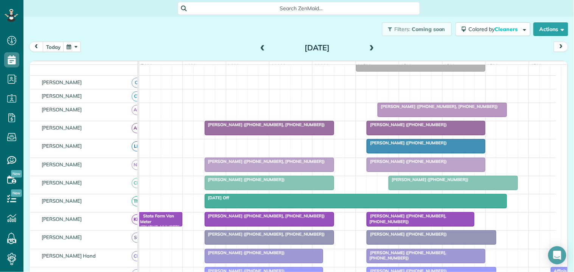
click at [368, 45] on span at bounding box center [372, 48] width 8 height 7
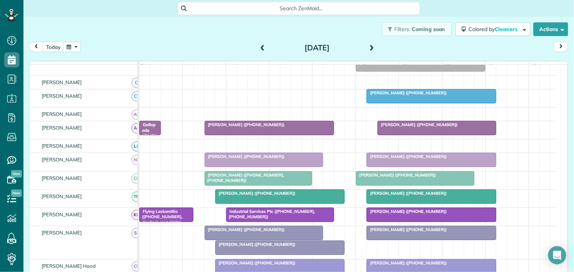
click at [289, 254] on div at bounding box center [280, 248] width 129 height 14
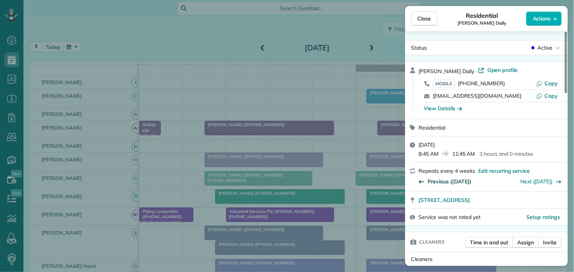
click at [446, 182] on span "Previous (Oct 22)" at bounding box center [450, 181] width 44 height 8
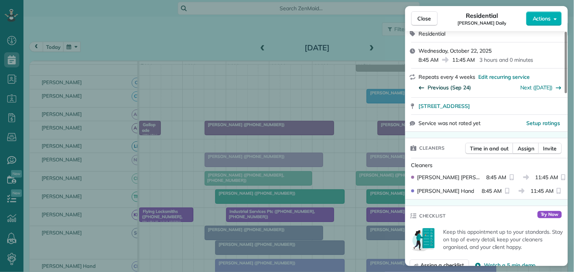
scroll to position [126, 0]
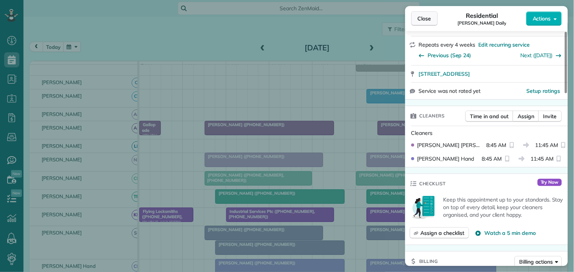
click at [424, 15] on span "Close" at bounding box center [425, 19] width 14 height 8
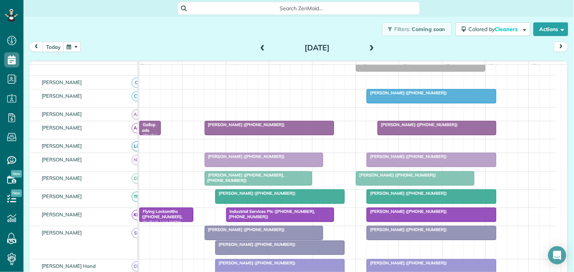
click at [252, 247] on div "[PERSON_NAME] ([PHONE_NUMBER])" at bounding box center [279, 243] width 125 height 5
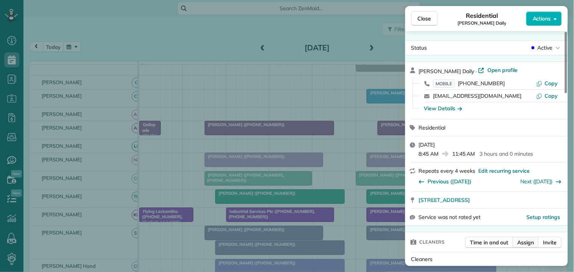
click at [528, 239] on span "Assign" at bounding box center [525, 242] width 17 height 8
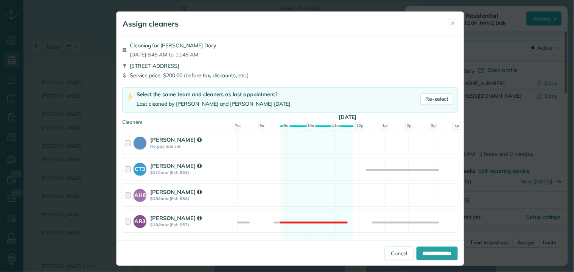
click at [304, 194] on div "AH6 Ashley Hudson $18/hour (Est: $54) Available" at bounding box center [290, 194] width 336 height 22
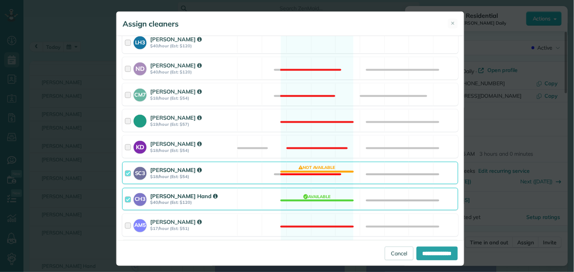
scroll to position [210, 0]
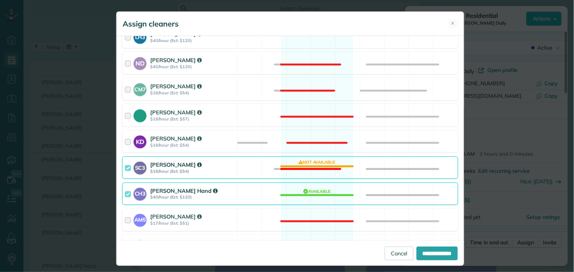
click at [301, 169] on div "SC3 Stephanie Cruz $18/hour (Est: $54) Not available" at bounding box center [290, 167] width 336 height 22
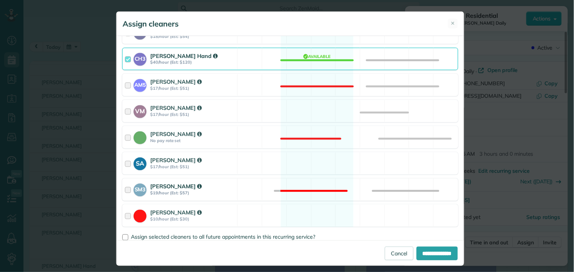
scroll to position [360, 0]
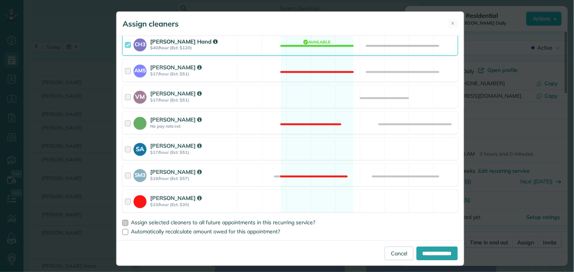
click at [122, 222] on div at bounding box center [125, 223] width 6 height 6
click at [432, 253] on input "**********" at bounding box center [436, 253] width 41 height 14
type input "**********"
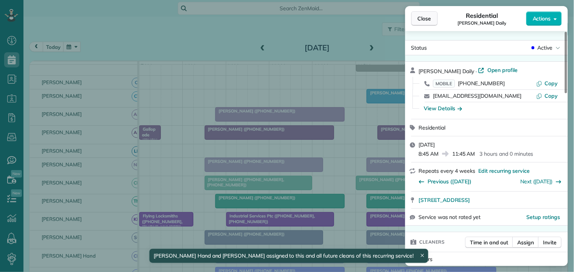
click at [423, 18] on span "Close" at bounding box center [425, 19] width 14 height 8
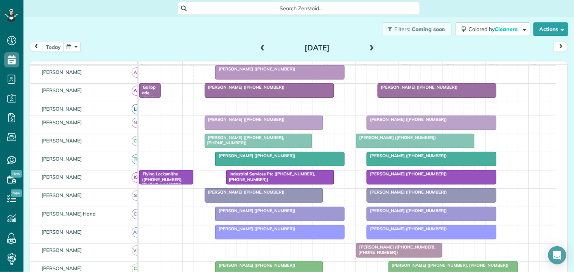
scroll to position [81, 0]
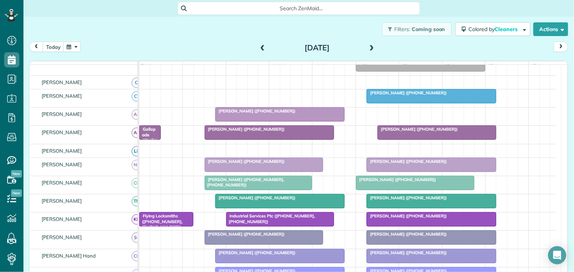
click at [369, 45] on span at bounding box center [372, 48] width 8 height 7
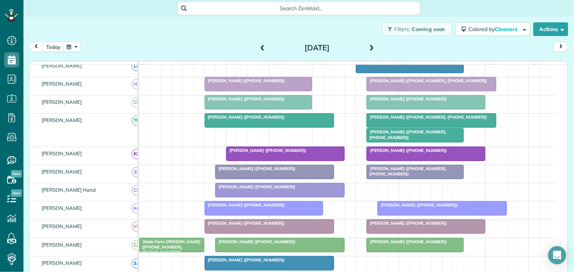
scroll to position [180, 0]
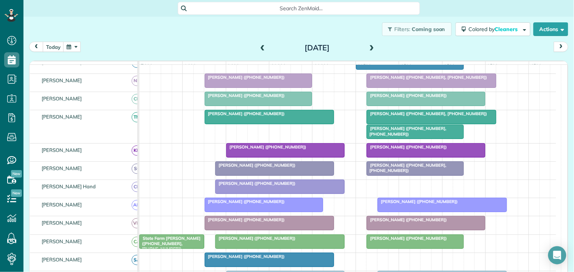
click at [398, 136] on span "[PERSON_NAME] ([PHONE_NUMBER], [PHONE_NUMBER])" at bounding box center [406, 131] width 80 height 11
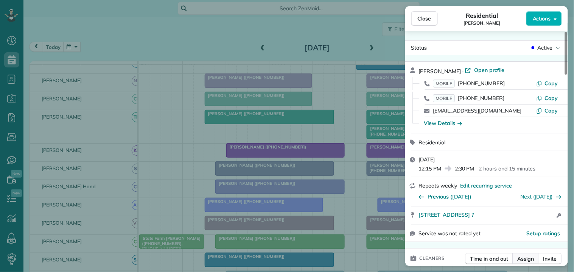
click at [526, 258] on span "Assign" at bounding box center [525, 259] width 17 height 8
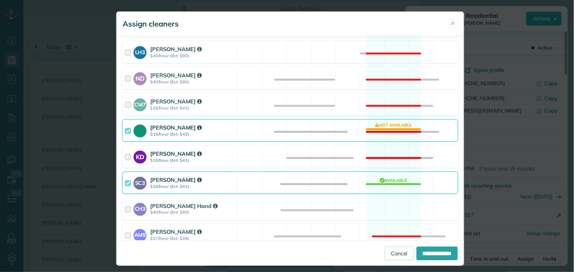
scroll to position [210, 0]
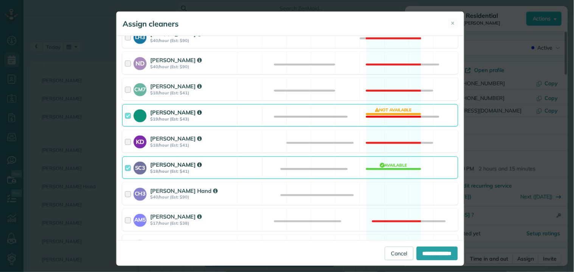
click at [392, 111] on div "Tamara Mitchell $19/hour (Est: $43) Not available" at bounding box center [290, 115] width 336 height 22
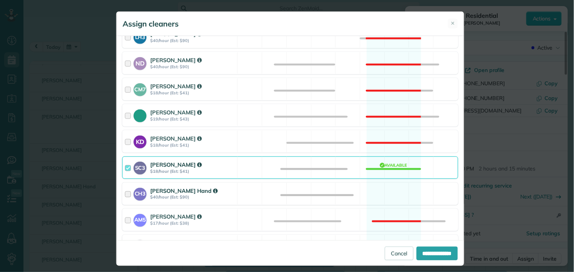
click at [387, 198] on div "CH3 Cortney Hand $40/hour (Est: $90) Available" at bounding box center [290, 193] width 336 height 22
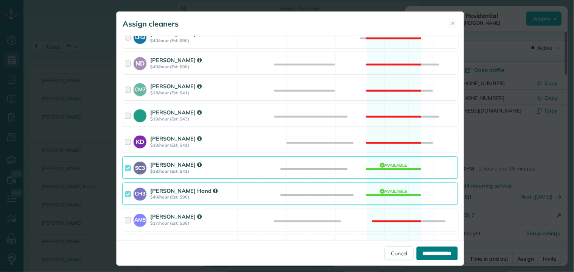
click at [429, 252] on input "**********" at bounding box center [436, 253] width 41 height 14
type input "**********"
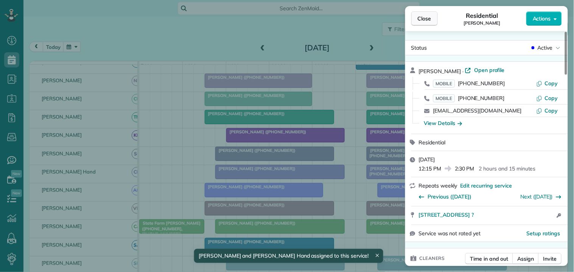
click at [432, 19] on button "Close" at bounding box center [424, 18] width 26 height 14
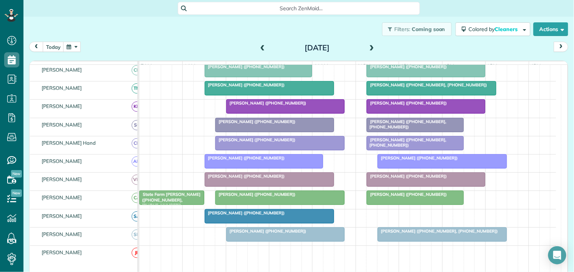
scroll to position [222, 0]
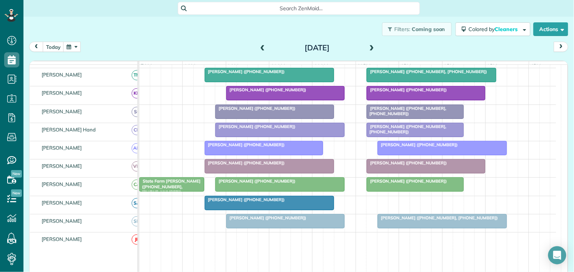
click at [369, 45] on span at bounding box center [372, 48] width 8 height 7
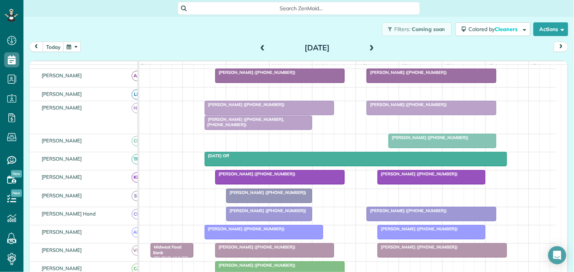
click at [239, 129] on div at bounding box center [258, 123] width 107 height 14
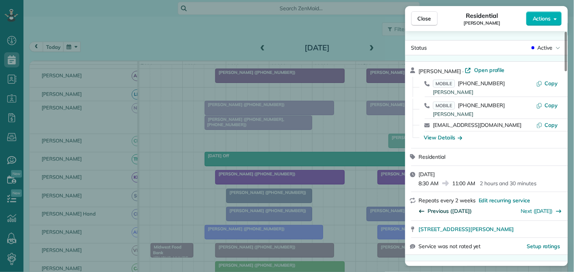
click at [450, 209] on span "Previous (Nov 11)" at bounding box center [450, 211] width 44 height 8
click at [455, 209] on span "Previous (Oct 28)" at bounding box center [450, 211] width 44 height 8
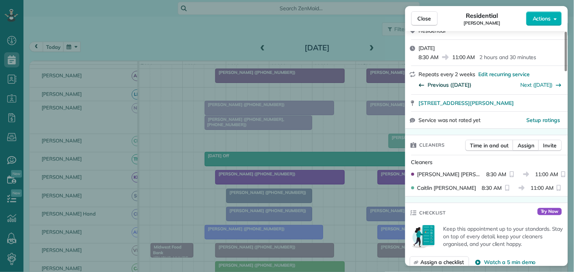
click at [454, 83] on span "Previous (Oct 14)" at bounding box center [450, 85] width 44 height 8
click at [426, 20] on span "Close" at bounding box center [425, 19] width 14 height 8
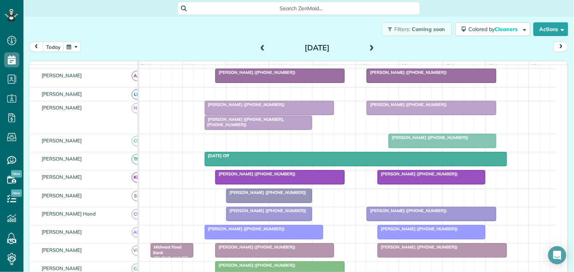
click at [262, 125] on span "Bill Chiles (+14704334565, +18505298402)" at bounding box center [244, 121] width 80 height 11
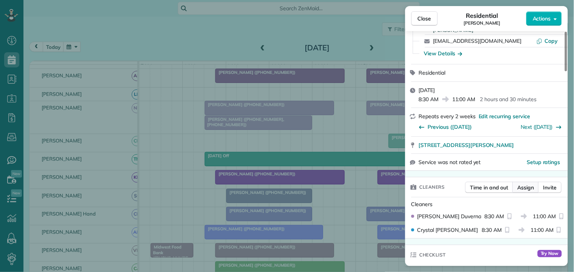
click at [530, 186] on span "Assign" at bounding box center [525, 187] width 17 height 8
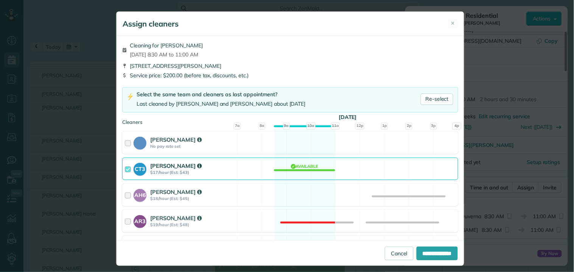
click at [306, 168] on div "CT3 Crystal Todd $17/hour (Est: $43) Available" at bounding box center [290, 168] width 336 height 22
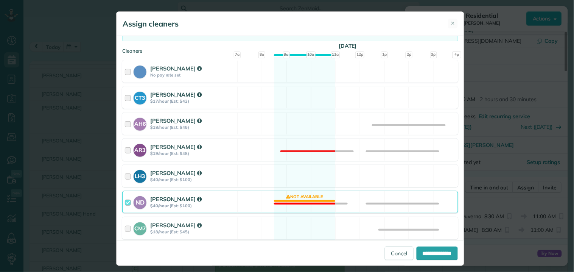
scroll to position [84, 0]
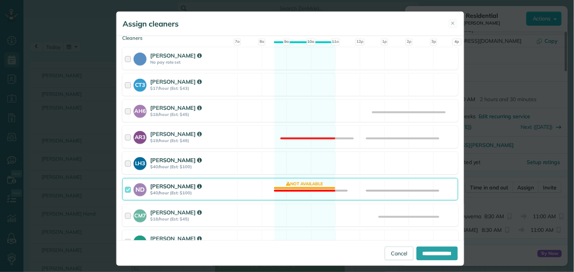
click at [303, 165] on div "LH3 Laurie Hoble $40/hour (Est: $100) Available" at bounding box center [290, 163] width 336 height 22
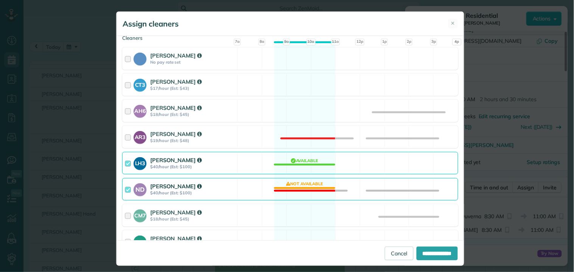
click at [301, 186] on div "ND Nathalie Duverna $40/hour (Est: $100) Not available" at bounding box center [290, 189] width 336 height 22
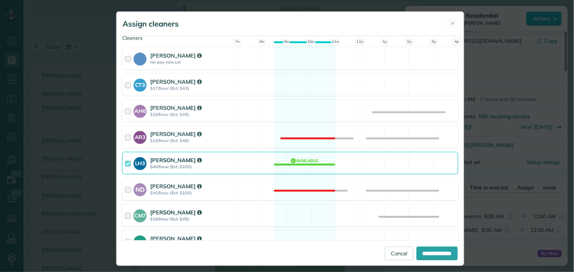
click at [299, 217] on div "CM7 Caitlin Miller $18/hour (Est: $45) Available" at bounding box center [290, 215] width 336 height 22
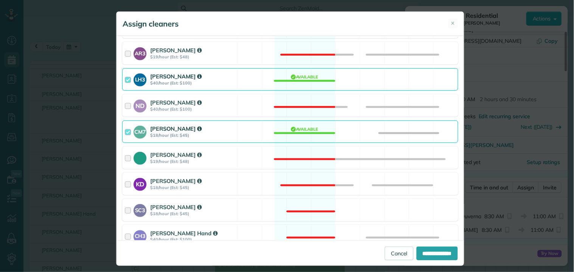
scroll to position [168, 0]
click at [430, 253] on input "**********" at bounding box center [436, 253] width 41 height 14
type input "**********"
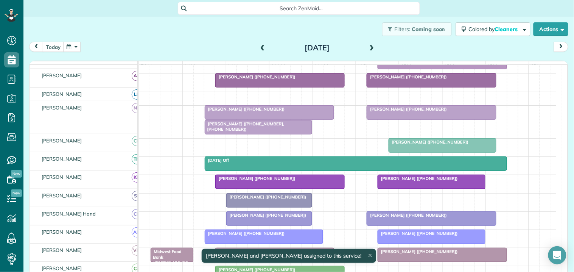
scroll to position [134, 0]
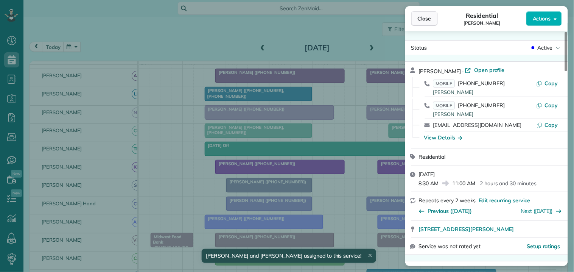
click at [431, 18] on span "Close" at bounding box center [425, 19] width 14 height 8
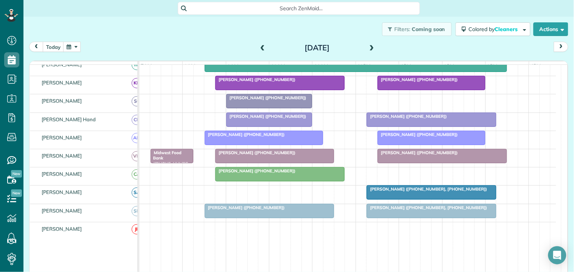
scroll to position [134, 0]
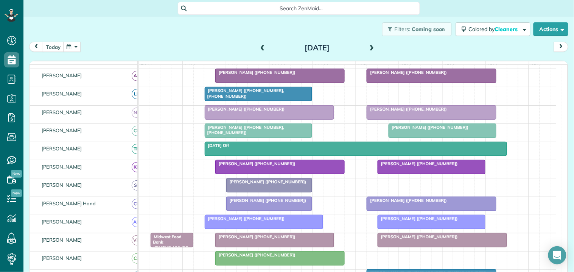
click at [67, 50] on button "button" at bounding box center [71, 47] width 17 height 10
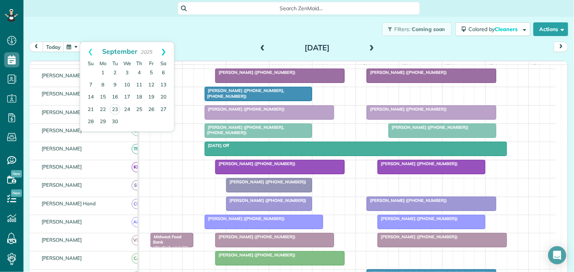
click at [165, 51] on link "Next" at bounding box center [163, 51] width 21 height 19
click at [101, 120] on link "24" at bounding box center [103, 121] width 12 height 12
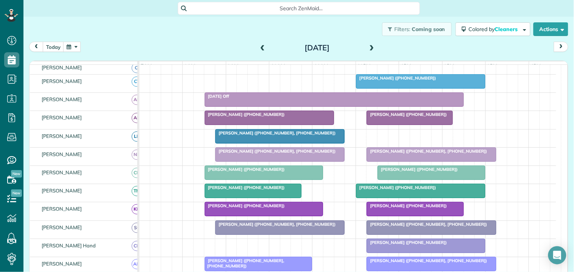
scroll to position [113, 0]
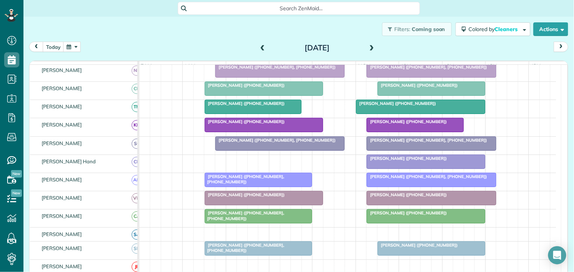
click at [370, 46] on span at bounding box center [372, 48] width 8 height 7
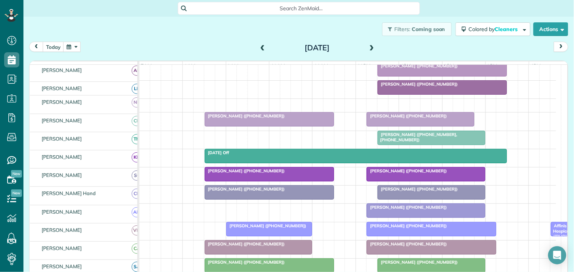
scroll to position [122, 0]
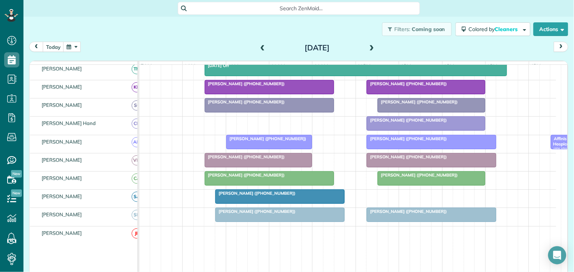
click at [369, 46] on span at bounding box center [372, 48] width 8 height 7
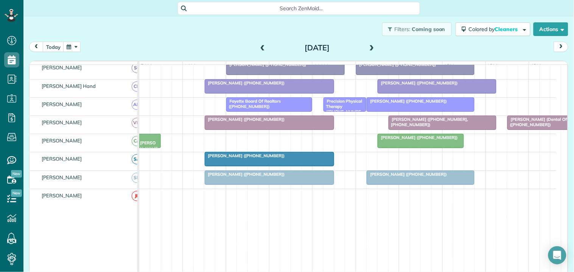
click at [370, 46] on span at bounding box center [372, 48] width 8 height 7
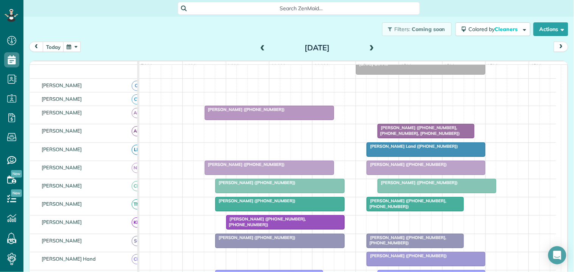
scroll to position [152, 0]
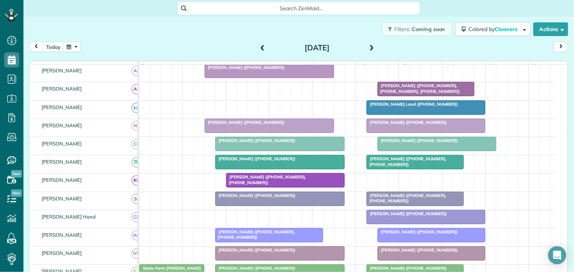
click at [368, 45] on span at bounding box center [372, 48] width 8 height 7
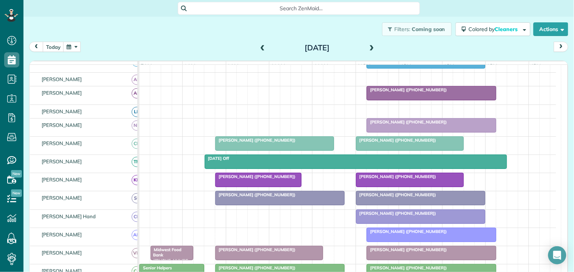
scroll to position [177, 0]
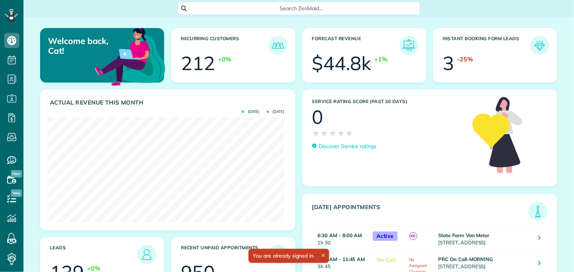
scroll to position [105, 236]
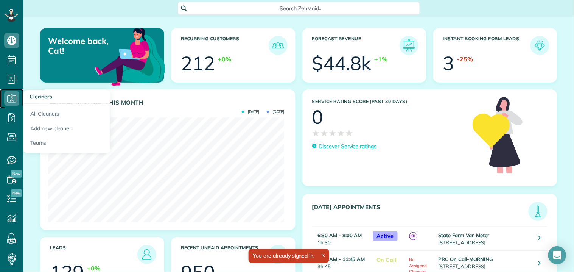
click at [12, 101] on icon at bounding box center [11, 98] width 15 height 15
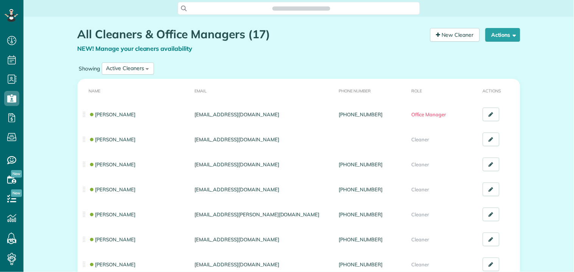
scroll to position [3, 3]
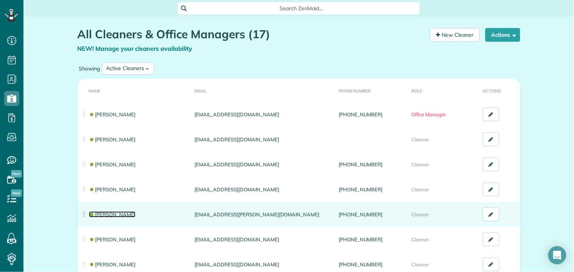
click at [97, 215] on link "[PERSON_NAME]" at bounding box center [112, 214] width 47 height 6
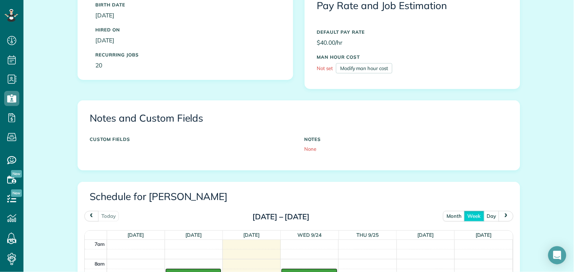
scroll to position [336, 0]
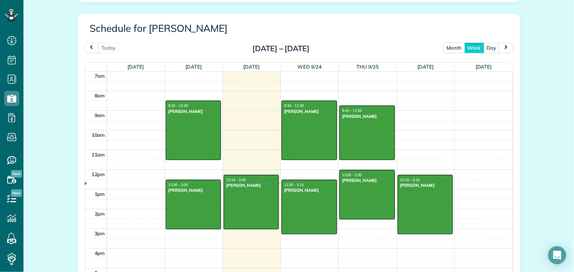
click at [452, 46] on button "month" at bounding box center [454, 48] width 22 height 10
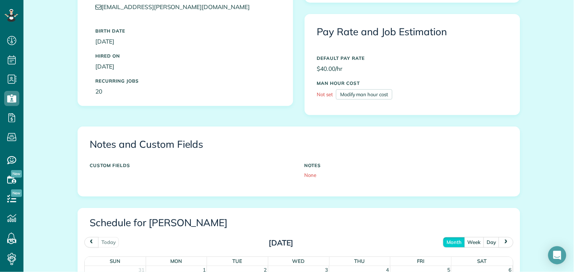
scroll to position [0, 0]
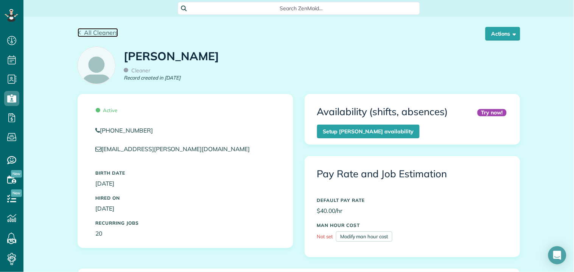
click at [95, 32] on span "All Cleaners" at bounding box center [101, 33] width 34 height 8
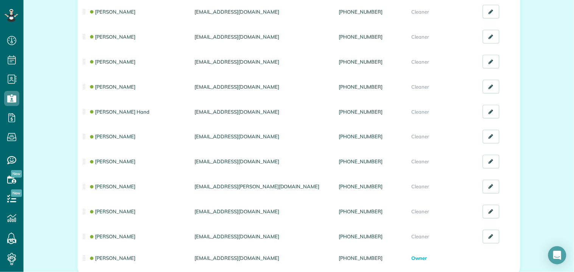
scroll to position [294, 0]
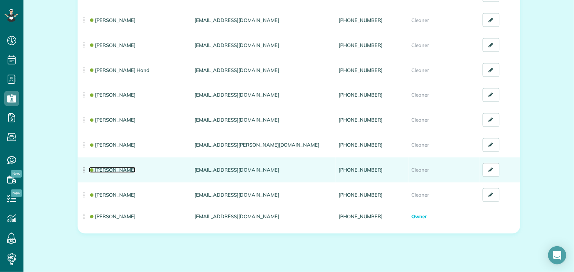
click at [108, 169] on link "[PERSON_NAME]" at bounding box center [112, 170] width 47 height 6
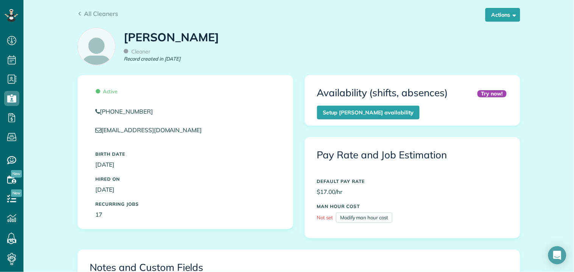
scroll to position [210, 0]
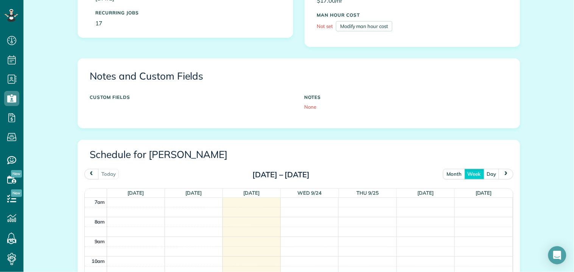
click at [451, 171] on button "month" at bounding box center [454, 174] width 22 height 10
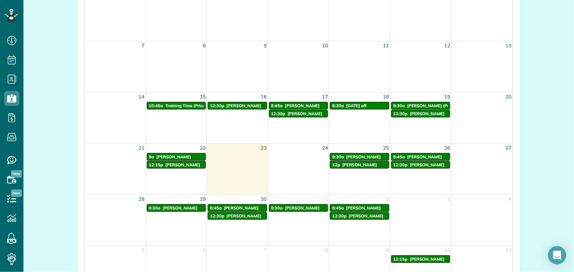
scroll to position [420, 0]
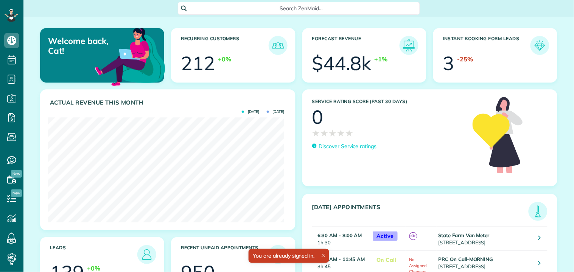
scroll to position [105, 236]
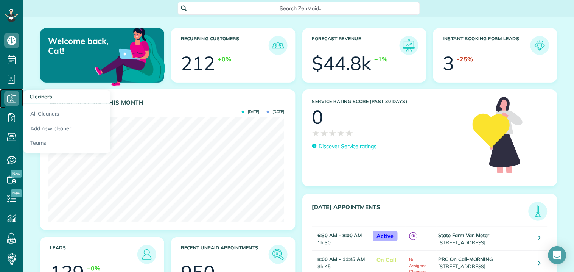
click at [11, 98] on use at bounding box center [11, 98] width 9 height 8
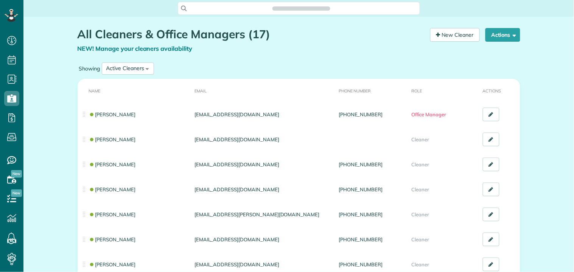
scroll to position [3, 3]
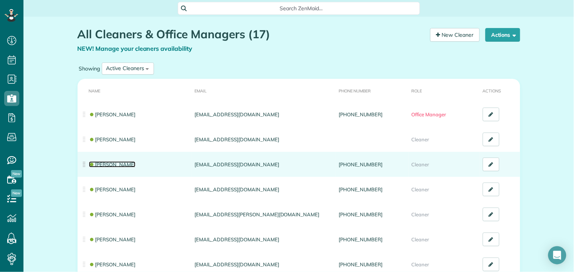
click at [104, 163] on link "[PERSON_NAME]" at bounding box center [112, 164] width 47 height 6
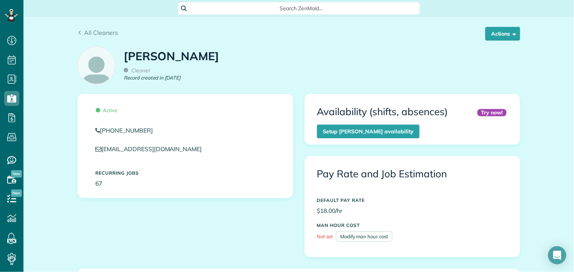
scroll to position [252, 0]
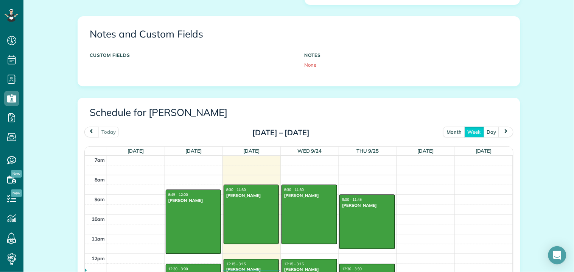
click at [454, 131] on button "month" at bounding box center [454, 132] width 22 height 10
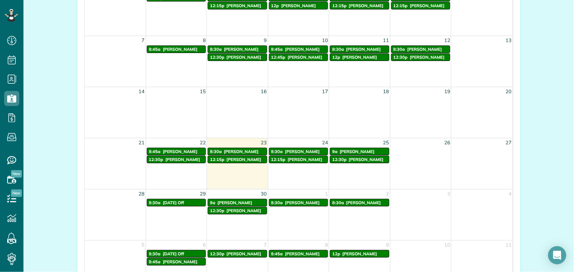
scroll to position [297, 0]
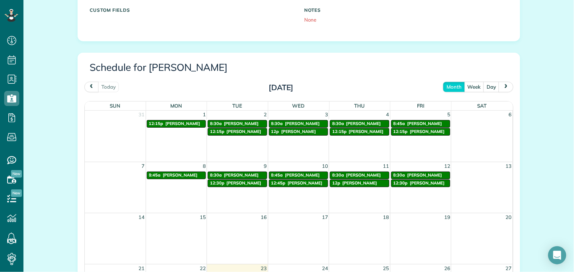
click at [508, 85] on button "next" at bounding box center [505, 87] width 14 height 10
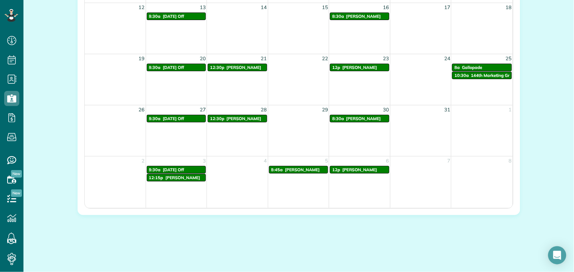
scroll to position [507, 0]
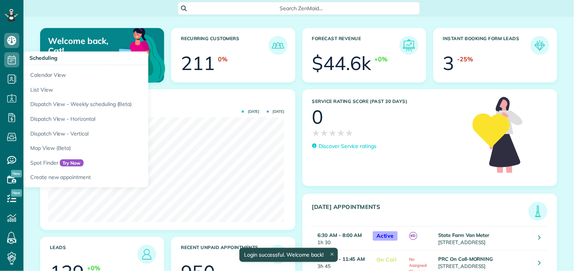
scroll to position [105, 236]
click at [9, 57] on icon at bounding box center [11, 59] width 15 height 15
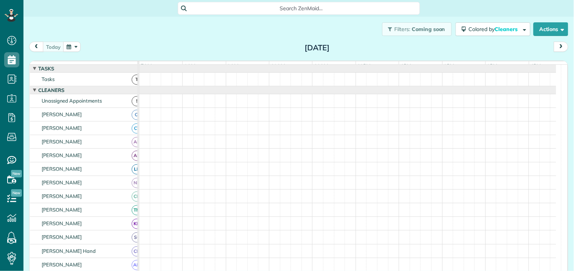
scroll to position [3, 3]
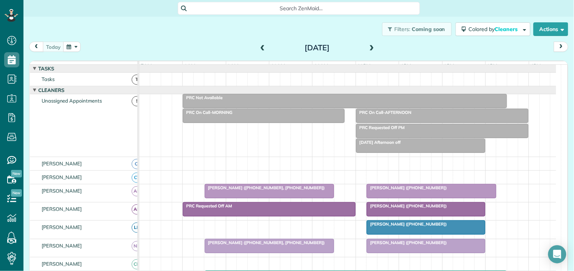
click at [368, 45] on span at bounding box center [372, 48] width 8 height 7
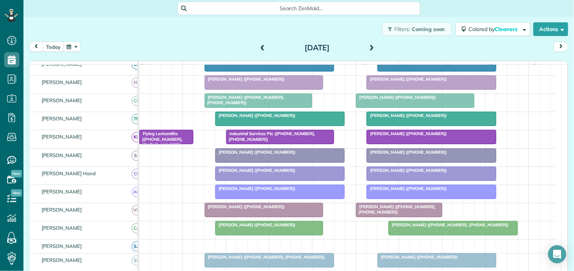
scroll to position [210, 0]
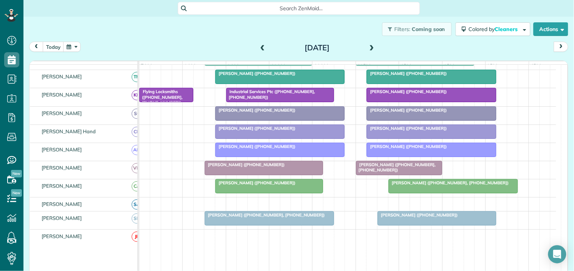
click at [368, 45] on span at bounding box center [372, 48] width 8 height 7
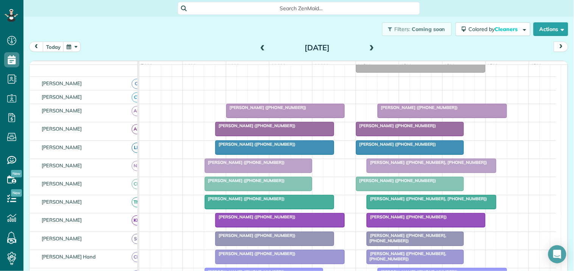
scroll to position [0, 0]
click at [371, 46] on span at bounding box center [372, 48] width 8 height 7
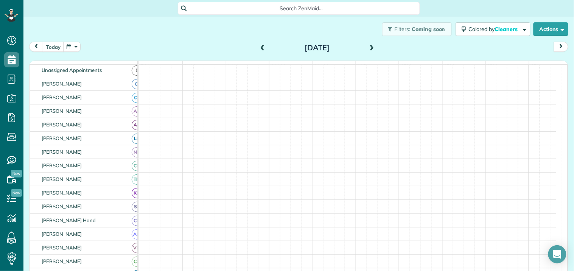
scroll to position [65, 0]
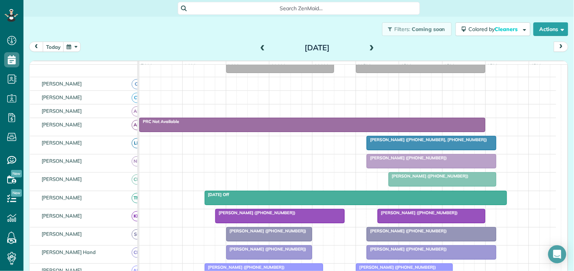
click at [251, 23] on div "Filters: Coming soon Colored by Cleaners Color by Cleaner Color by Team Color b…" at bounding box center [298, 29] width 550 height 25
